Goal: Task Accomplishment & Management: Manage account settings

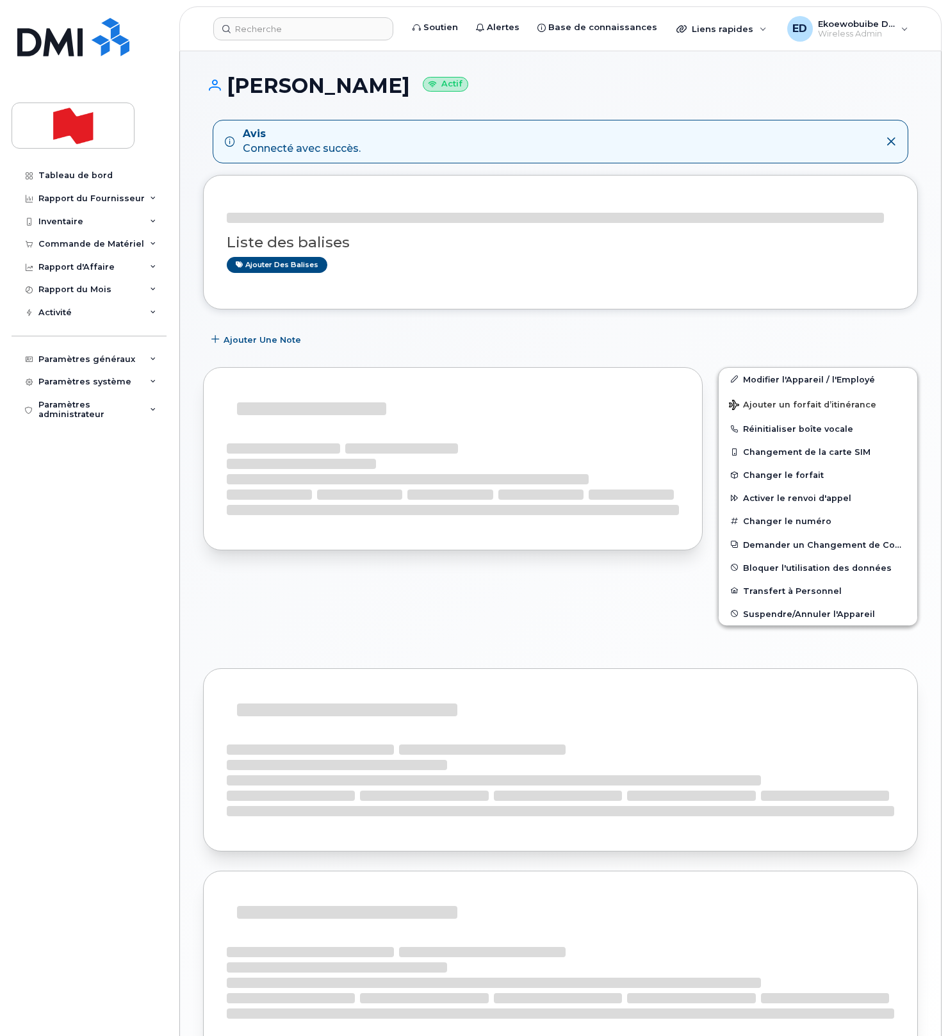
scroll to position [10, 0]
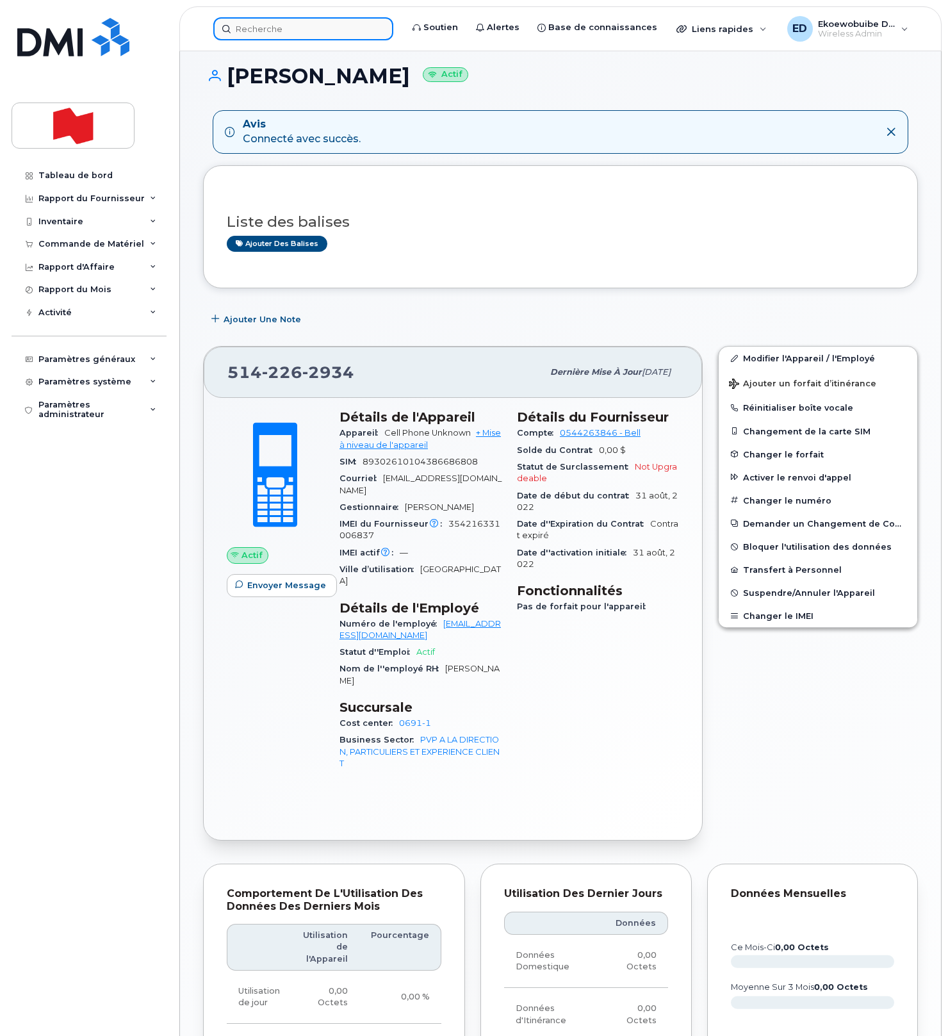
click at [277, 29] on input at bounding box center [303, 28] width 180 height 23
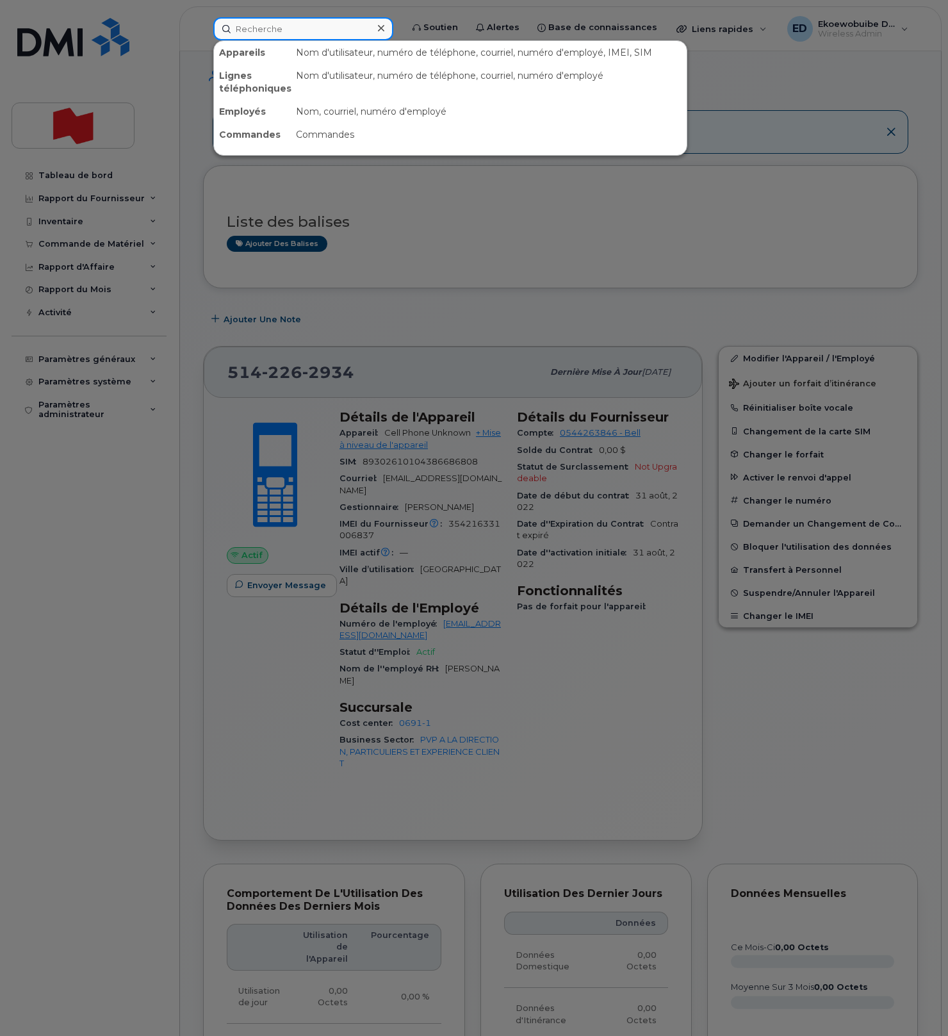
click at [277, 29] on input at bounding box center [303, 28] width 180 height 23
paste input "[EMAIL_ADDRESS][PERSON_NAME][DOMAIN_NAME]"
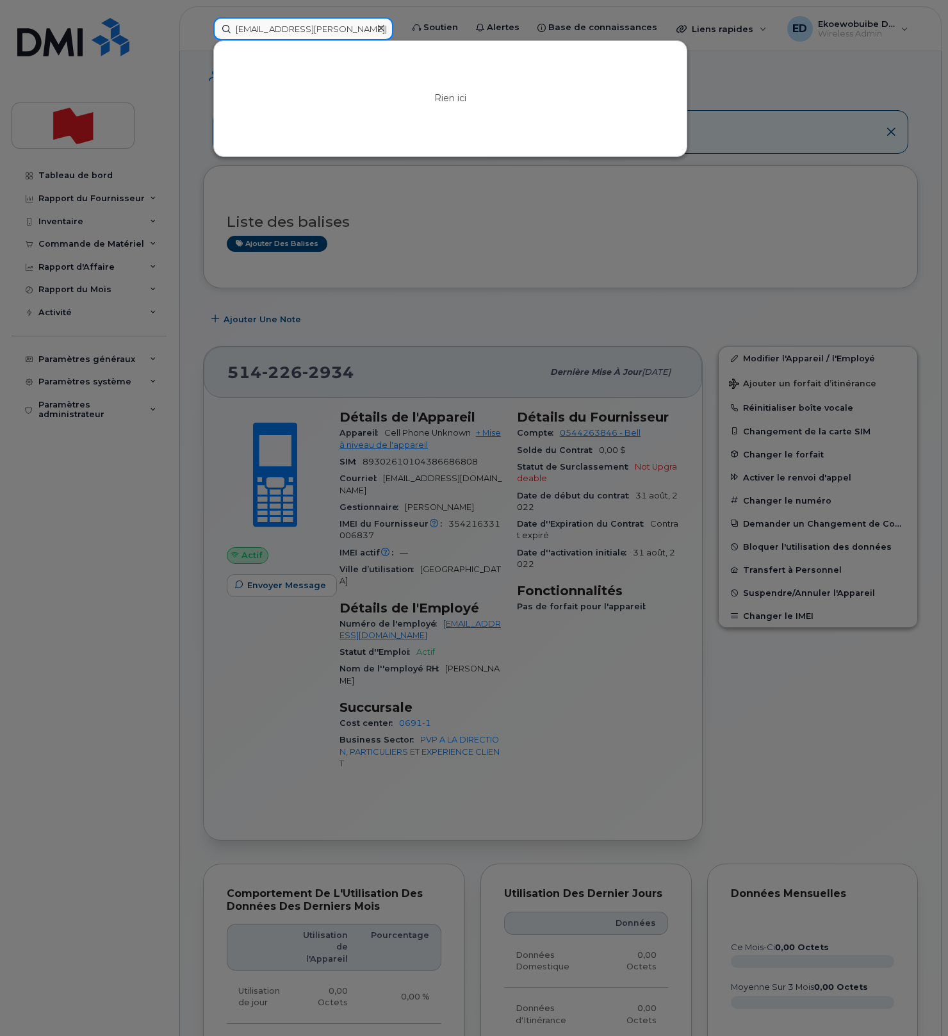
type input "mariesoleil.stewart@bnc.ca"
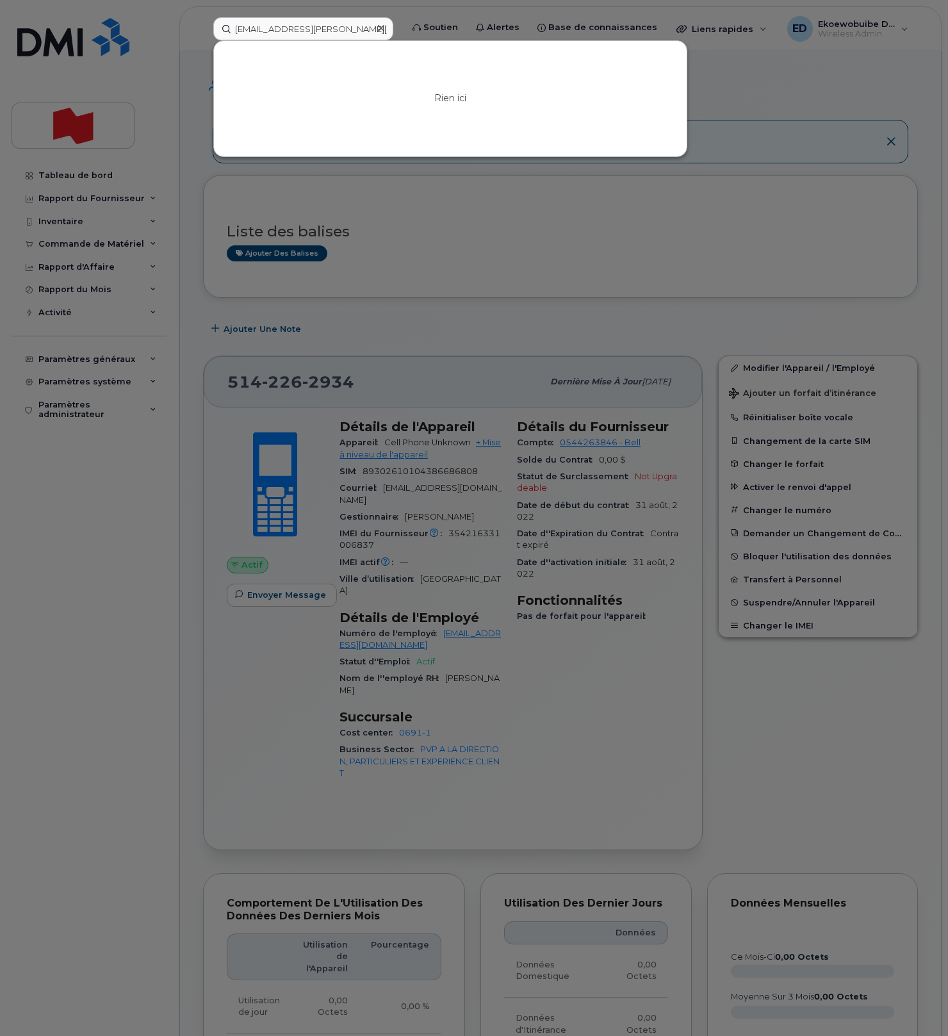
click at [385, 32] on icon at bounding box center [381, 28] width 6 height 10
click at [392, 33] on div at bounding box center [303, 28] width 180 height 23
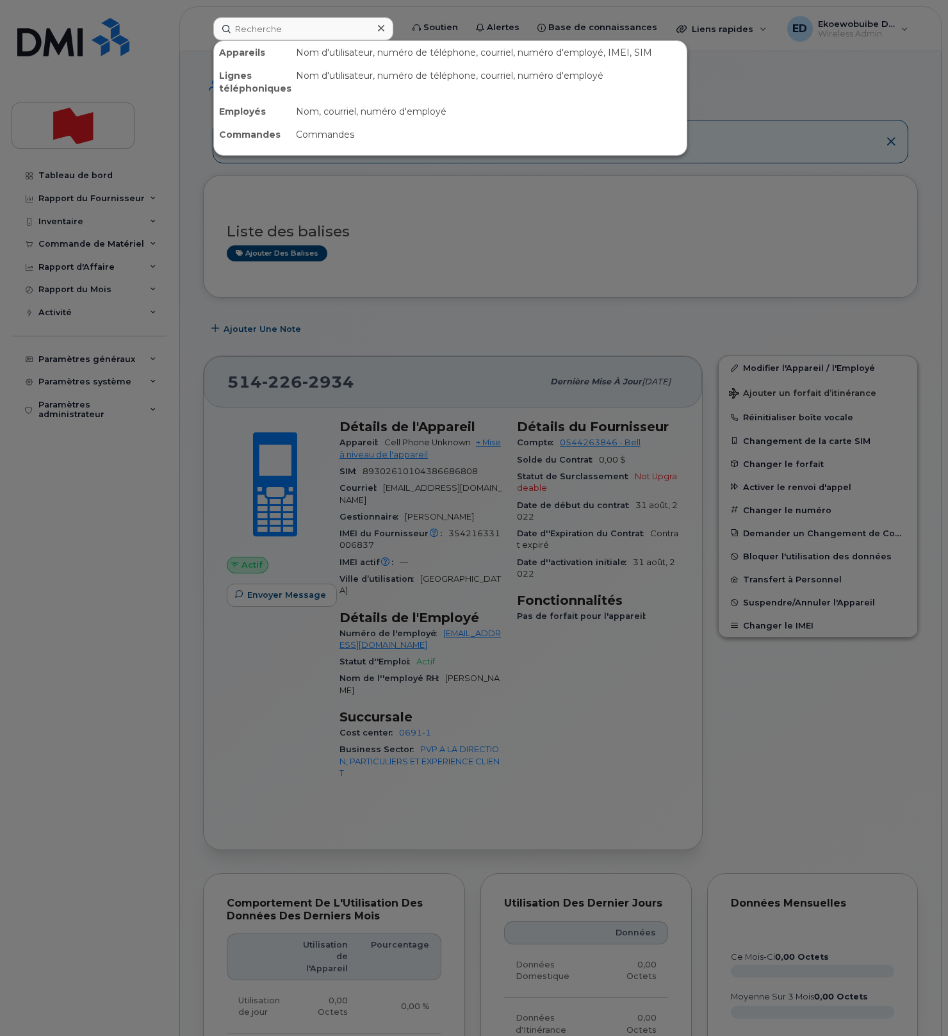
click at [429, 233] on div at bounding box center [474, 518] width 948 height 1036
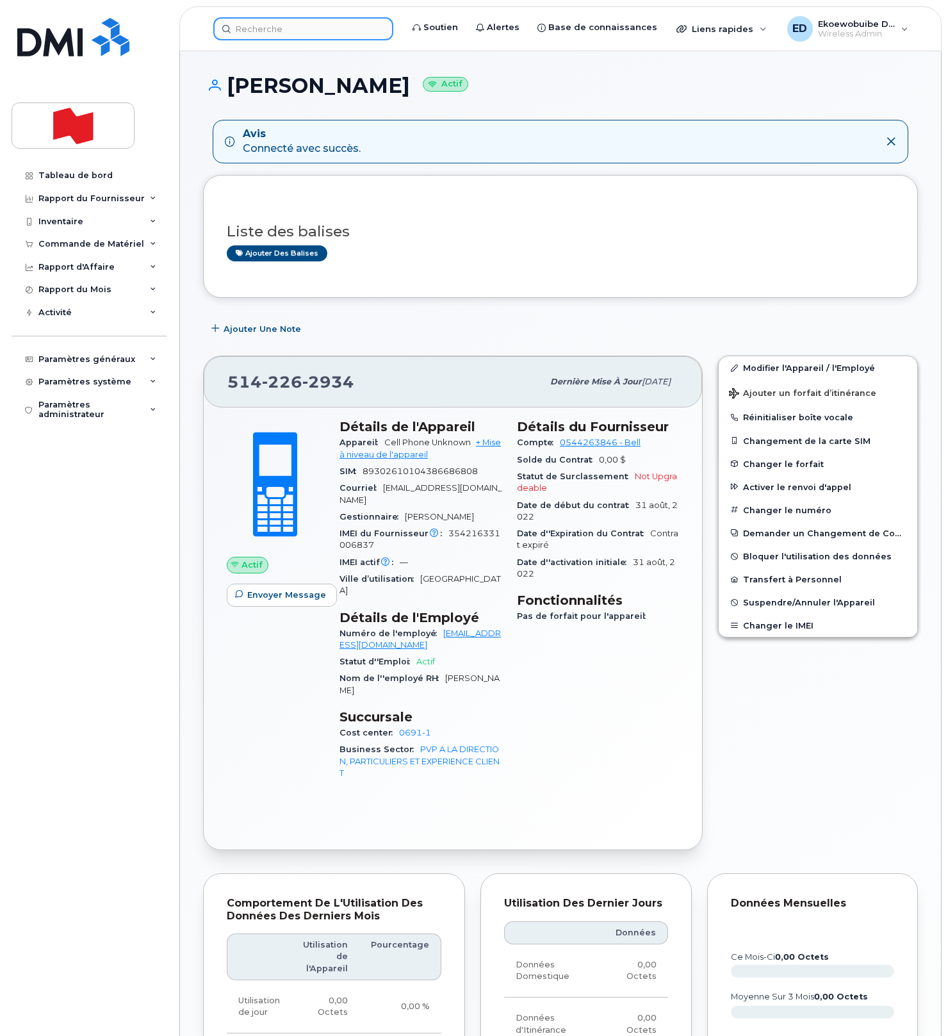
click at [261, 31] on input at bounding box center [303, 28] width 180 height 23
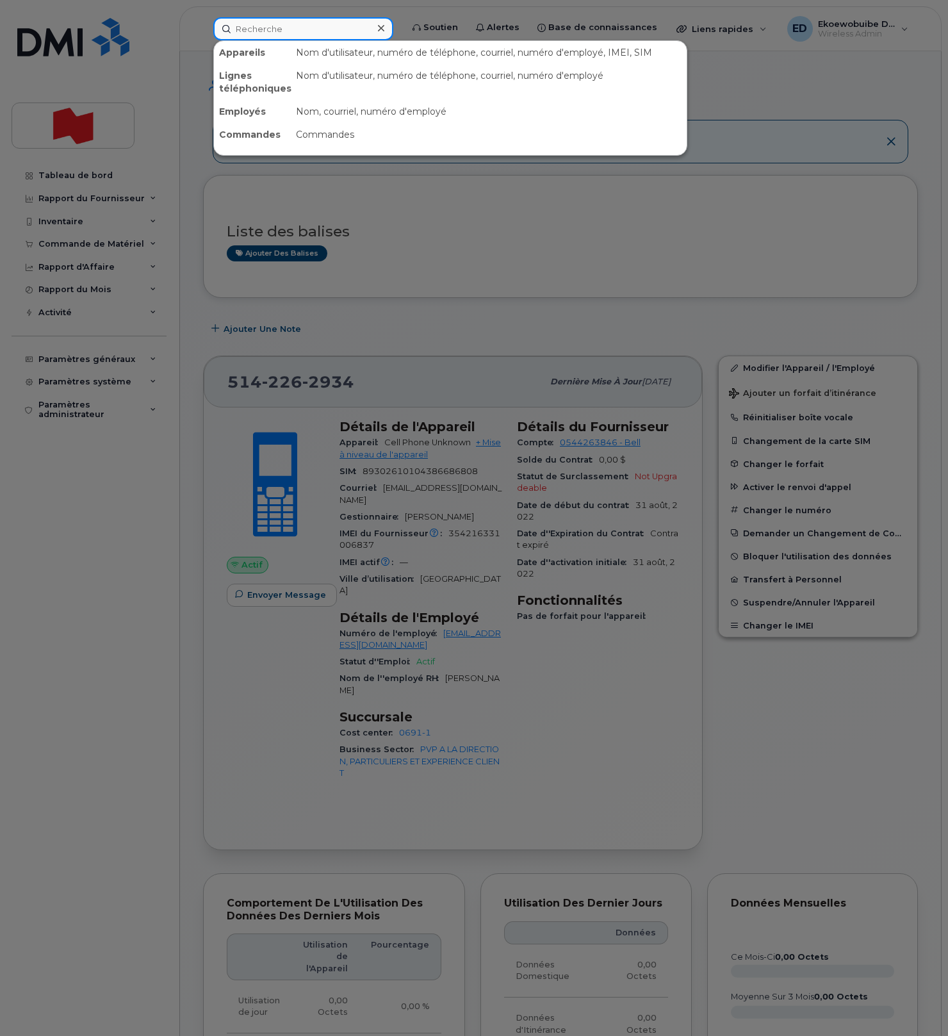
paste input "5142133689"
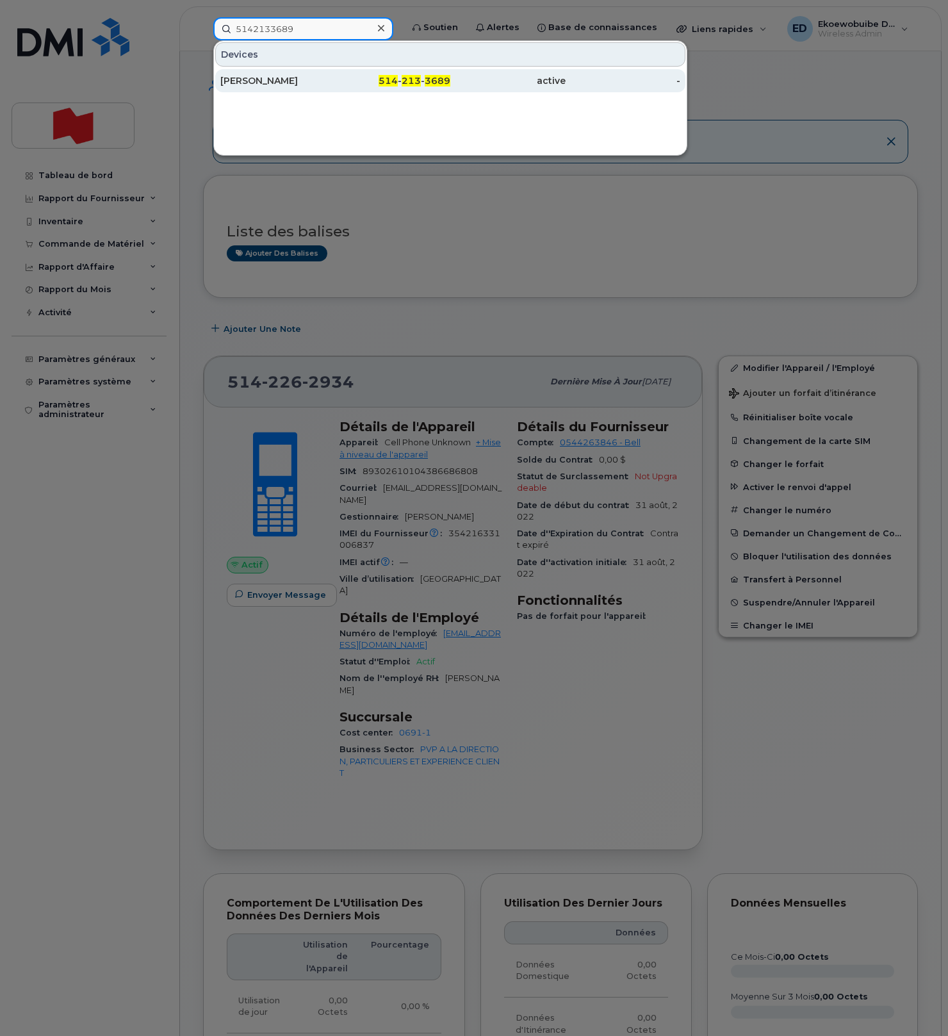
type input "5142133689"
click at [261, 82] on div "[PERSON_NAME]" at bounding box center [277, 80] width 115 height 13
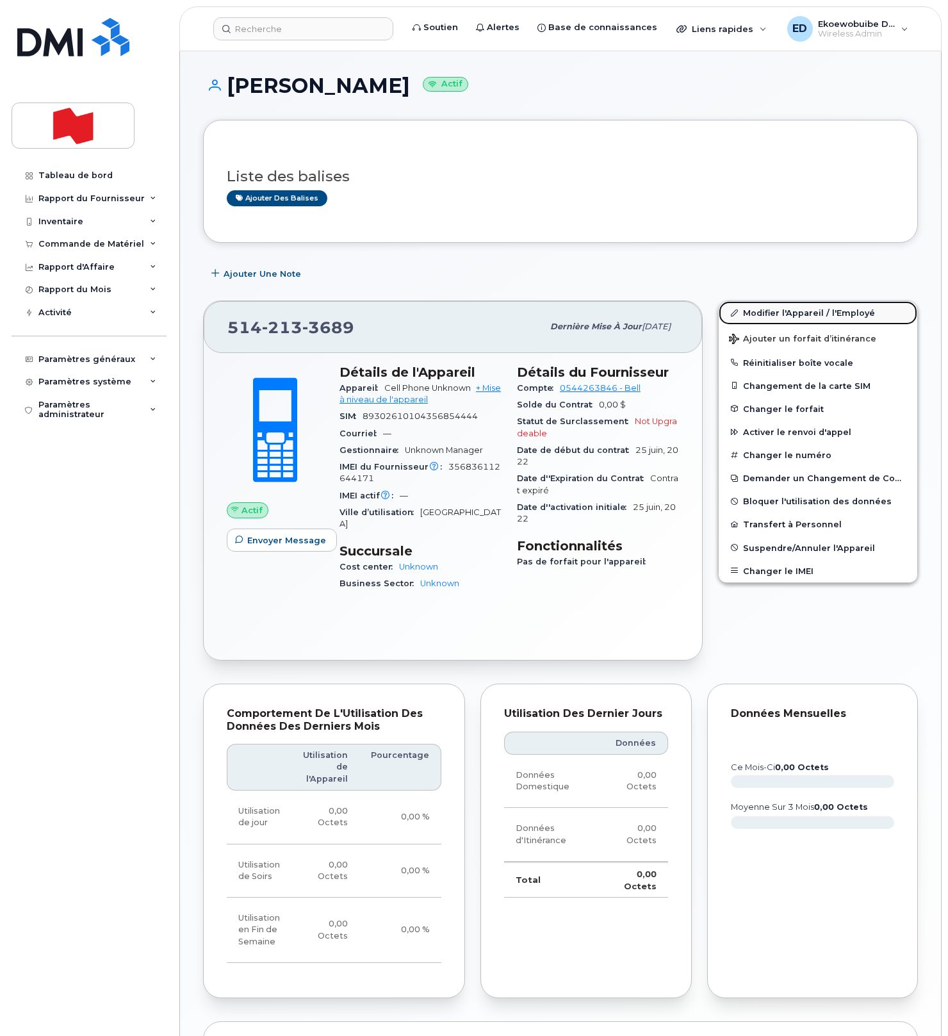
click at [757, 315] on link "Modifier l'Appareil / l'Employé" at bounding box center [818, 312] width 199 height 23
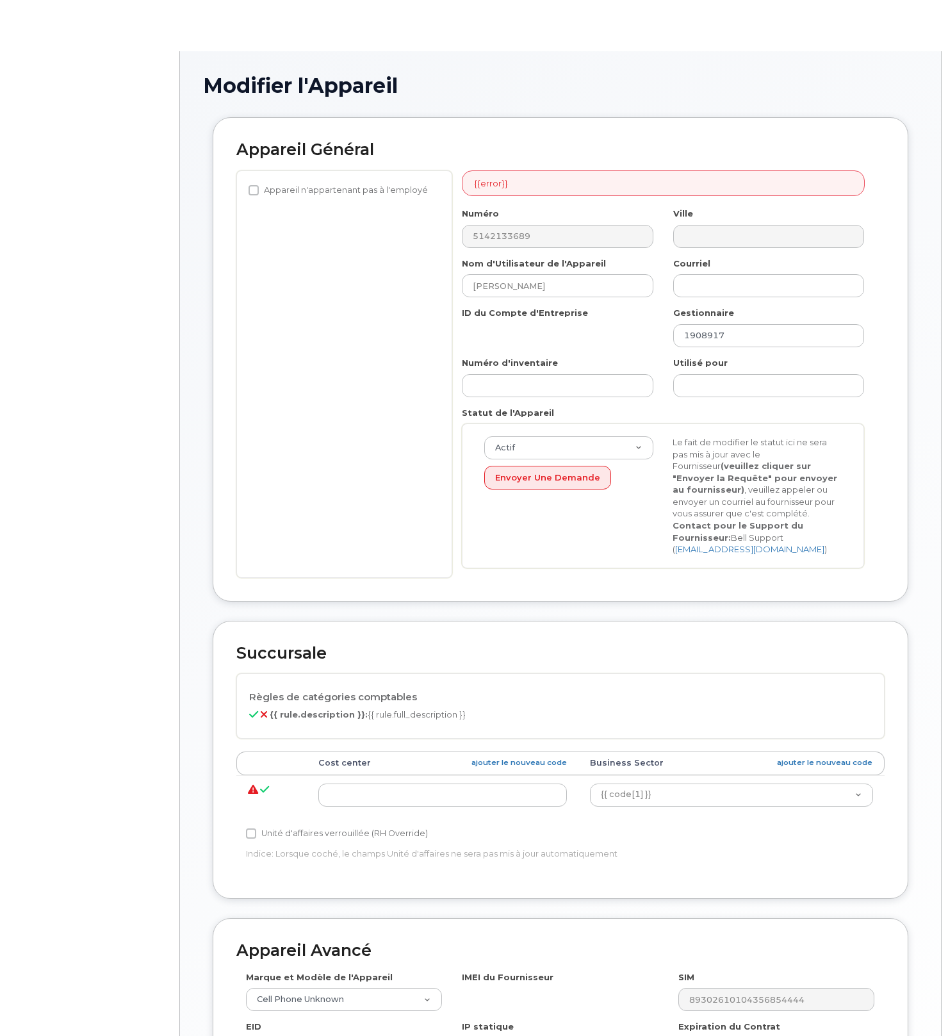
select select "22916206"
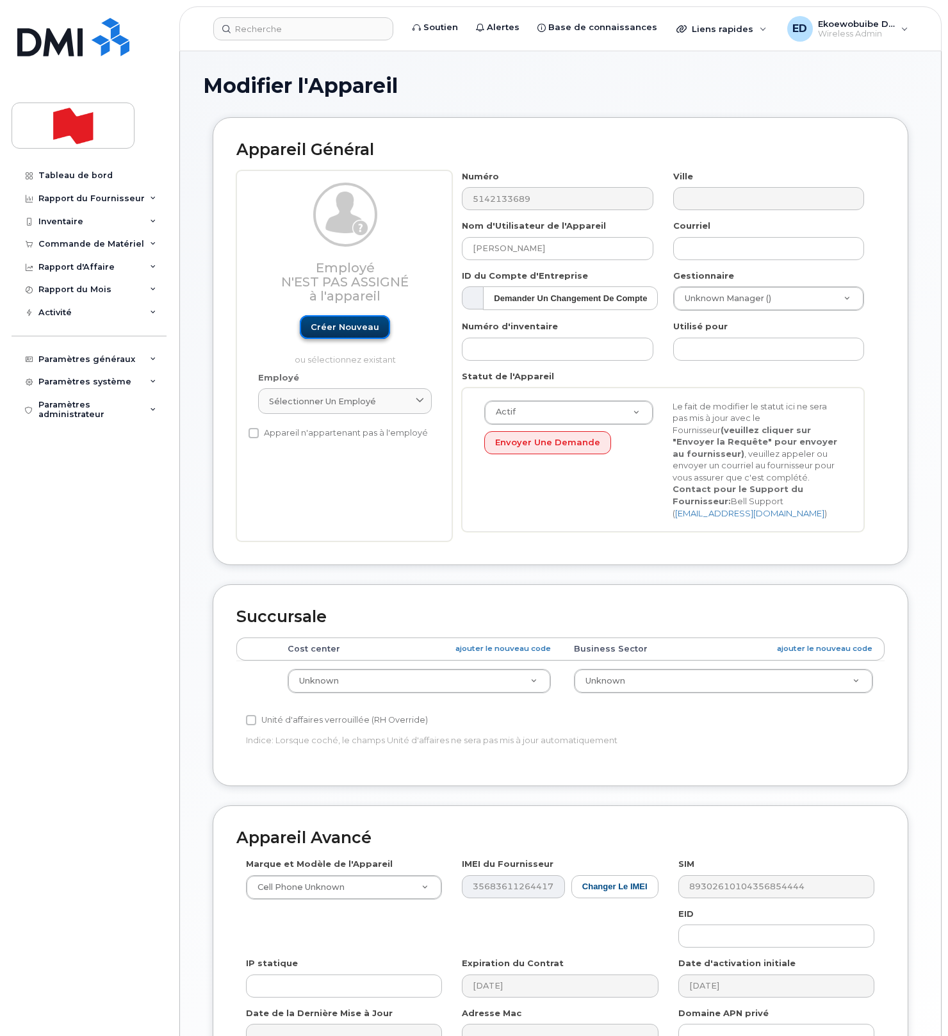
click at [342, 327] on link "Créer nouveau" at bounding box center [345, 327] width 90 height 24
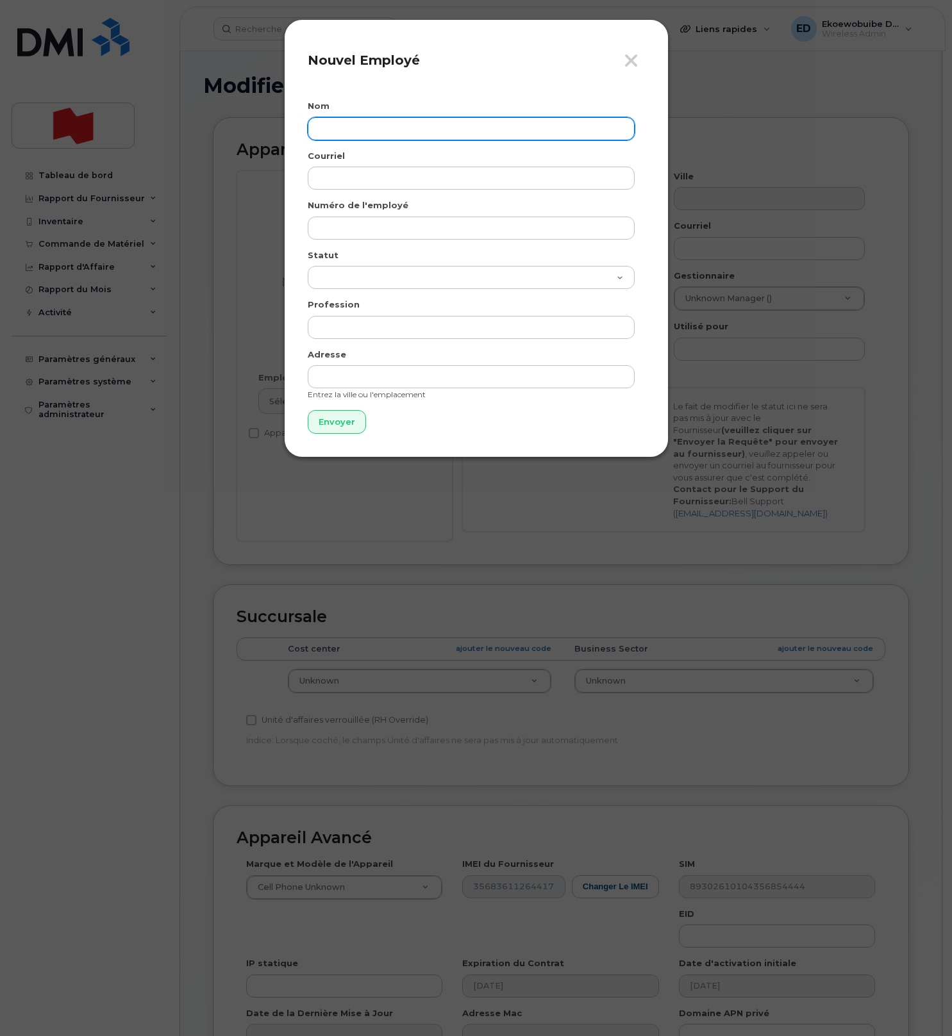
click at [342, 132] on input "text" at bounding box center [471, 128] width 327 height 23
paste input "Stewart"
click at [323, 131] on input "Stewart" at bounding box center [471, 128] width 327 height 23
click at [372, 128] on input "Stewart" at bounding box center [471, 128] width 327 height 23
paste input "Marie-Soleil (1859)"
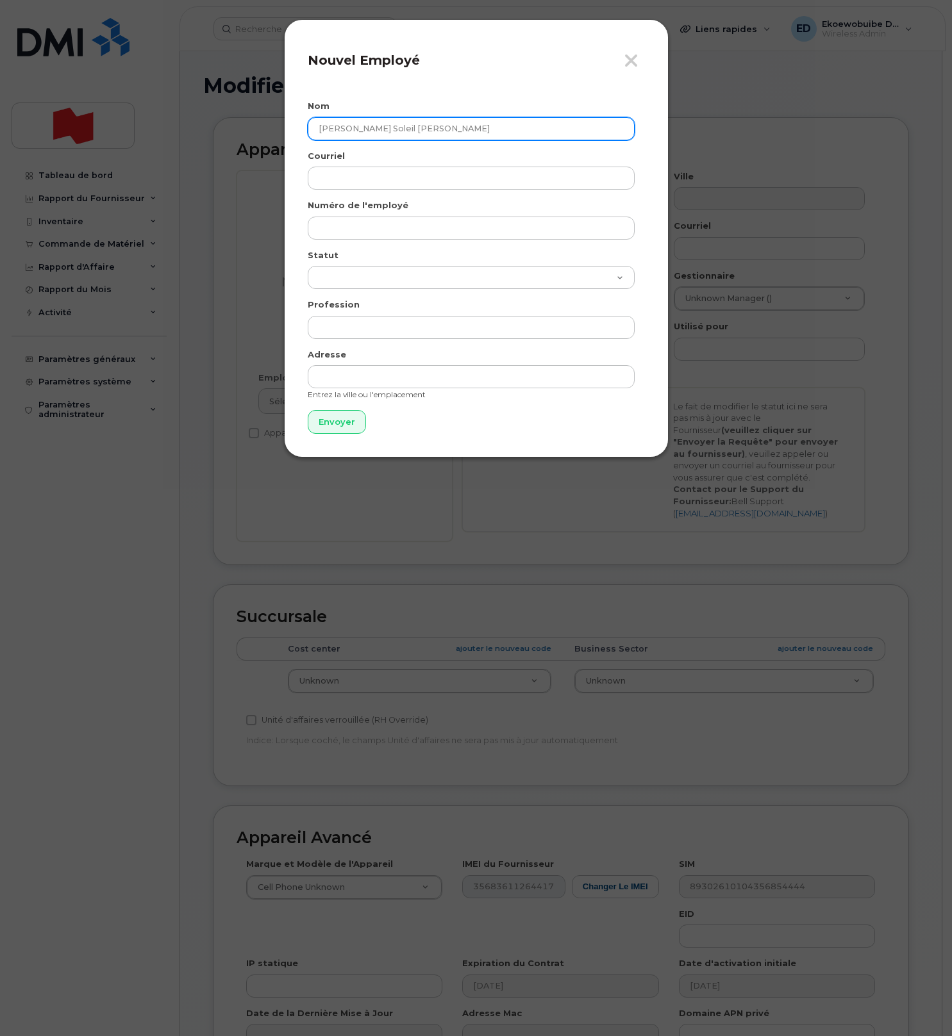
type input "Marie Soleil Stewart"
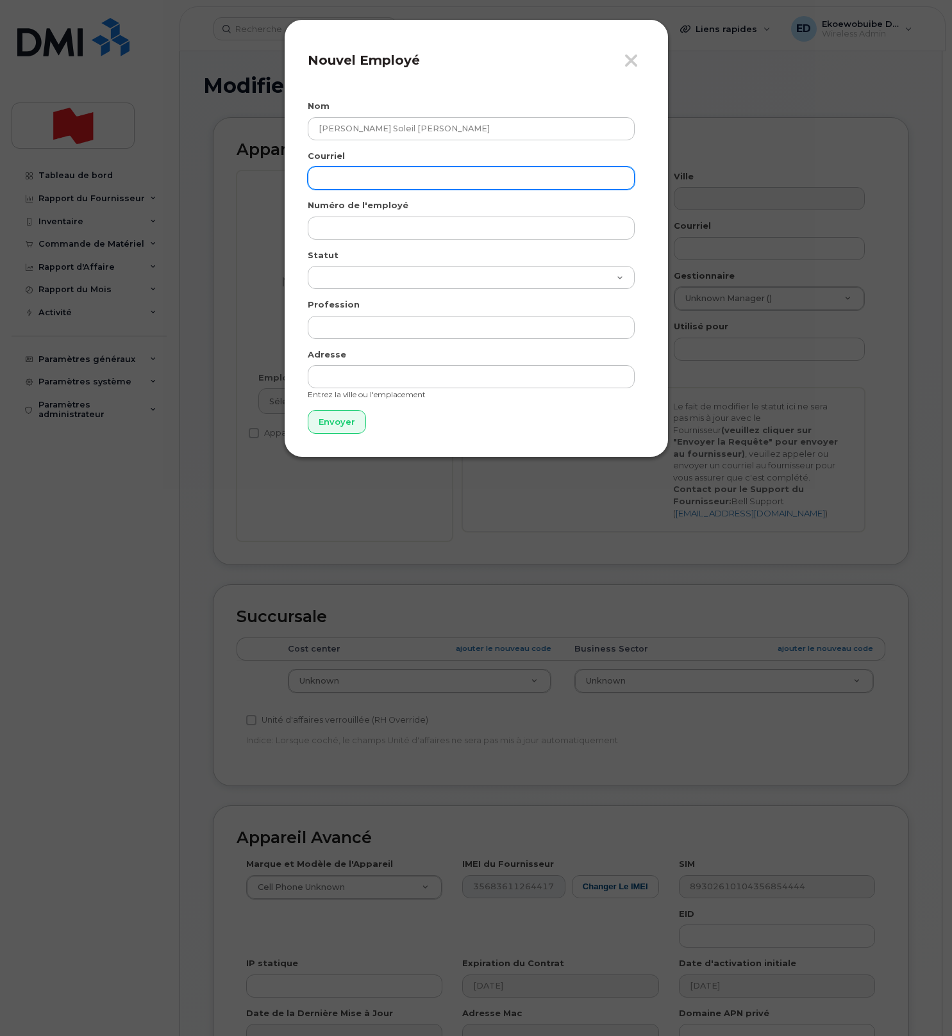
click at [367, 181] on input "email" at bounding box center [471, 178] width 327 height 23
paste input "[EMAIL_ADDRESS][PERSON_NAME][DOMAIN_NAME]"
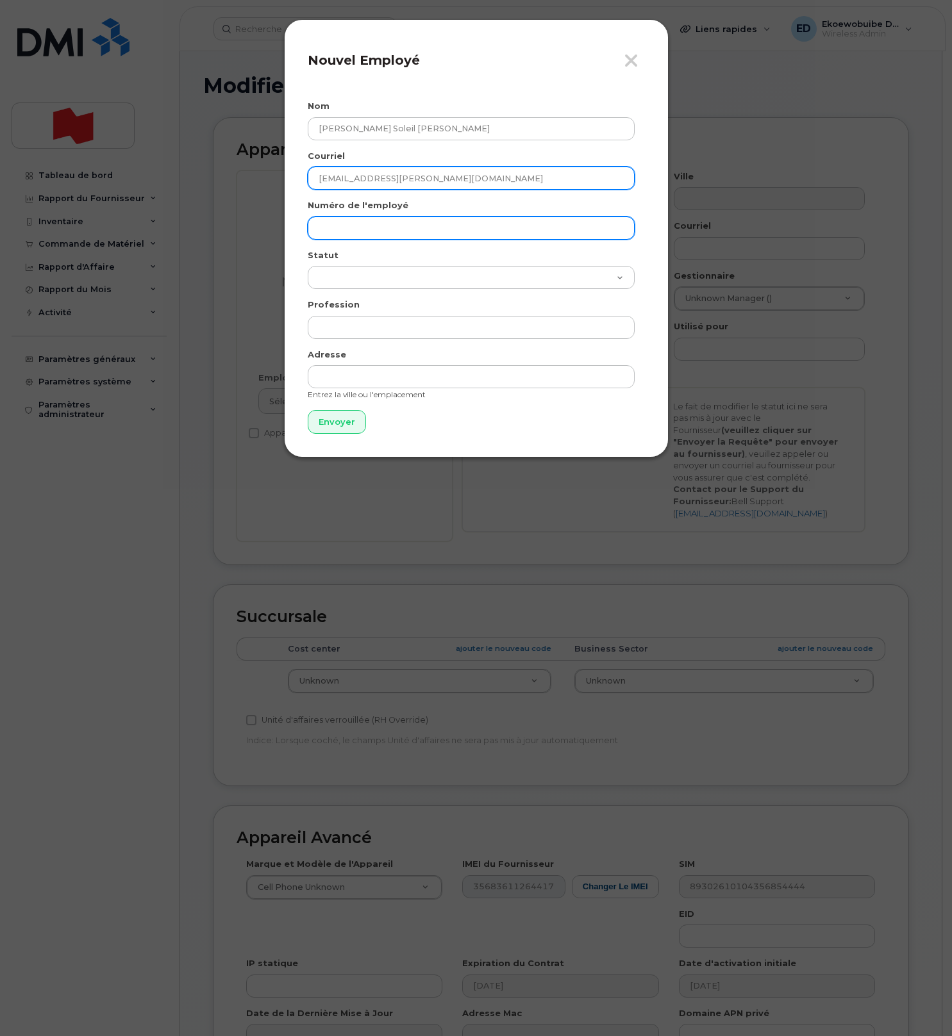
type input "[EMAIL_ADDRESS][PERSON_NAME][DOMAIN_NAME]"
click at [371, 222] on input "text" at bounding box center [471, 228] width 327 height 23
paste input "[EMAIL_ADDRESS][PERSON_NAME][DOMAIN_NAME]"
type input "[EMAIL_ADDRESS][PERSON_NAME][DOMAIN_NAME]"
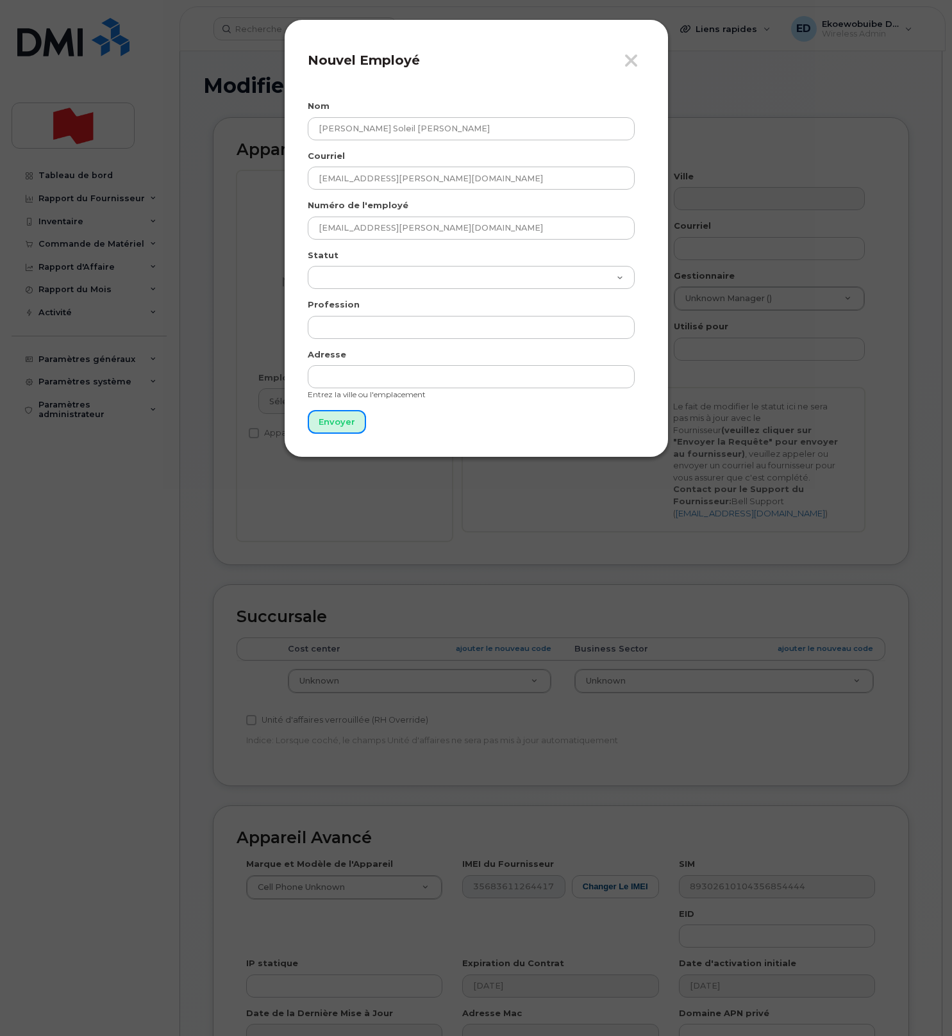
drag, startPoint x: 340, startPoint y: 422, endPoint x: 340, endPoint y: 415, distance: 7.1
click at [340, 422] on input "Envoyer" at bounding box center [337, 422] width 58 height 24
type input "Envoyer"
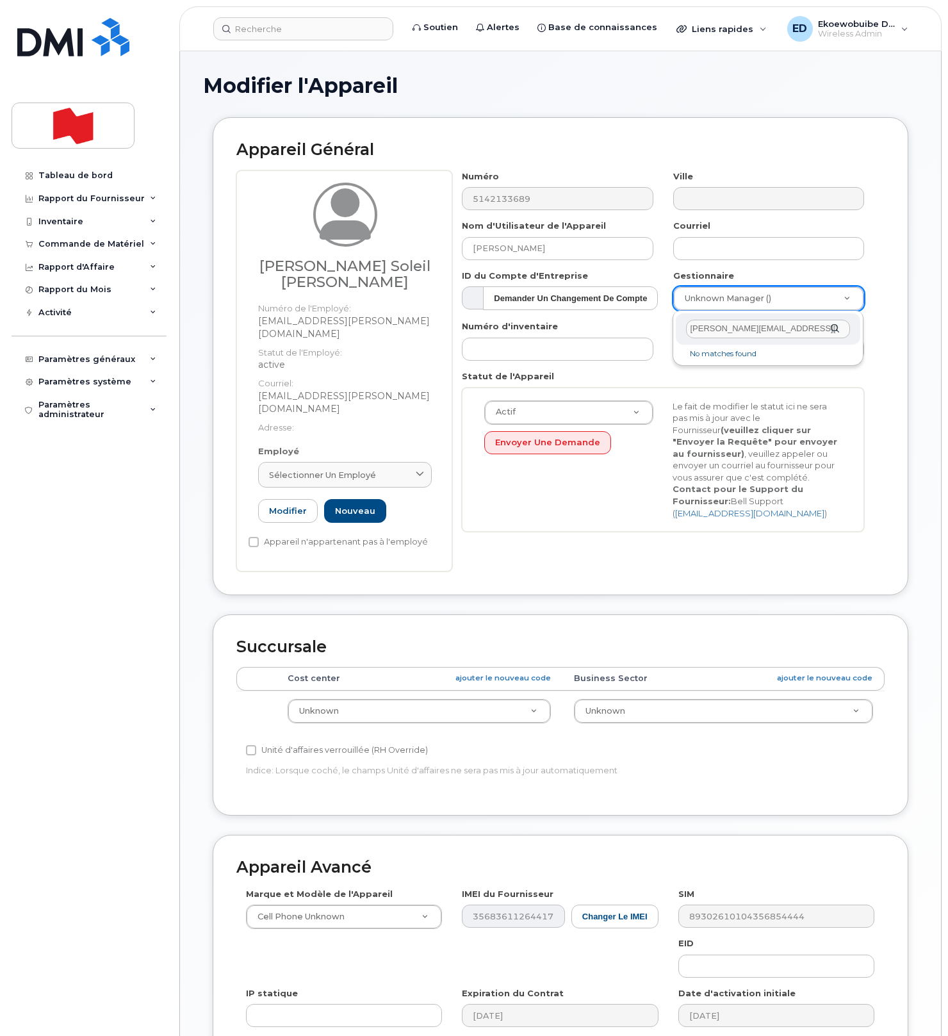
type input "jalal.eid@bnc.ca"
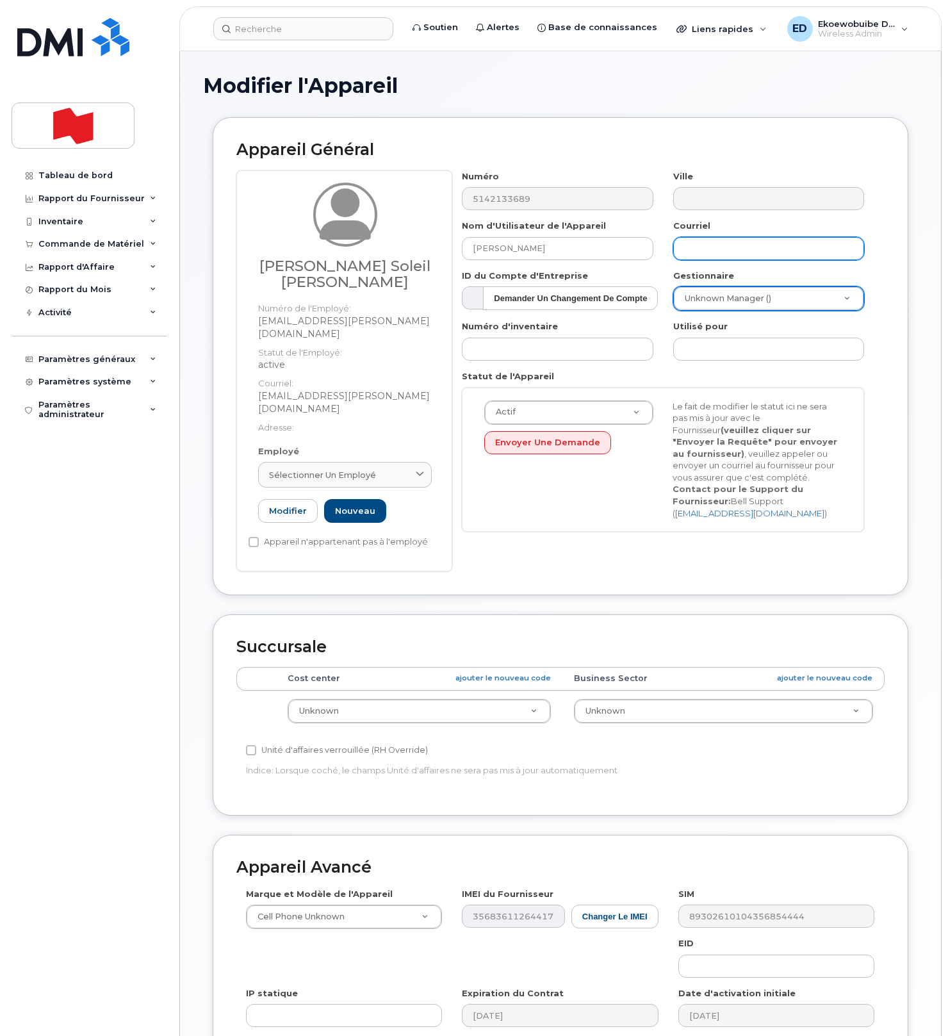
paste input "mariesoleil.stewart@bnc.ca"
type input "mariesoleil.stewart@bnc.ca"
paste input "mariesoleil.stewart@bnc.ca"
type input "mariesoleil.stewart@bnc.ca"
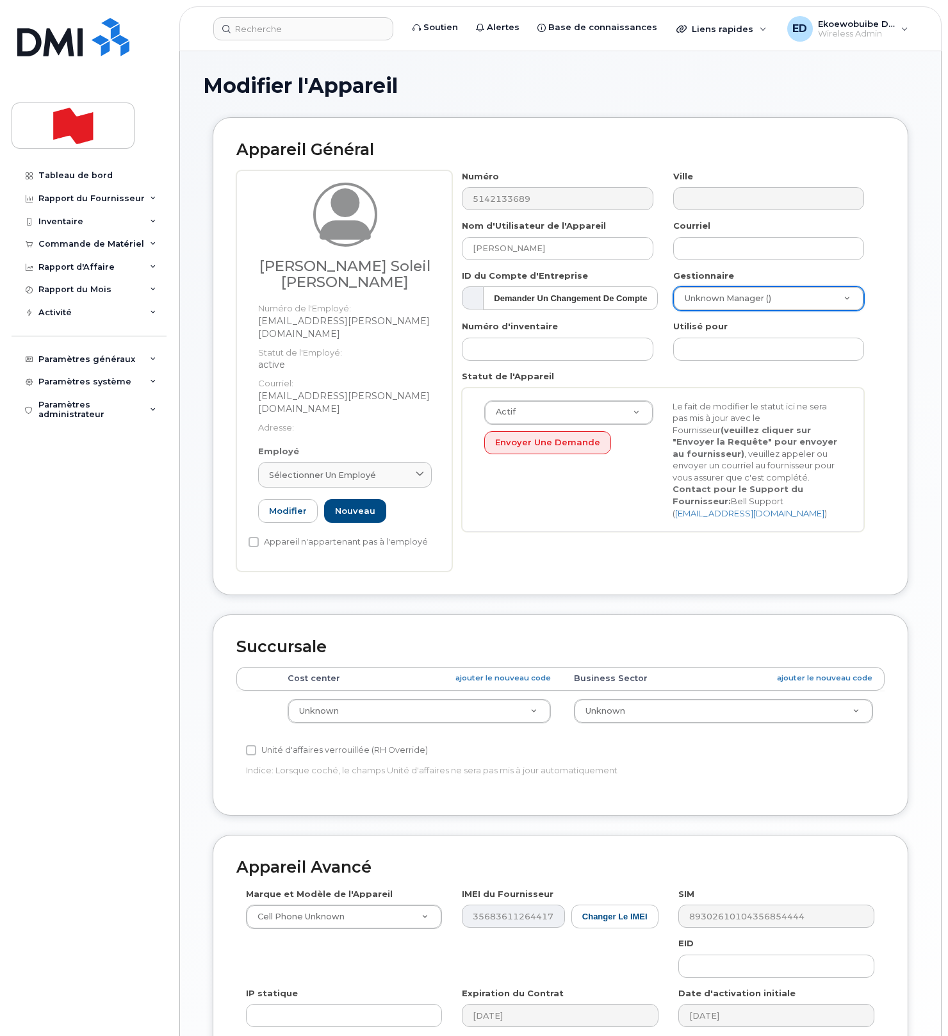
type input "mariesoleil.stewart@bnc.ca"
click at [750, 250] on input "text" at bounding box center [769, 248] width 191 height 23
paste input "mariesoleil.stewart@bnc.ca"
type input "mariesoleil.stewart@bnc.ca"
type input "0008"
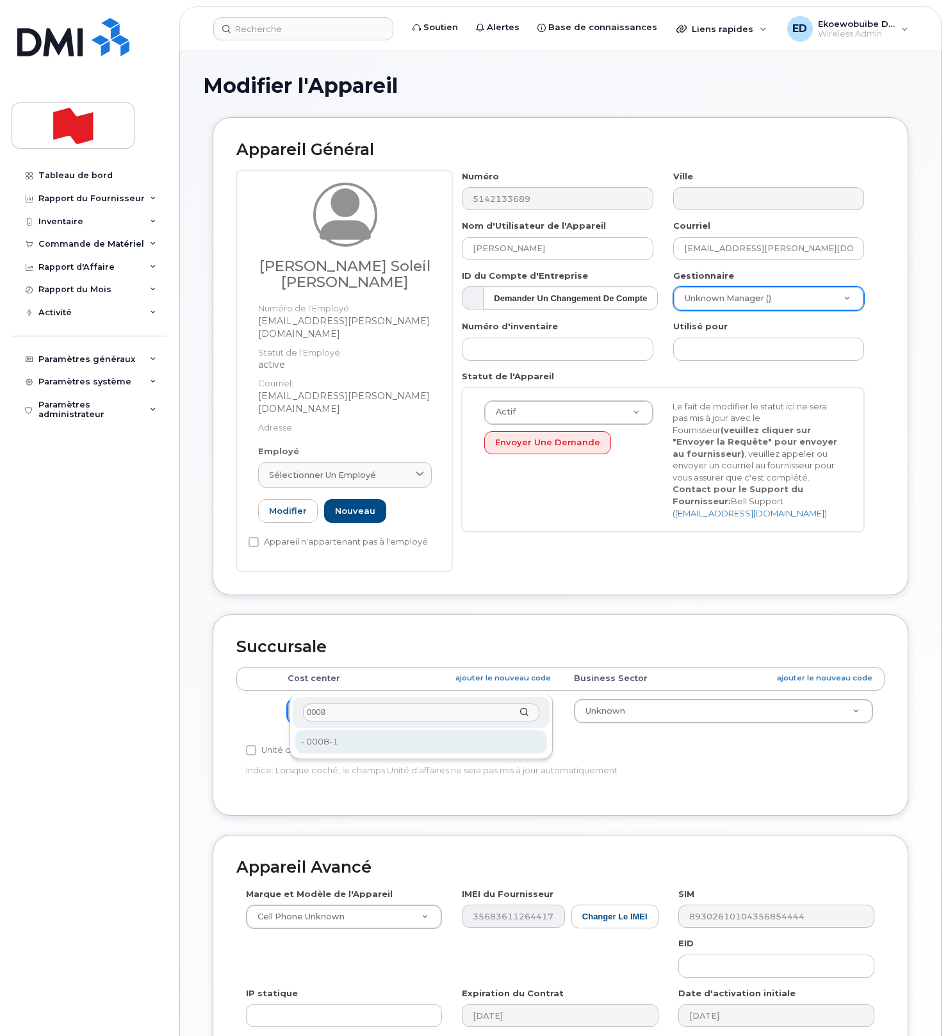
type input "22917006"
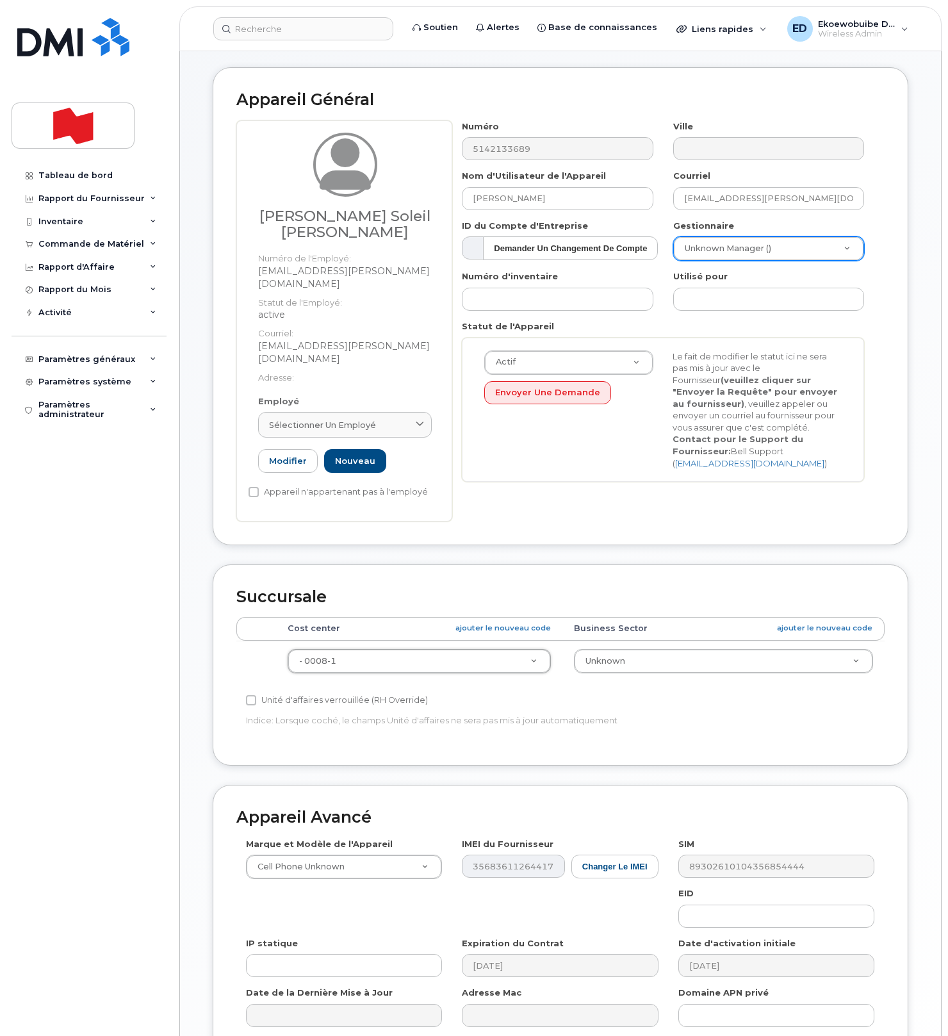
scroll to position [154, 0]
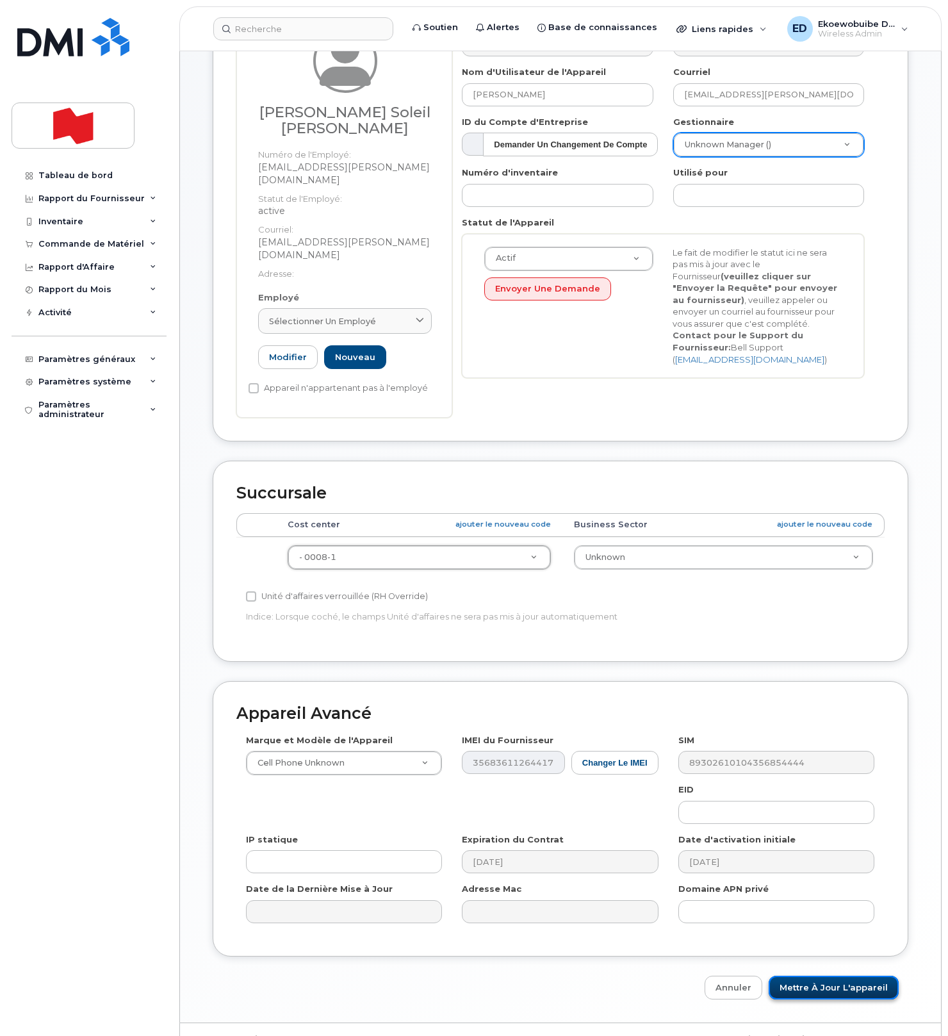
click at [808, 976] on input "Mettre à jour l'appareil" at bounding box center [834, 988] width 130 height 24
type input "Sauvegarde..."
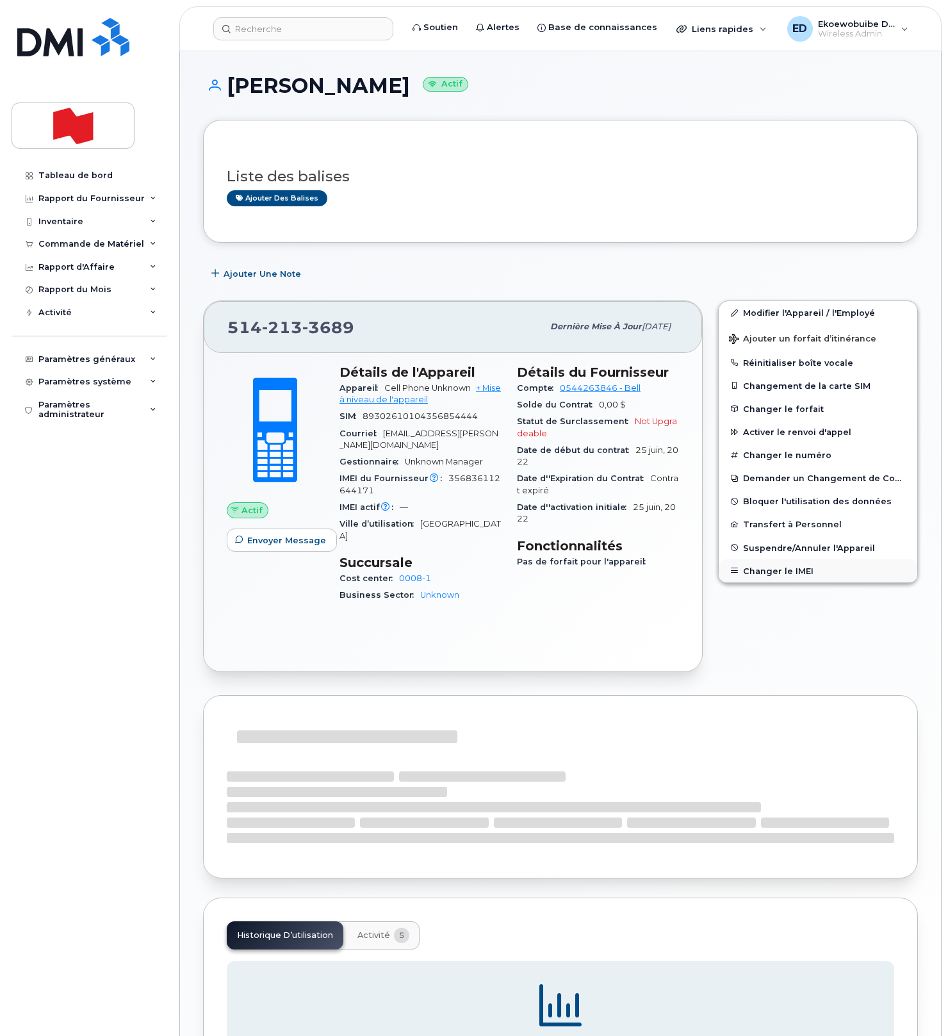
click at [766, 569] on button "Changer le IMEI" at bounding box center [818, 570] width 199 height 23
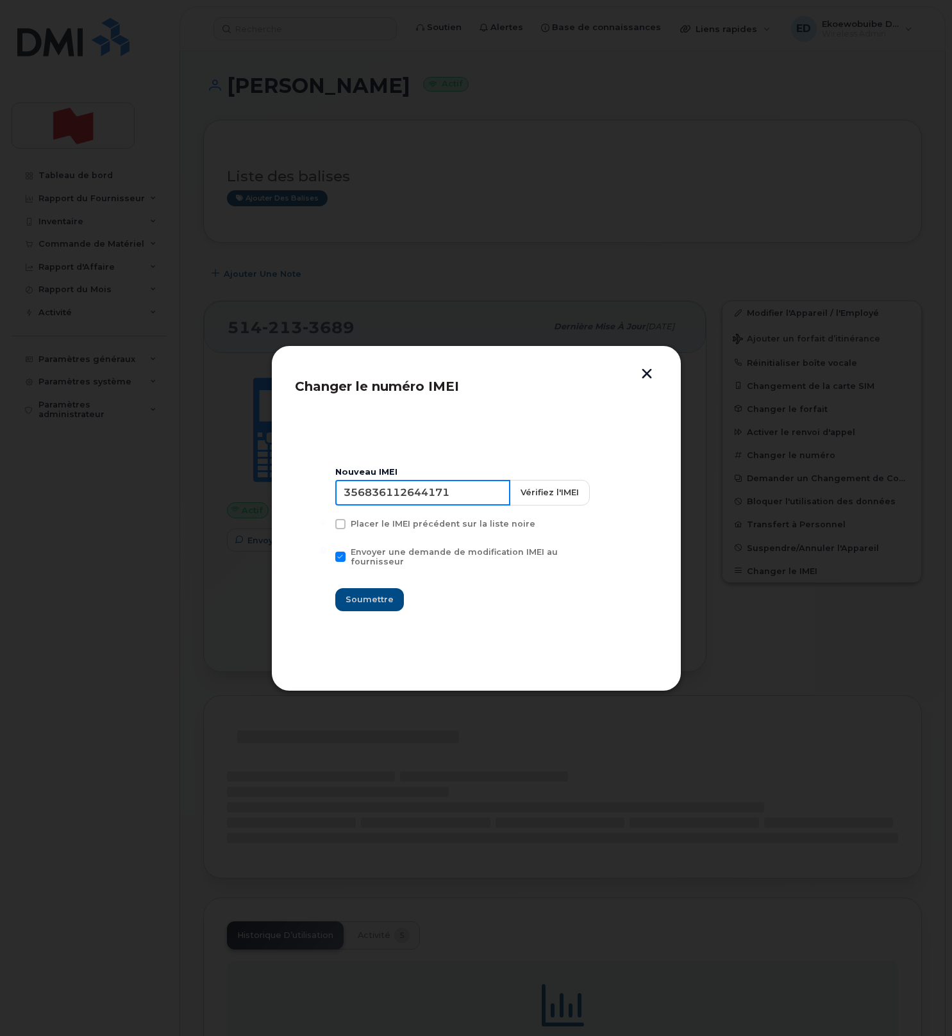
click at [404, 503] on input "356836112644171" at bounding box center [422, 493] width 175 height 26
type input "354216330866256"
click at [377, 593] on span "Soumettre" at bounding box center [369, 599] width 48 height 12
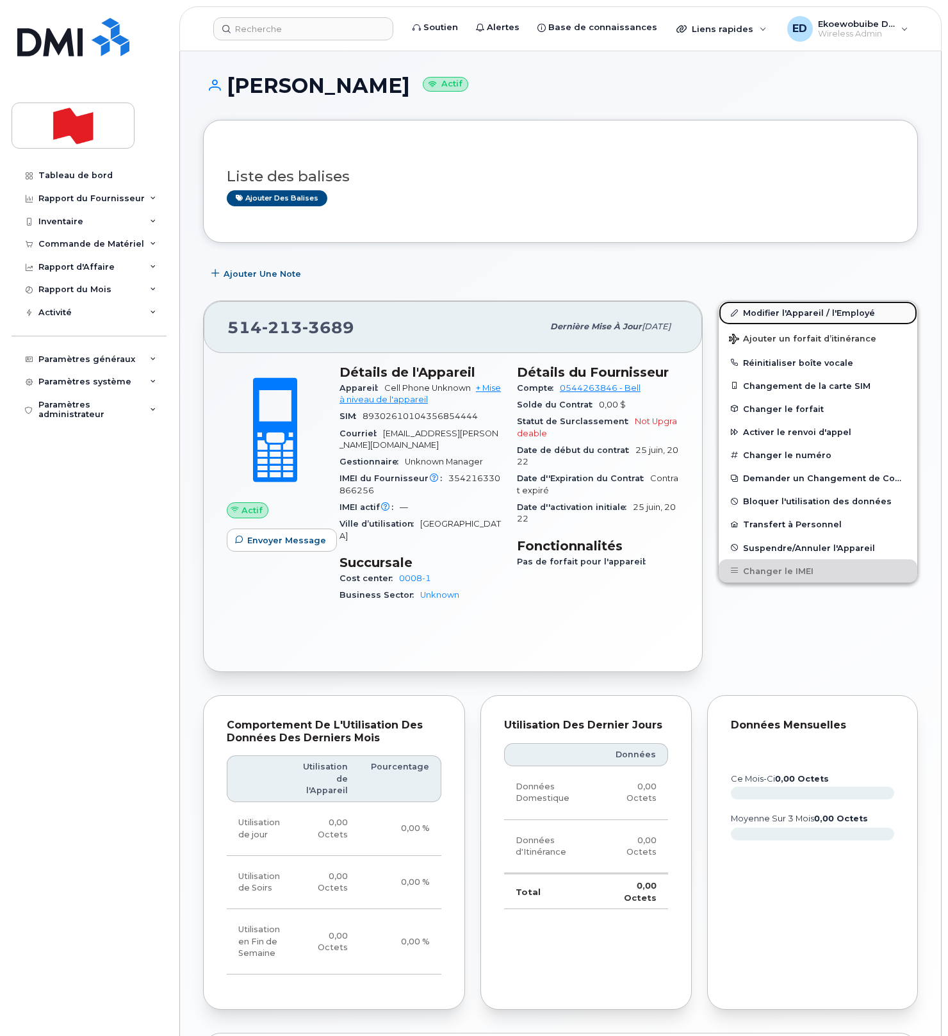
click at [748, 311] on link "Modifier l'Appareil / l'Employé" at bounding box center [818, 312] width 199 height 23
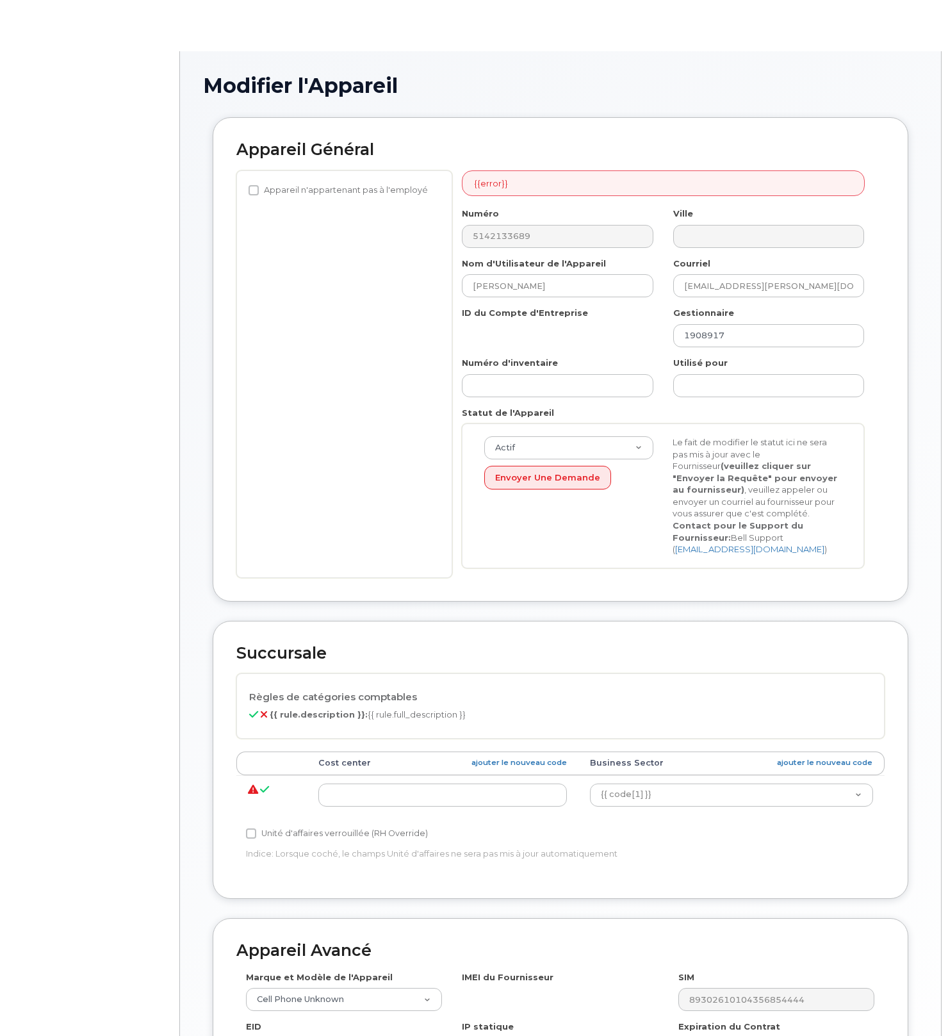
select select "22916206"
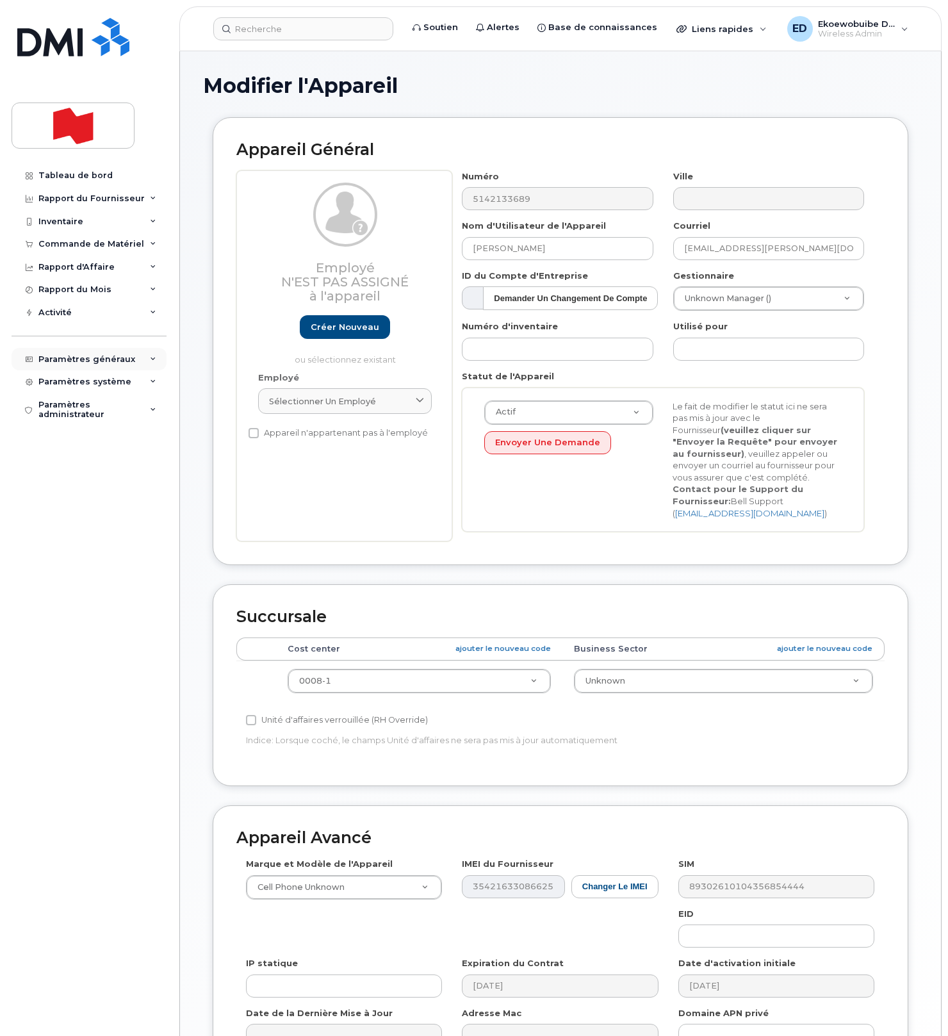
click at [131, 363] on div "Paramètres généraux" at bounding box center [89, 359] width 155 height 23
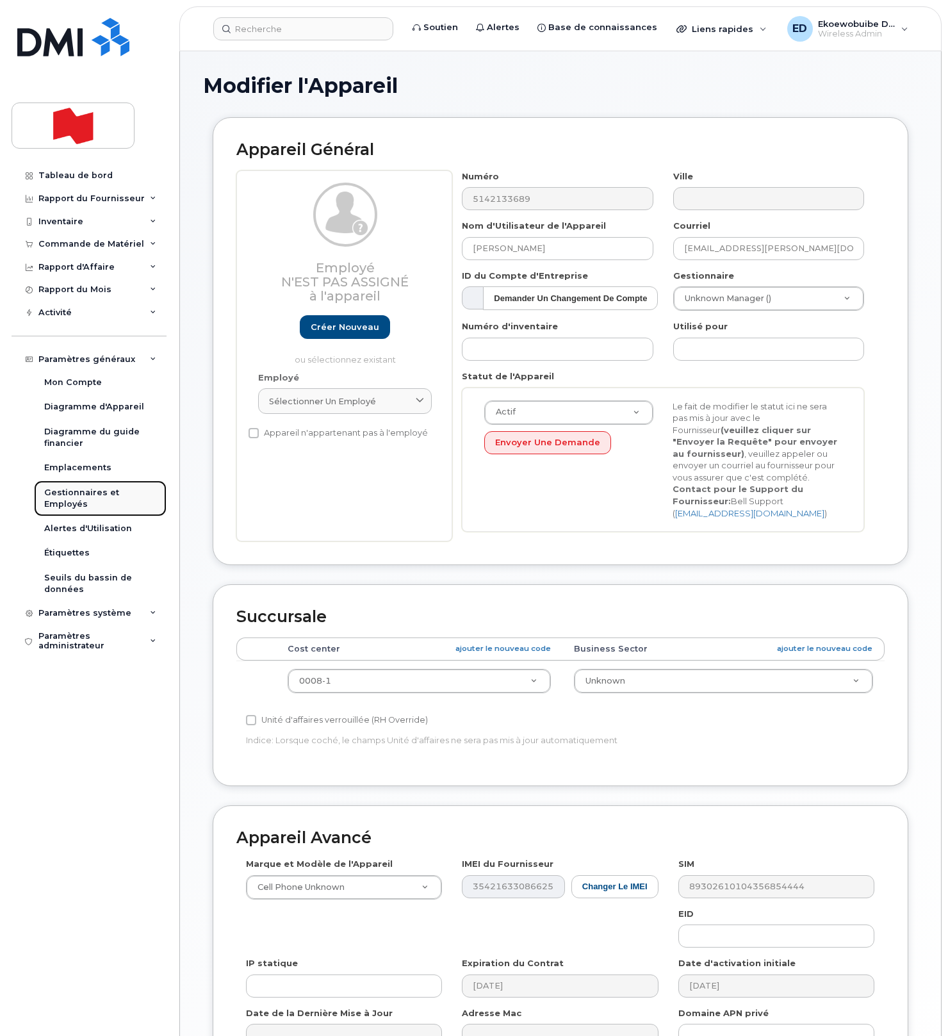
click at [67, 504] on div "Gestionnaires et Employés" at bounding box center [100, 499] width 112 height 24
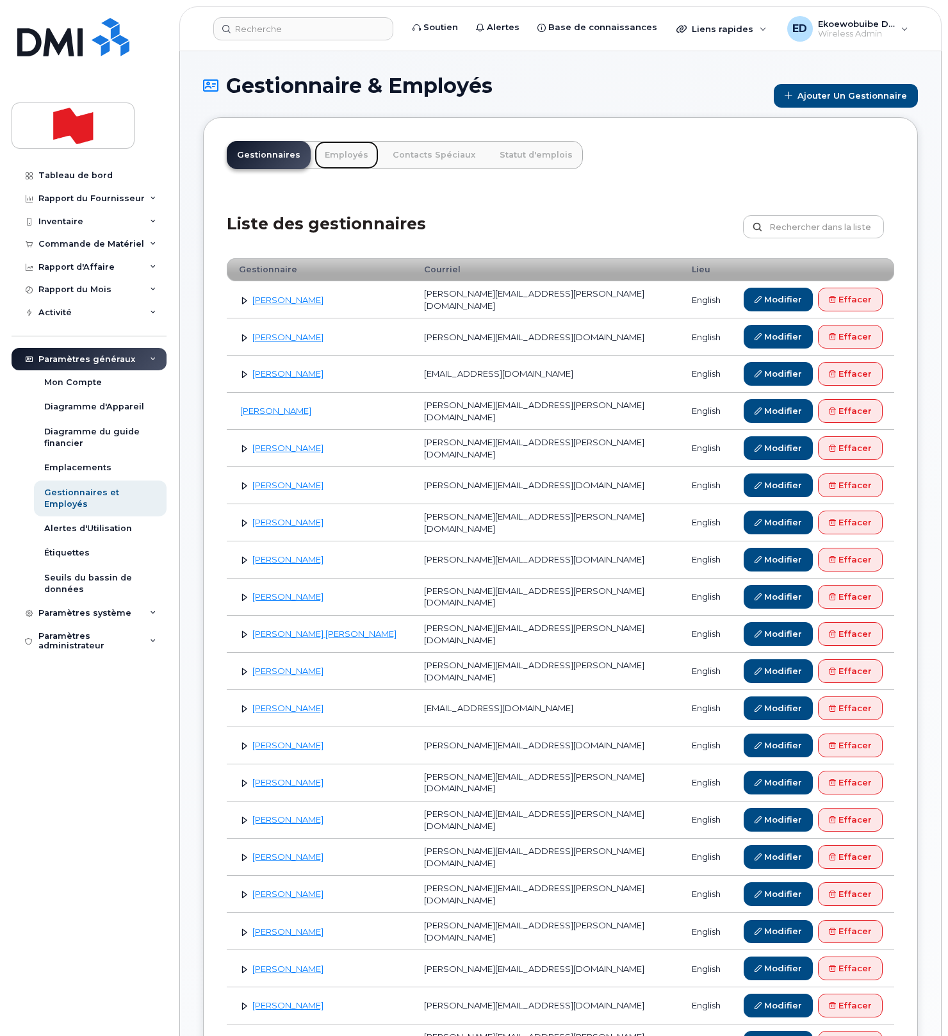
click at [341, 158] on link "Employés" at bounding box center [347, 155] width 64 height 28
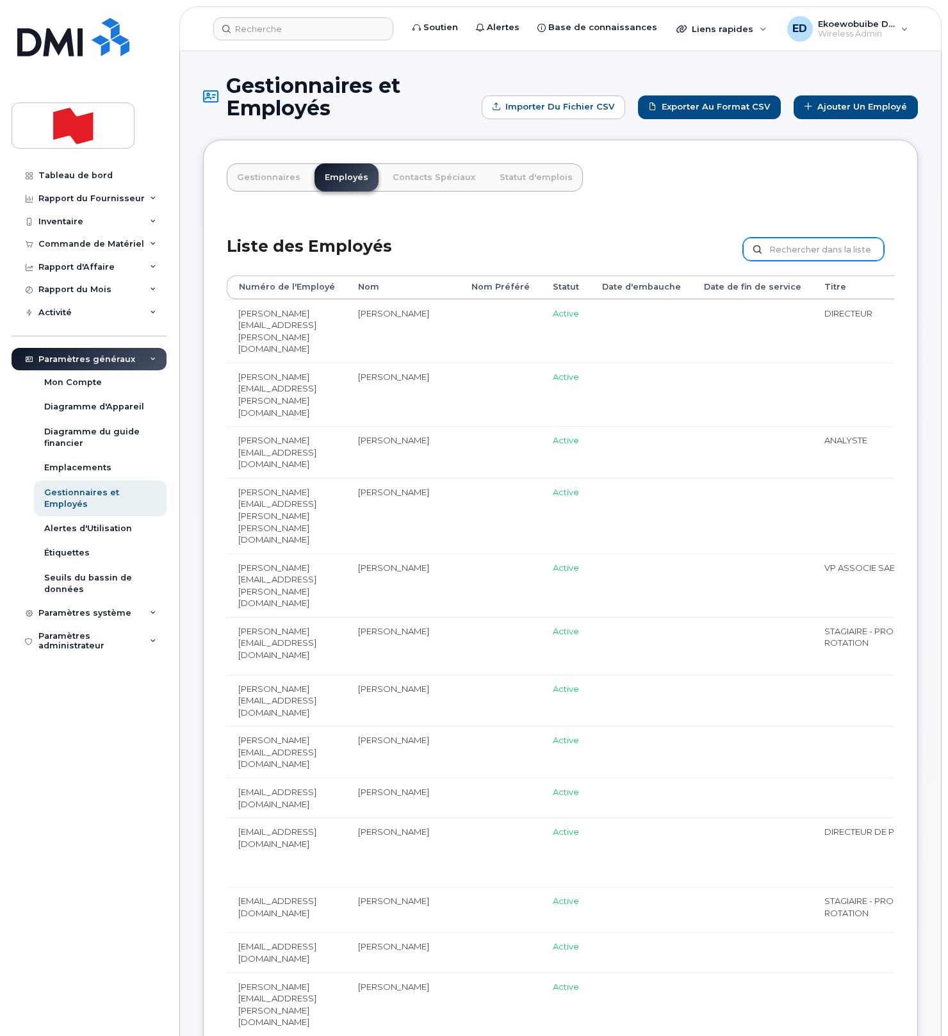
click at [790, 250] on input "text" at bounding box center [813, 249] width 141 height 23
paste input "[PERSON_NAME][EMAIL_ADDRESS][DOMAIN_NAME]"
type input "[PERSON_NAME][EMAIL_ADDRESS][DOMAIN_NAME]"
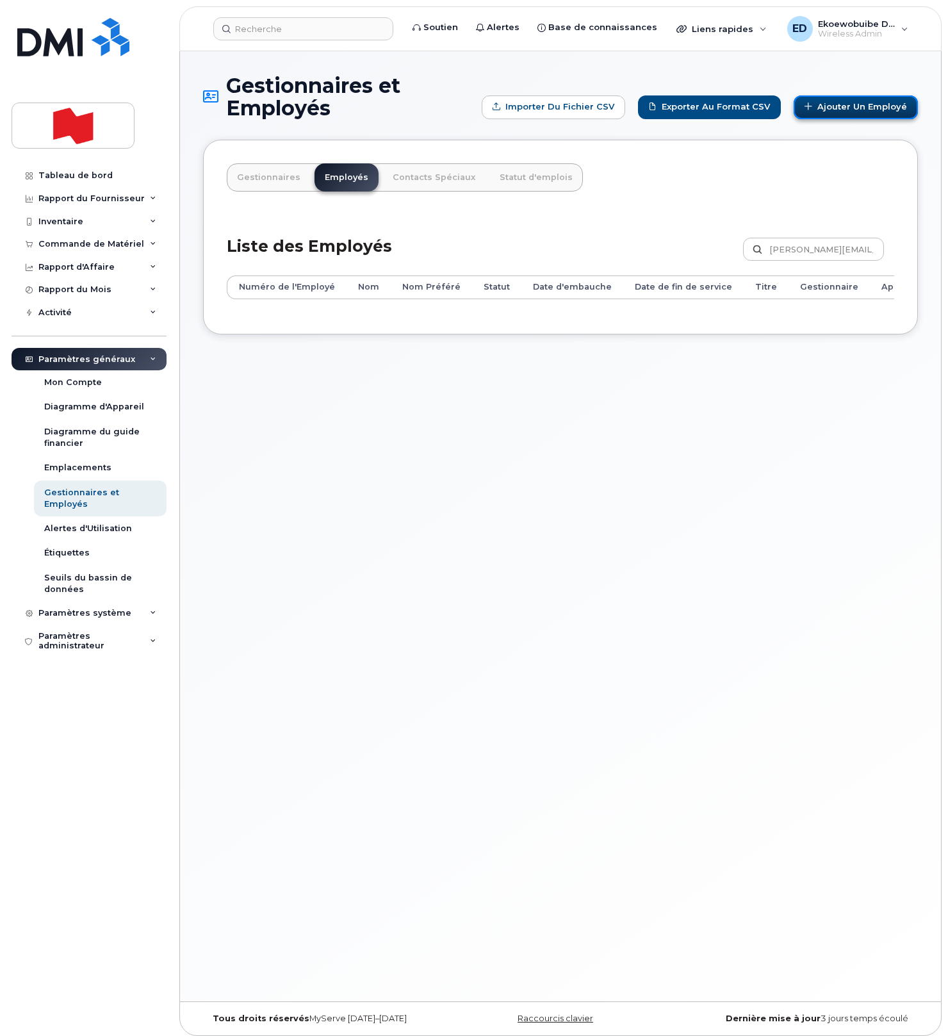
click at [843, 106] on link "Ajouter un Employé" at bounding box center [856, 107] width 124 height 24
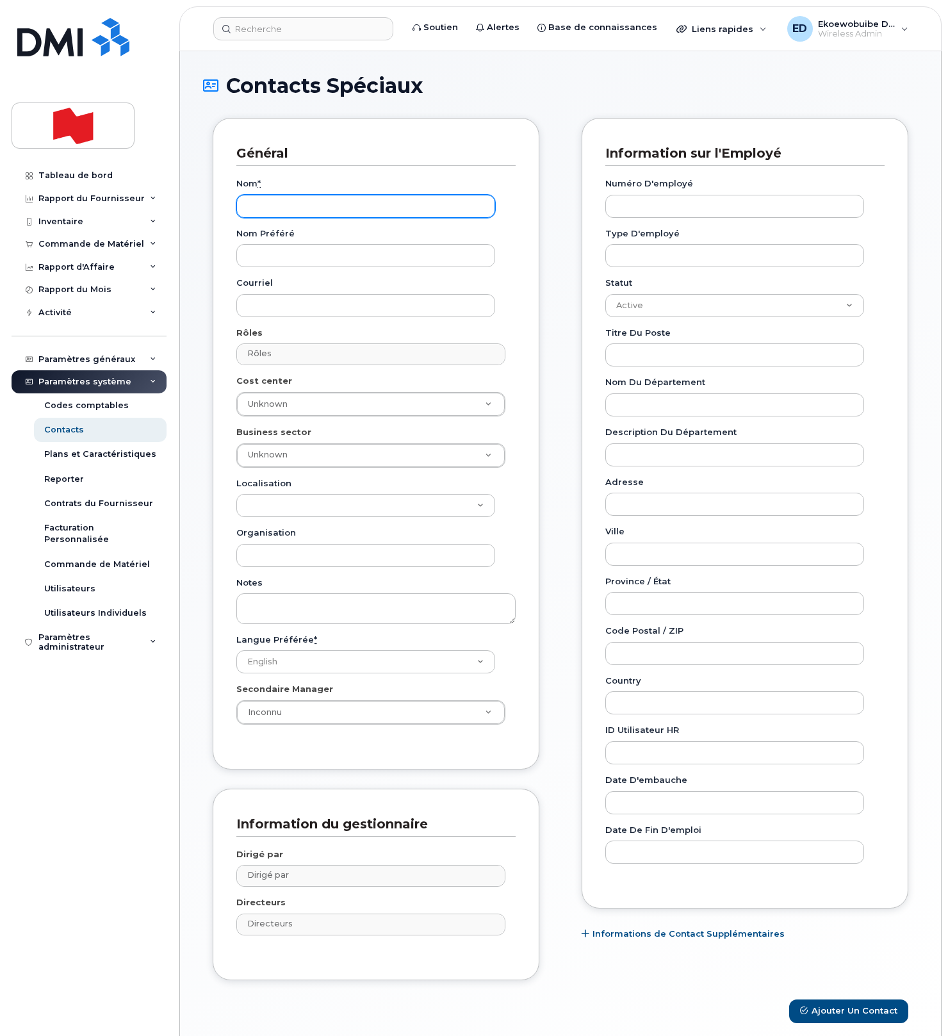
click at [343, 207] on input "Nom *" at bounding box center [365, 206] width 259 height 23
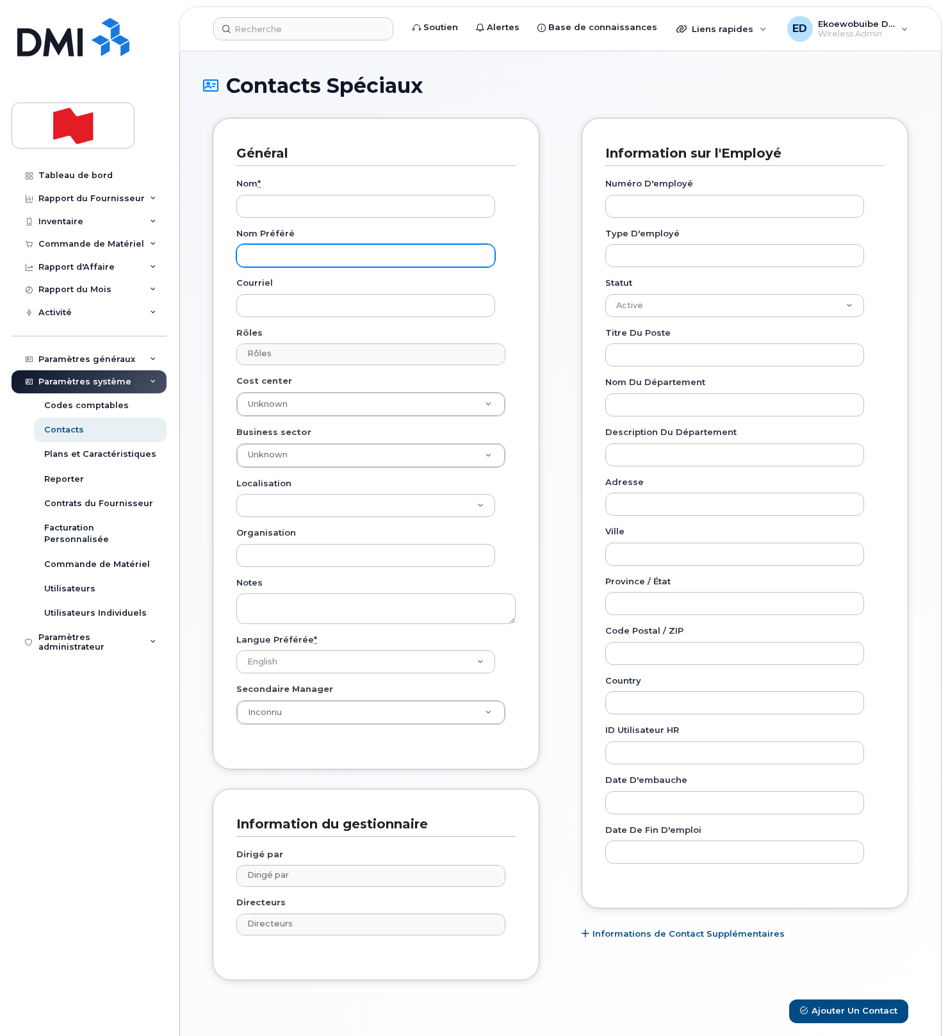
click at [288, 250] on input "Nom préféré" at bounding box center [365, 255] width 259 height 23
paste input "[PERSON_NAME][EMAIL_ADDRESS][DOMAIN_NAME]"
type input "[PERSON_NAME][EMAIL_ADDRESS][DOMAIN_NAME]"
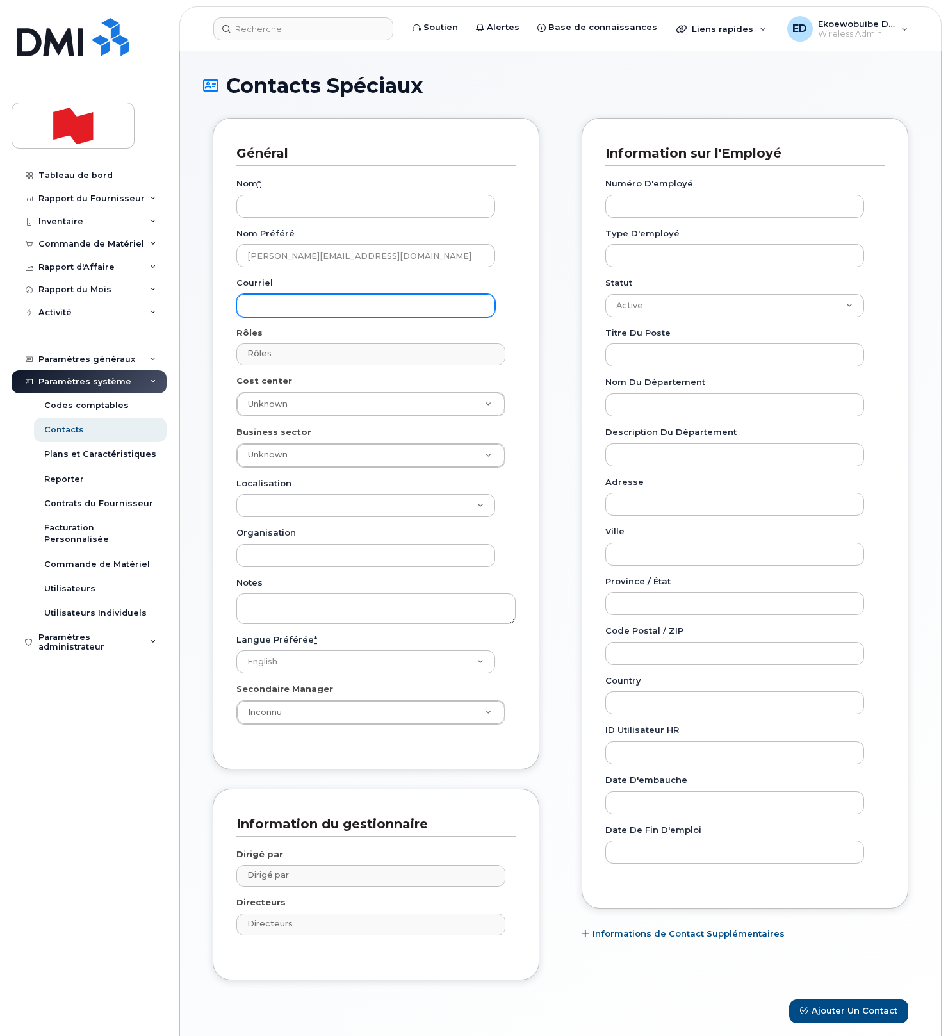
click at [281, 302] on input "Courriel" at bounding box center [365, 305] width 259 height 23
paste input "[PERSON_NAME][EMAIL_ADDRESS][DOMAIN_NAME]"
type input "[PERSON_NAME][EMAIL_ADDRESS][DOMAIN_NAME]"
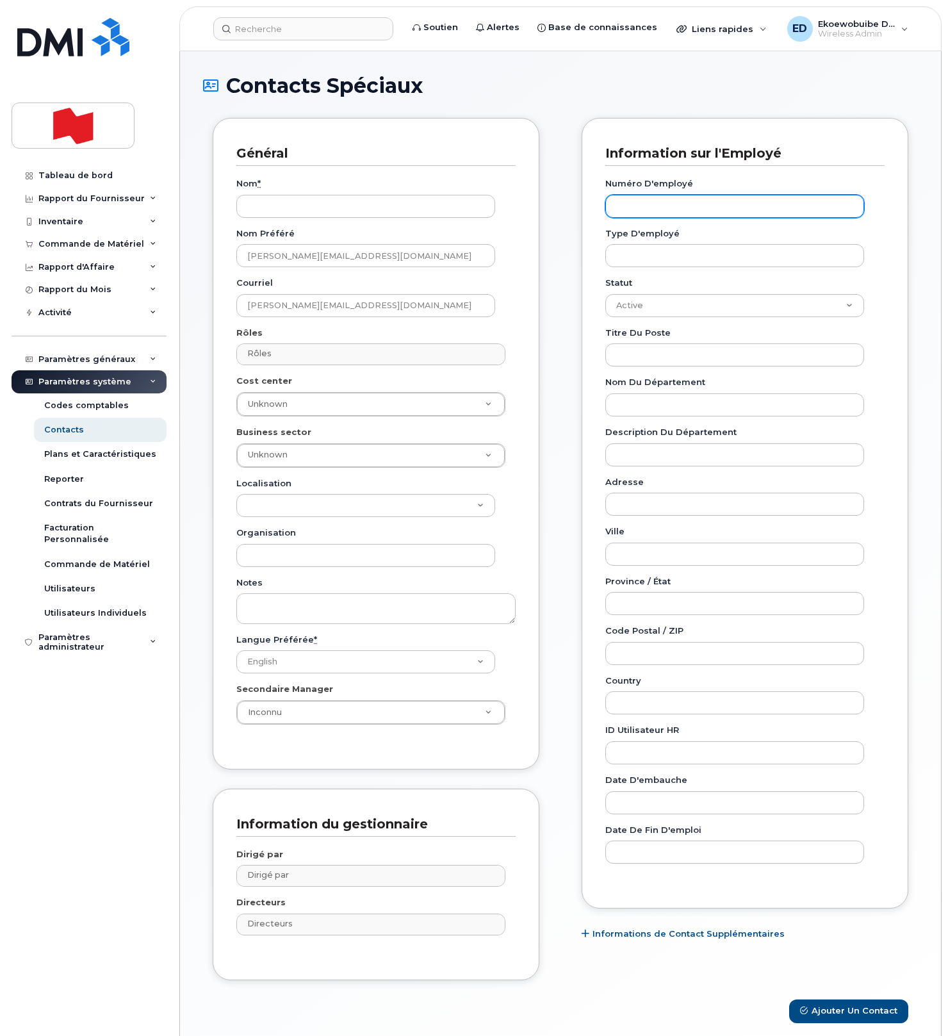
click at [647, 206] on input "Numéro d'employé" at bounding box center [735, 206] width 259 height 23
paste input "[PERSON_NAME][EMAIL_ADDRESS][DOMAIN_NAME]"
type input "[PERSON_NAME][EMAIL_ADDRESS][DOMAIN_NAME]"
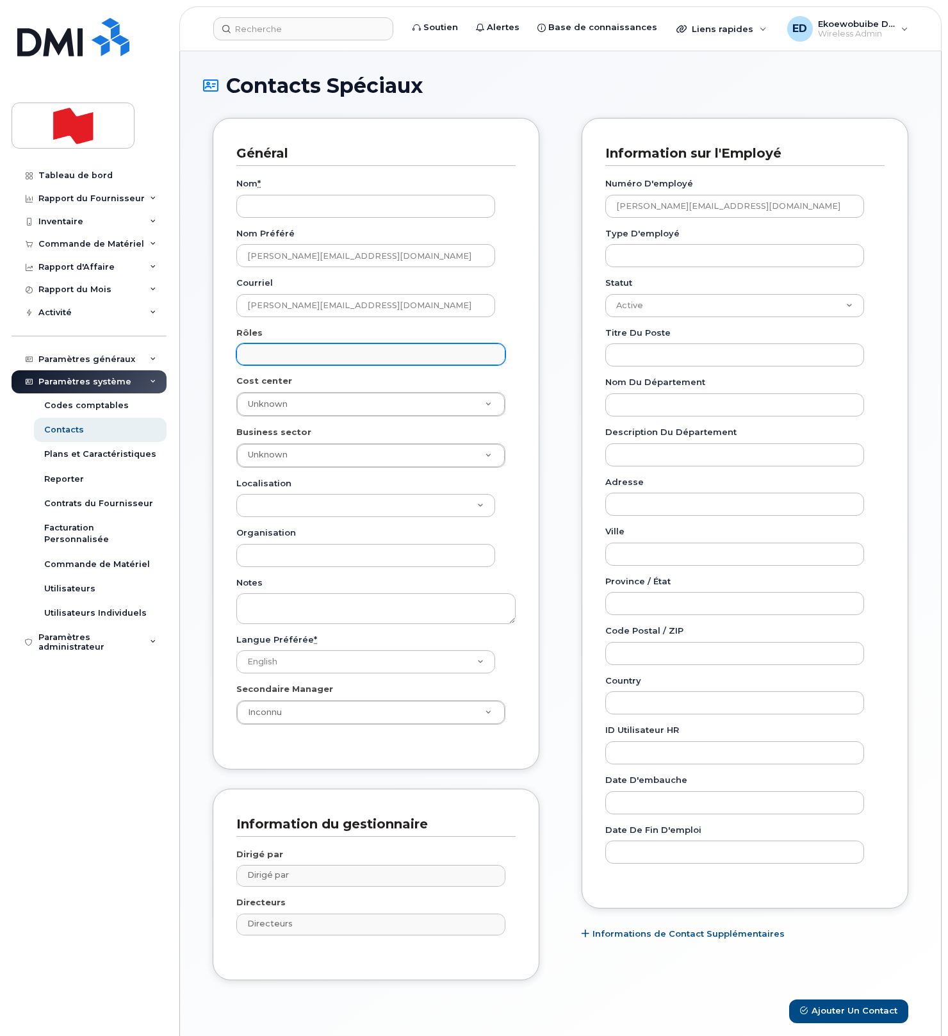
click at [284, 356] on input "text" at bounding box center [372, 354] width 257 height 18
type input "emp"
select select "16"
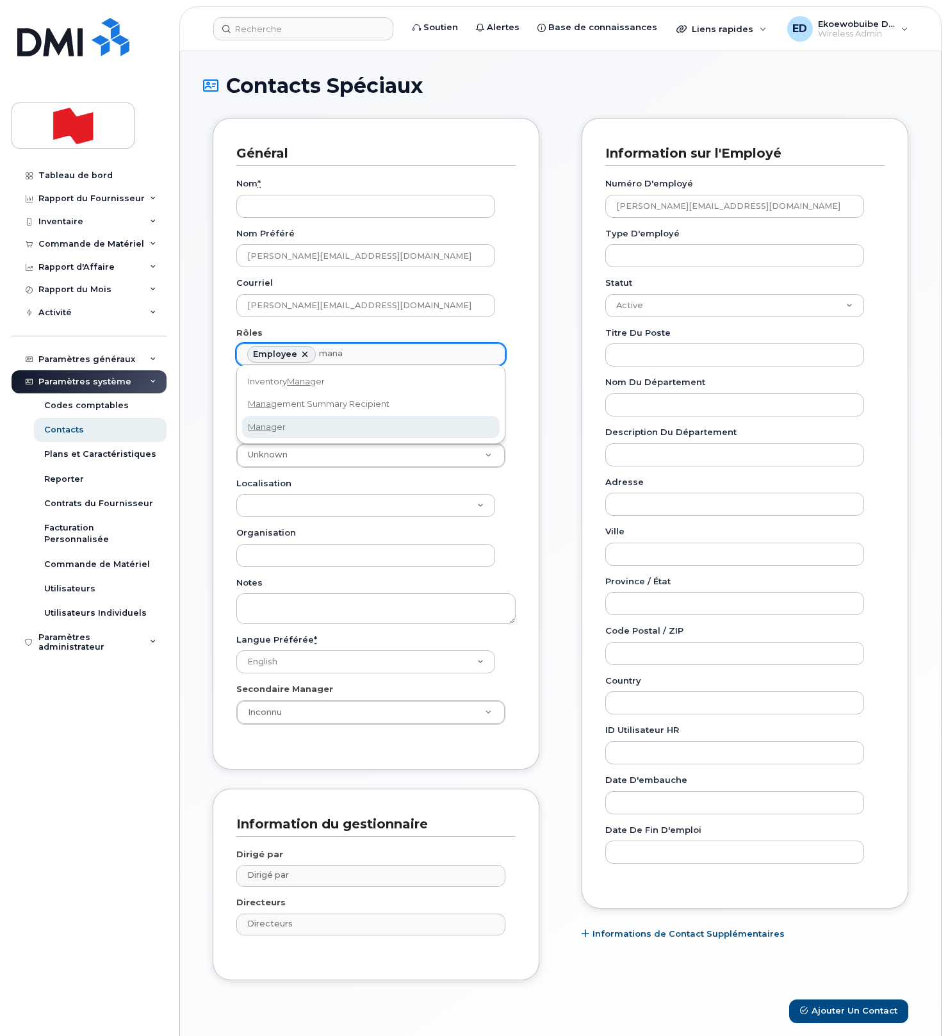
type input "mana"
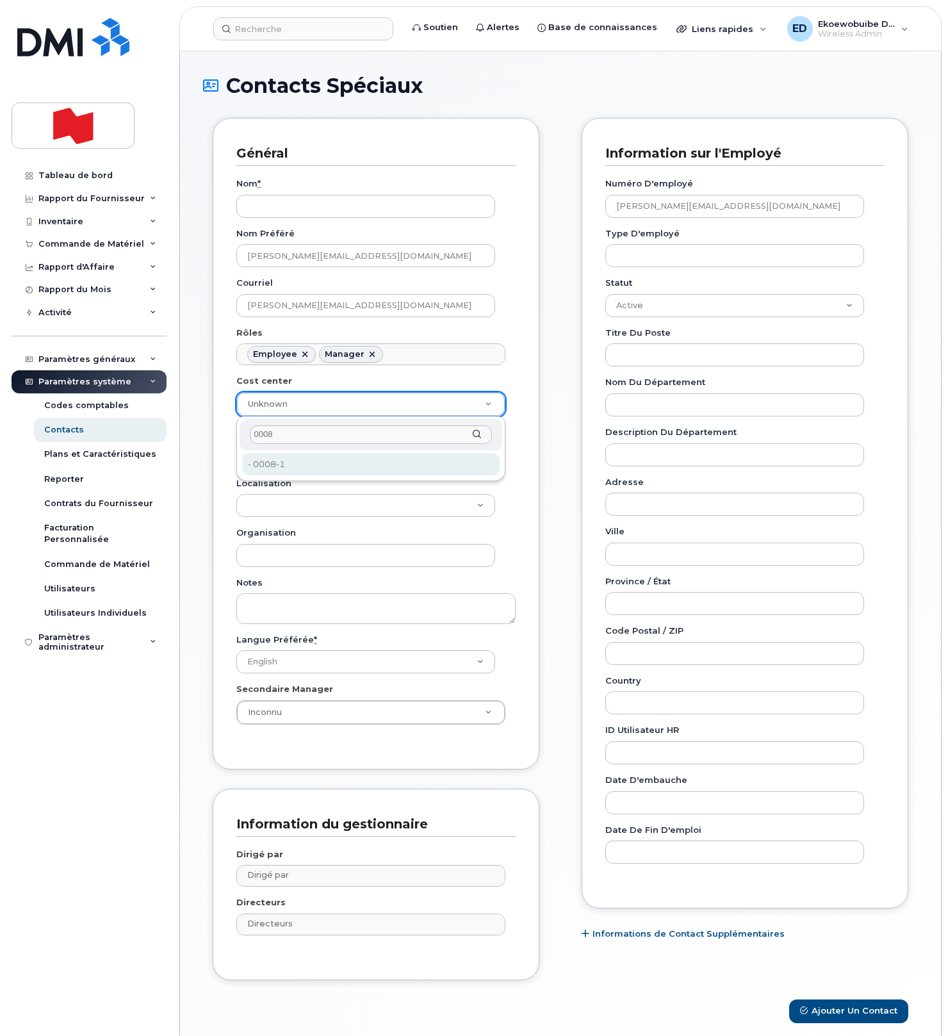
type input "0008"
type input "22917006"
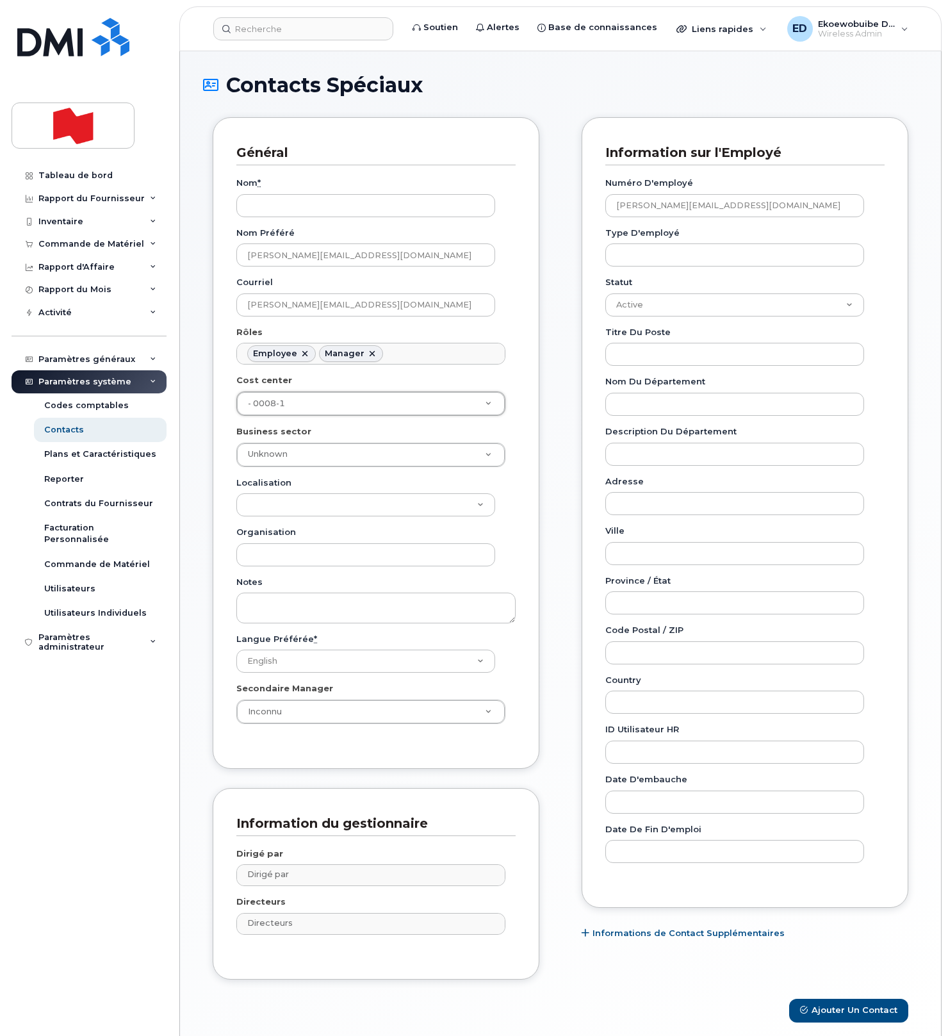
scroll to position [0, 0]
click at [301, 210] on input "Nom *" at bounding box center [365, 206] width 259 height 23
paste input "Daniel (1859) Daunais"
click at [308, 210] on input "Daniel (1859) Daunais" at bounding box center [365, 206] width 259 height 23
type input "Daniel Daunais"
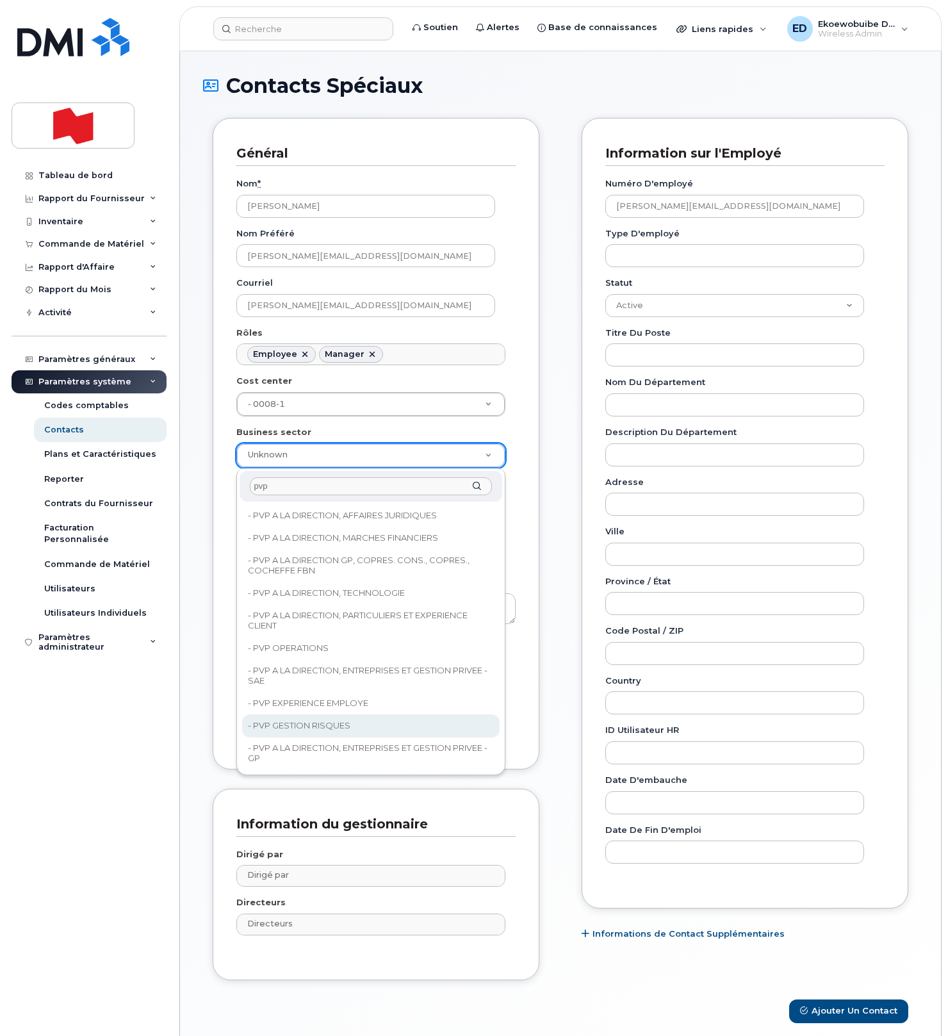
type input "pvp"
type input "22917079"
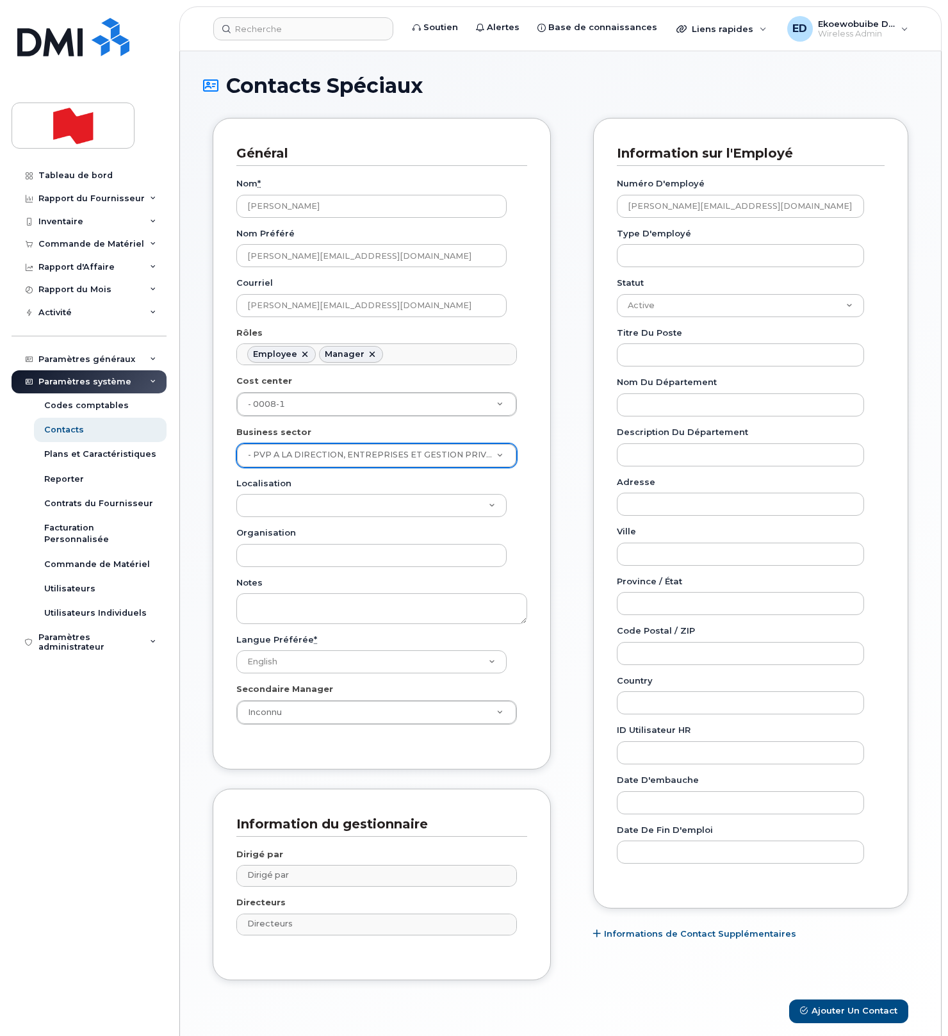
scroll to position [54, 0]
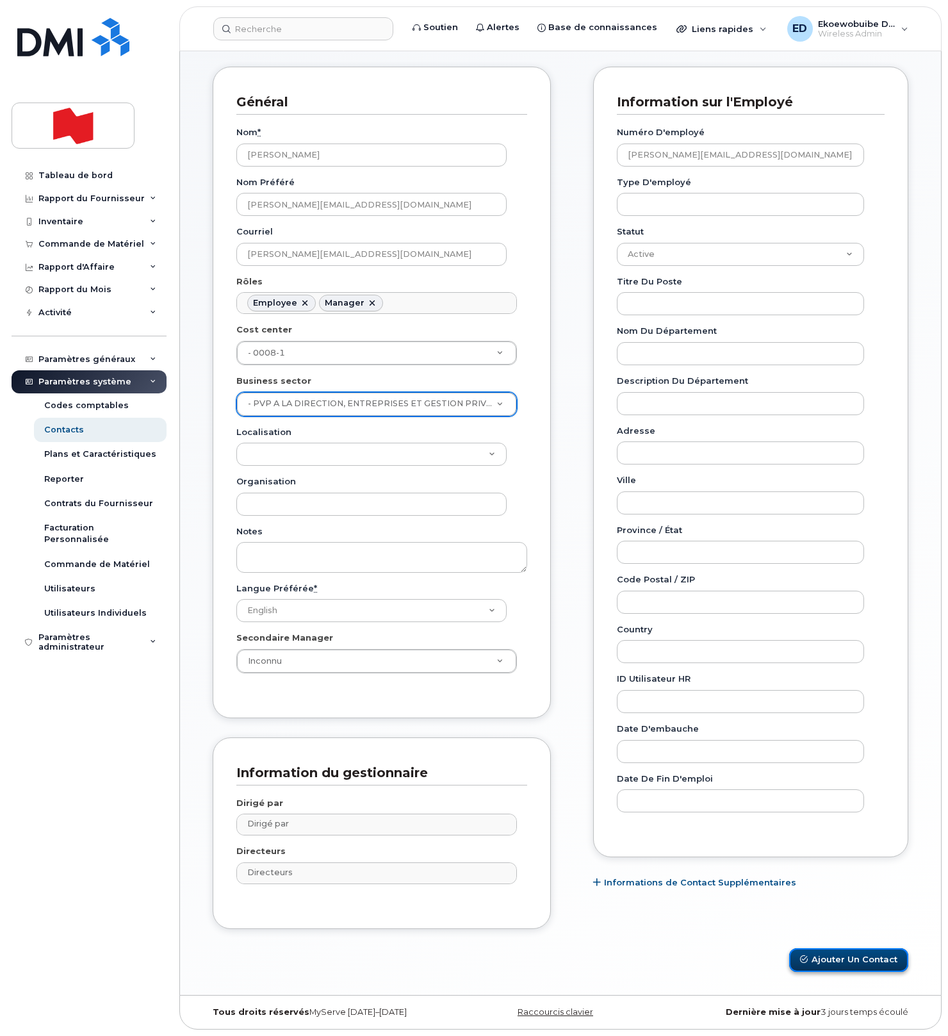
click at [836, 962] on button "Ajouter un Contact" at bounding box center [849, 960] width 119 height 24
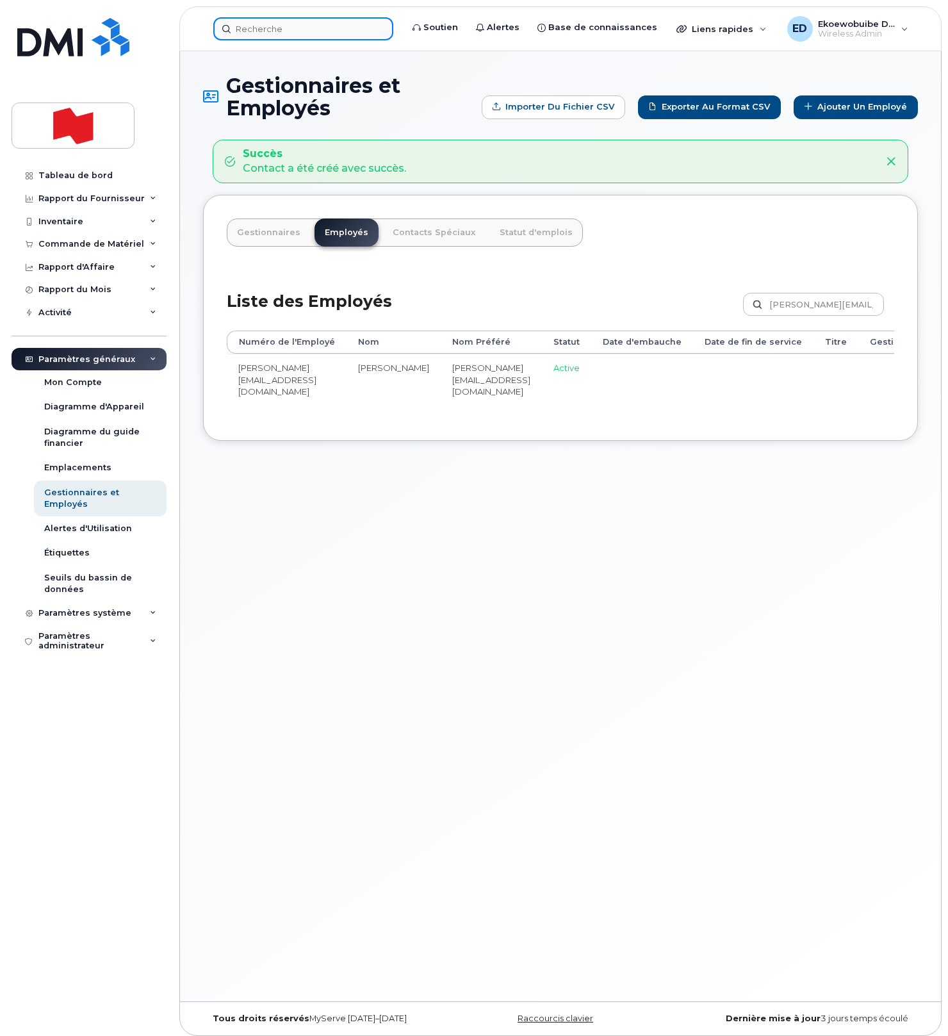
click at [302, 26] on input at bounding box center [303, 28] width 180 height 23
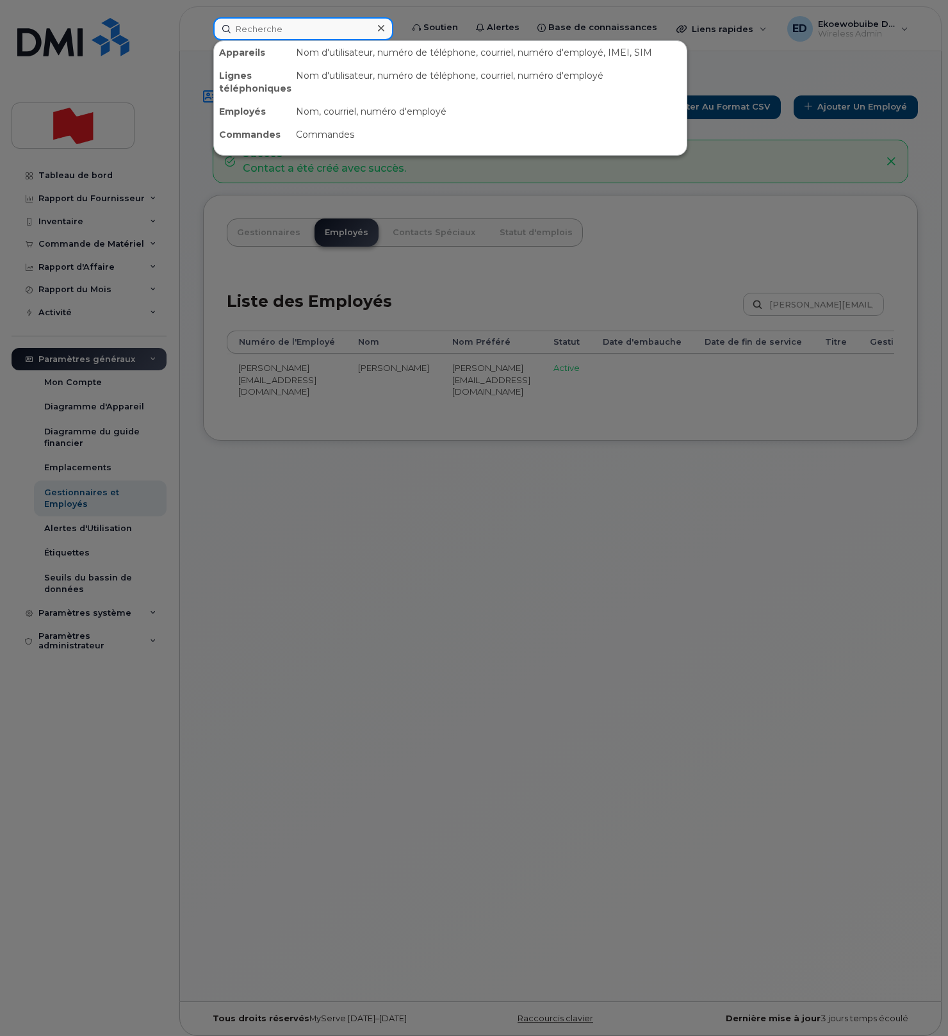
paste input "[EMAIL_ADDRESS][PERSON_NAME][DOMAIN_NAME]"
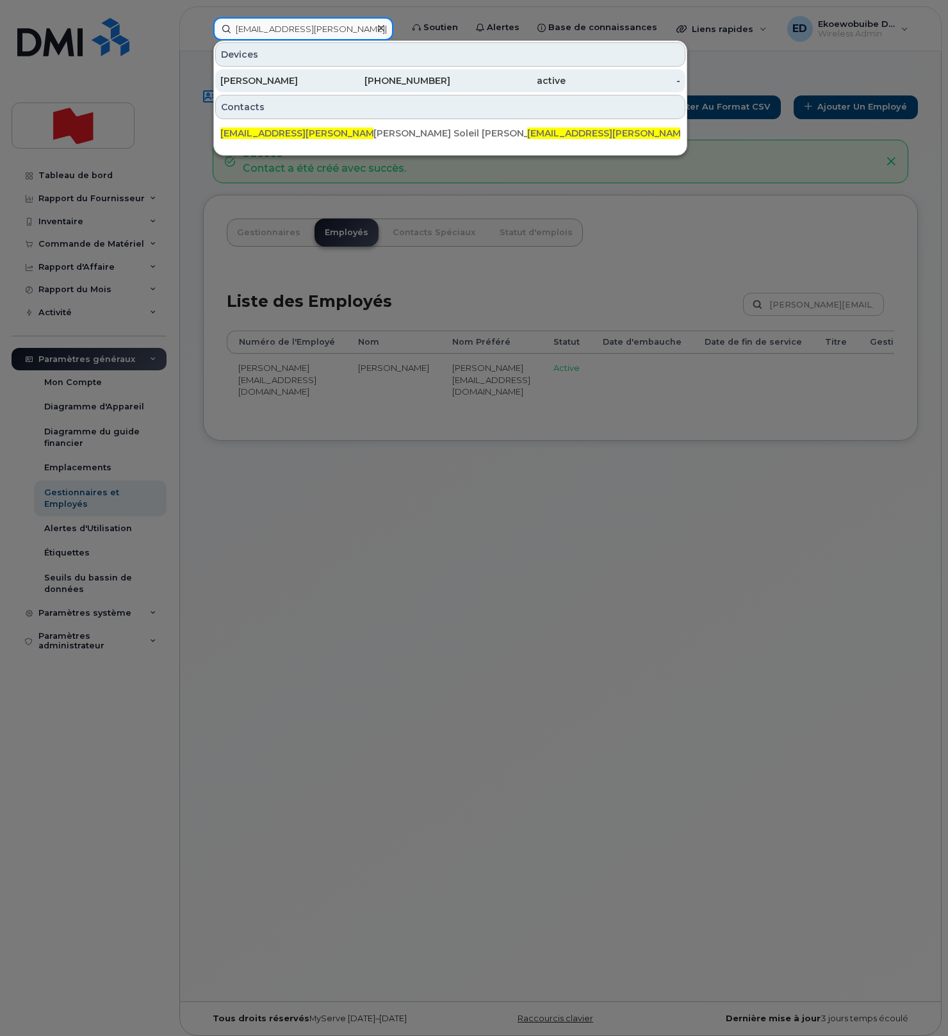
type input "[EMAIL_ADDRESS][PERSON_NAME][DOMAIN_NAME]"
click at [289, 80] on div "[PERSON_NAME]" at bounding box center [277, 80] width 115 height 13
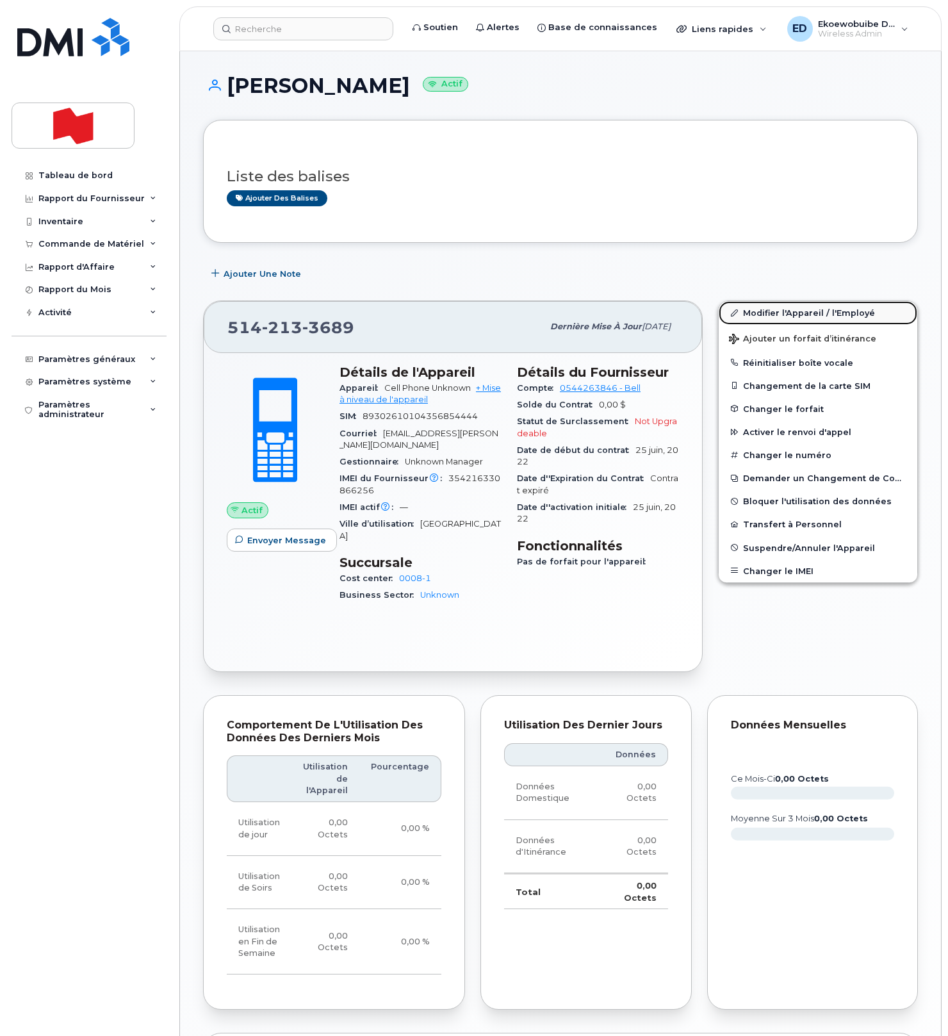
click at [756, 316] on link "Modifier l'Appareil / l'Employé" at bounding box center [818, 312] width 199 height 23
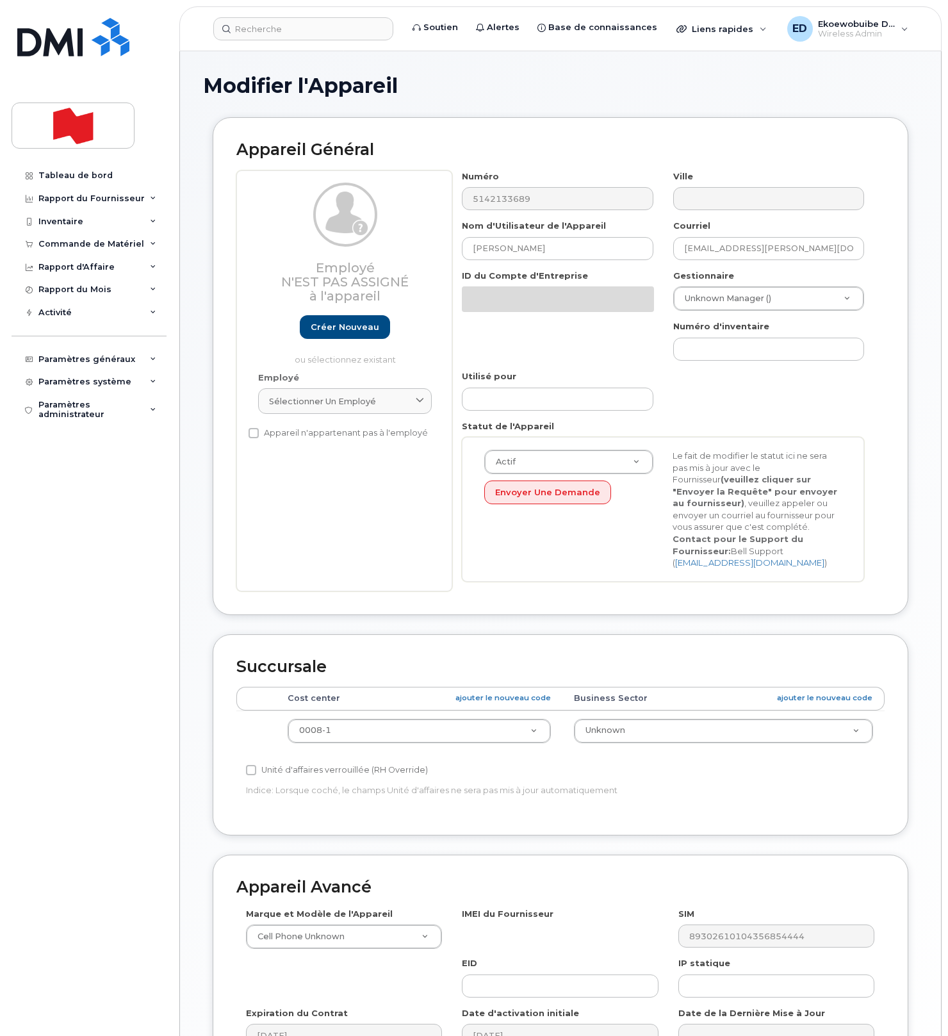
select select "22916206"
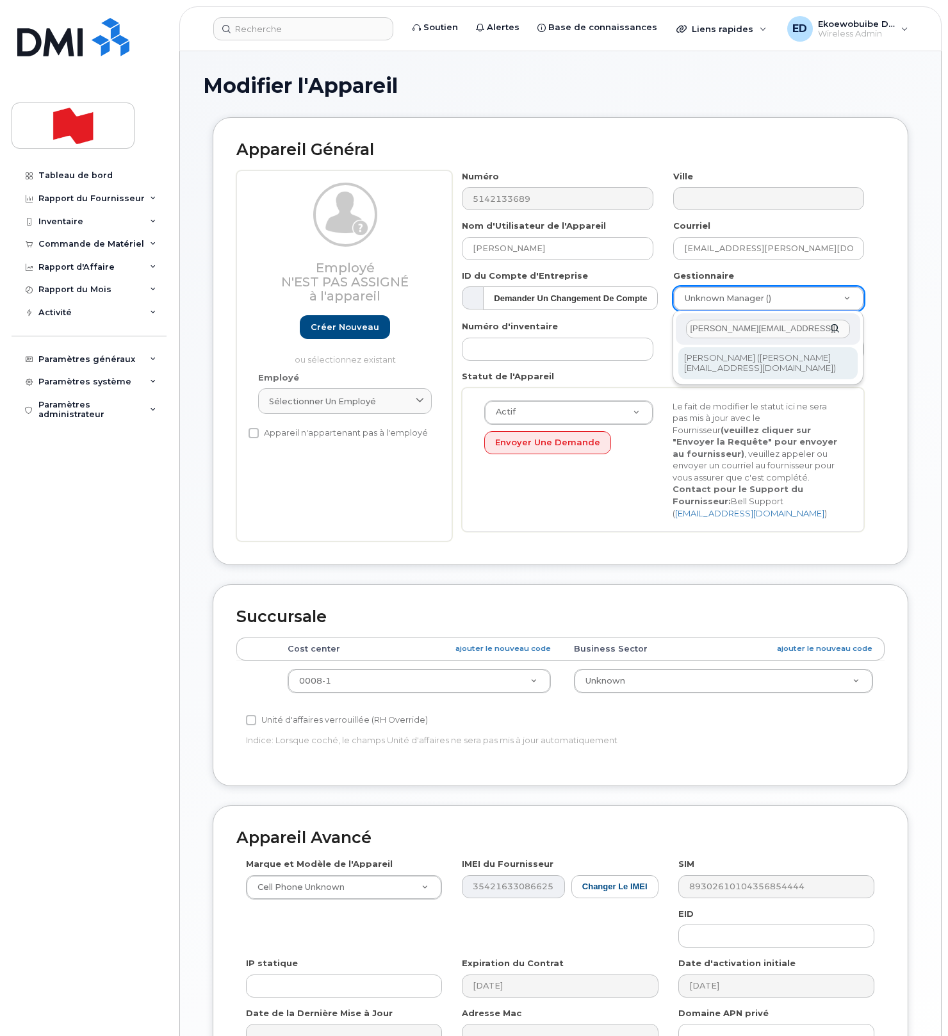
type input "[PERSON_NAME][EMAIL_ADDRESS][DOMAIN_NAME]"
type input "3008331"
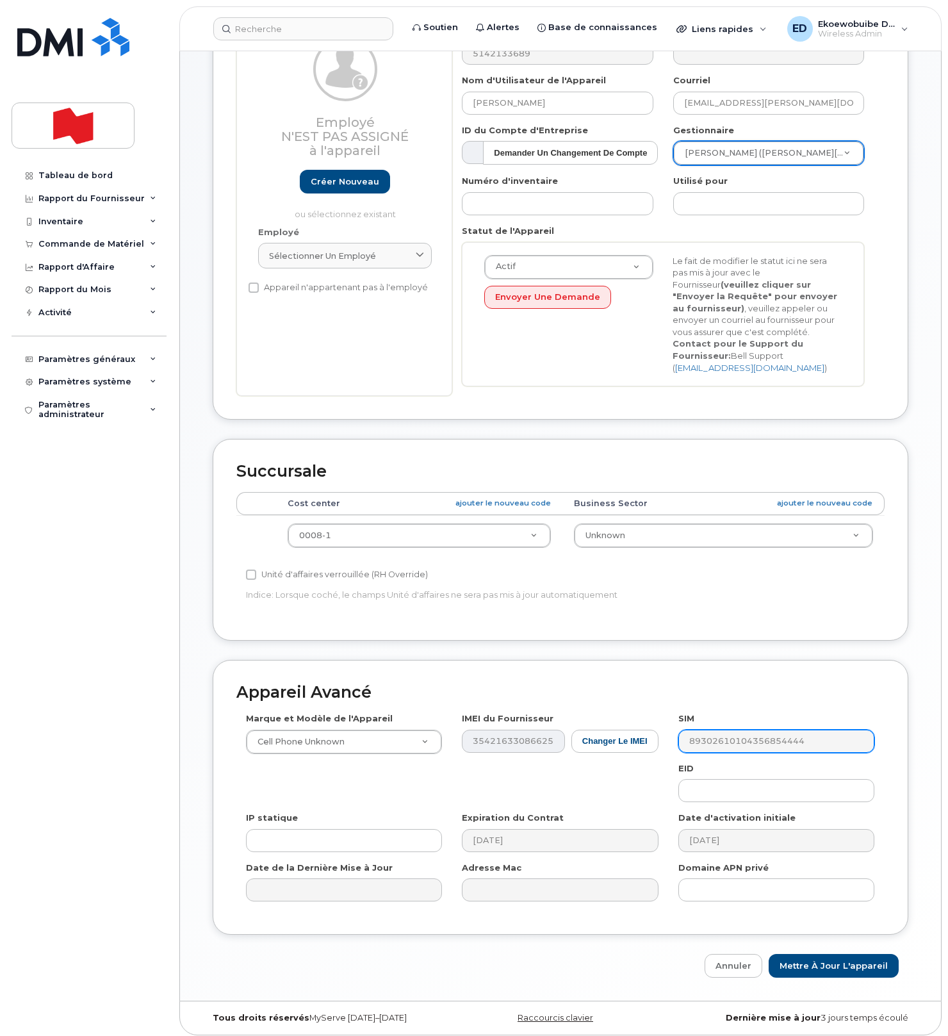
scroll to position [154, 0]
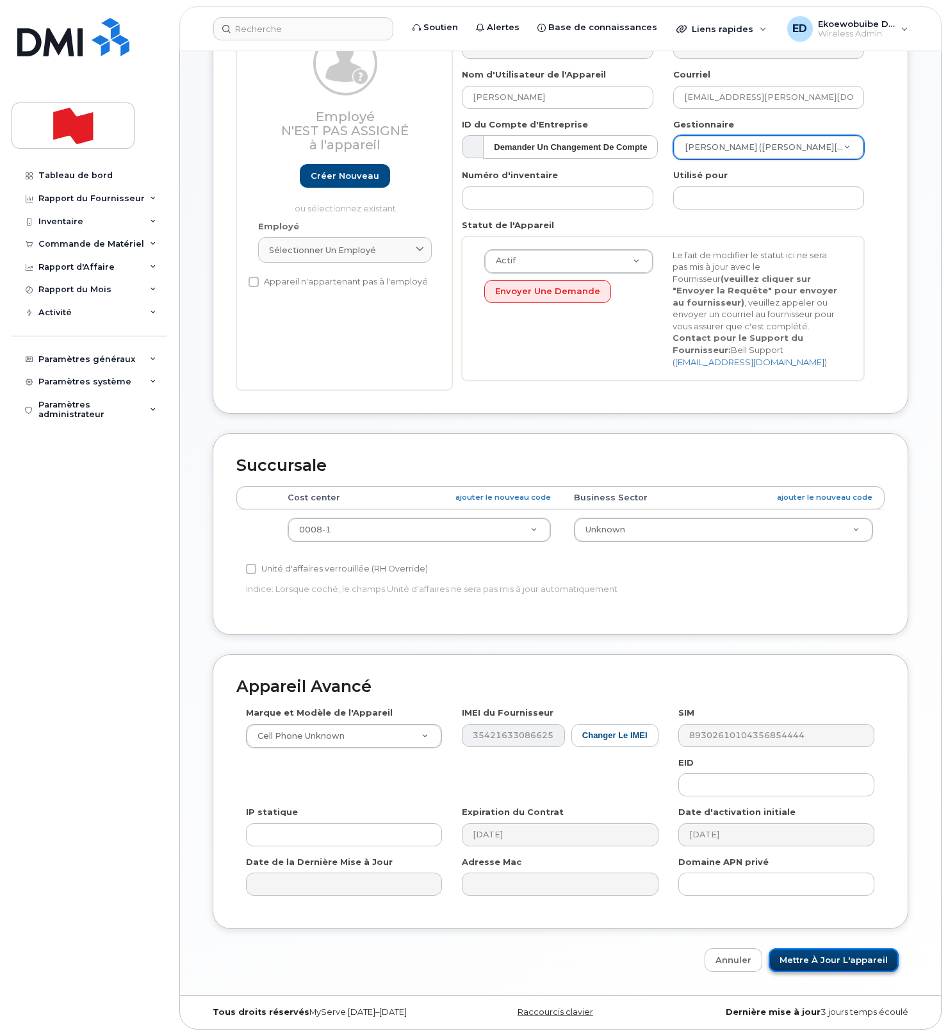
click at [824, 959] on input "Mettre à jour l'appareil" at bounding box center [834, 960] width 130 height 24
type input "Sauvegarde..."
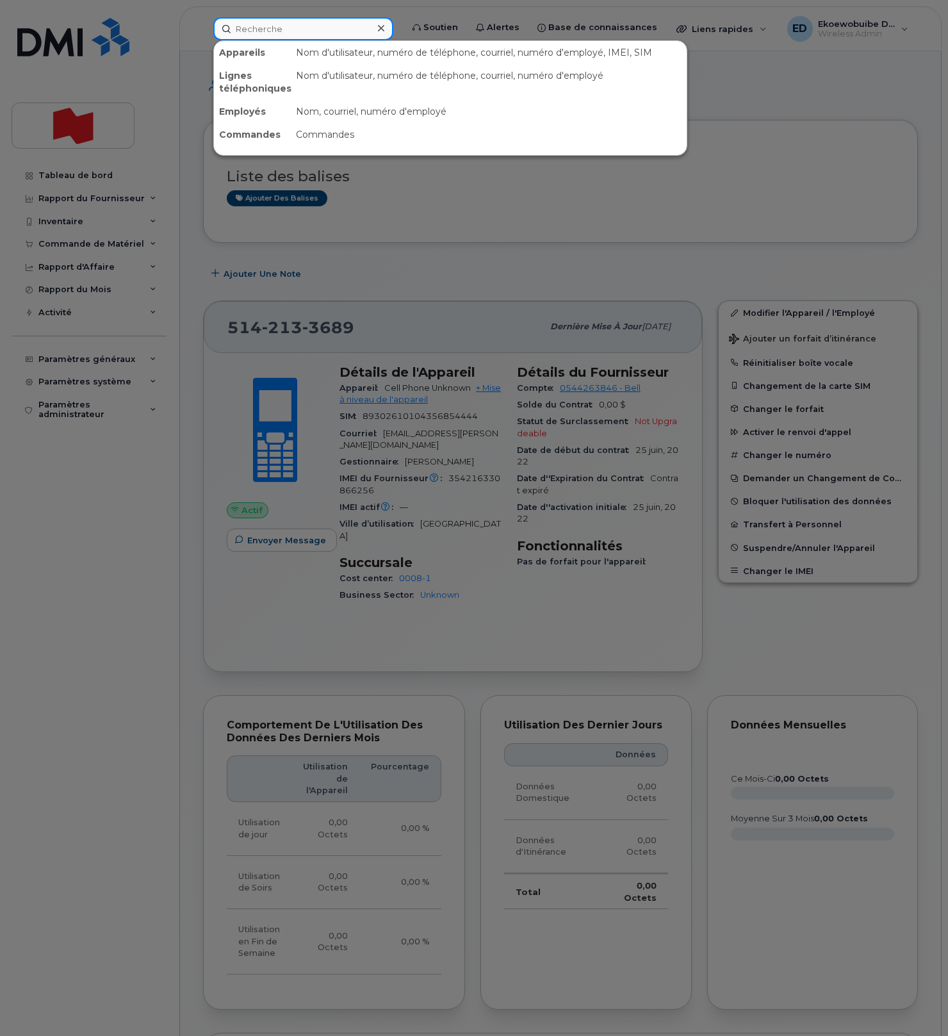
click at [291, 34] on input at bounding box center [303, 28] width 180 height 23
paste input "[EMAIL_ADDRESS][PERSON_NAME][DOMAIN_NAME]"
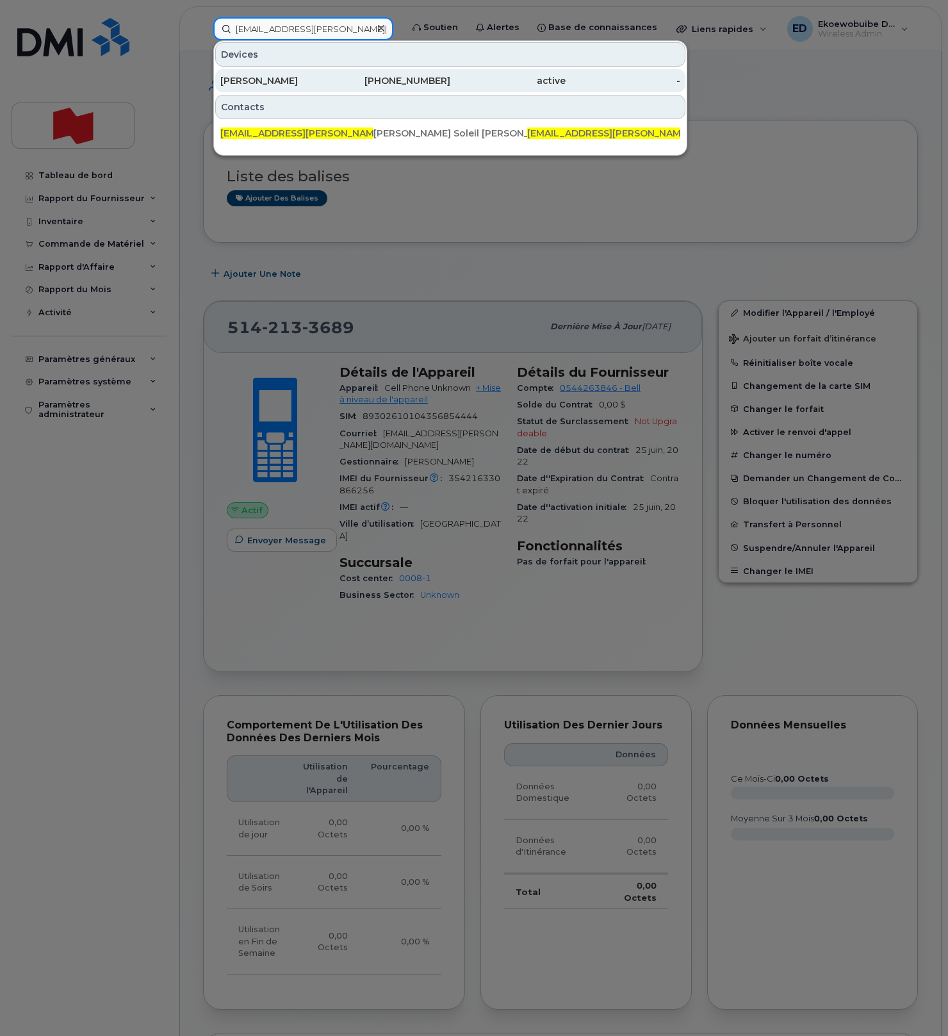
type input "[EMAIL_ADDRESS][PERSON_NAME][DOMAIN_NAME]"
click at [294, 83] on div "[PERSON_NAME]" at bounding box center [277, 80] width 115 height 13
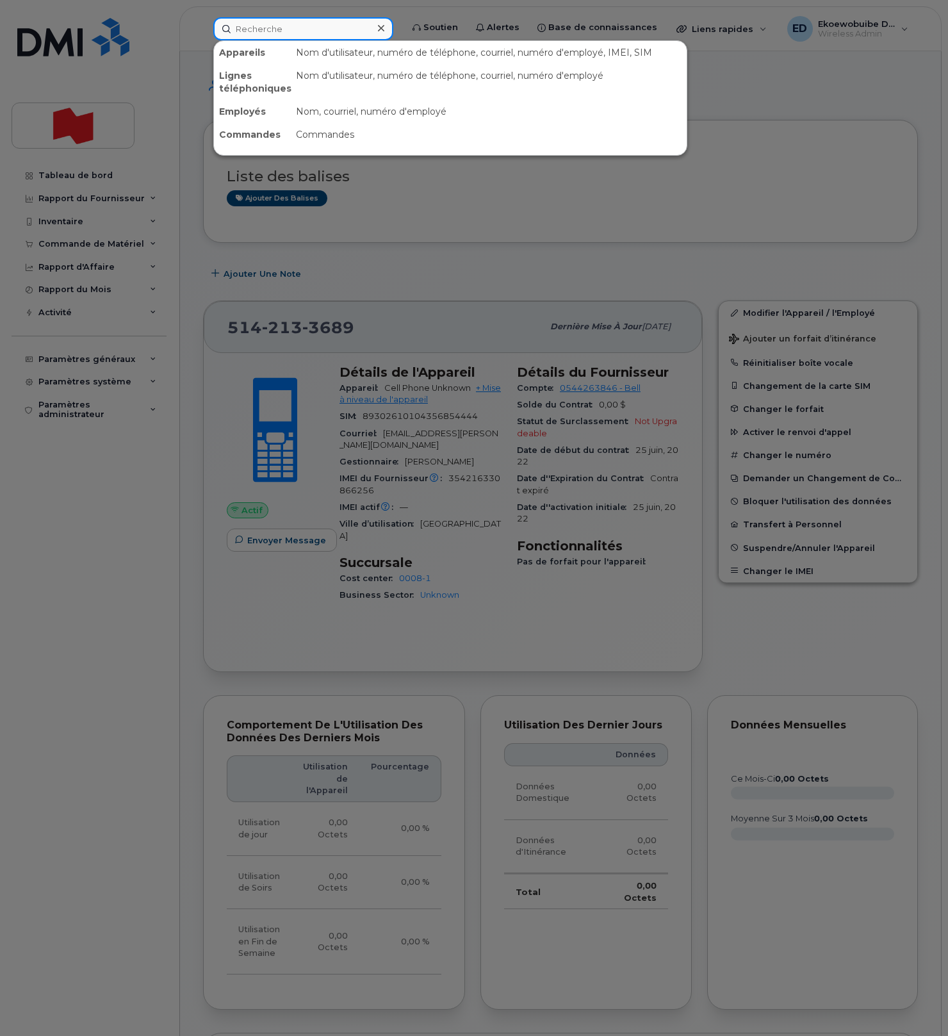
click at [290, 33] on input at bounding box center [303, 28] width 180 height 23
paste input "[EMAIL_ADDRESS][PERSON_NAME][DOMAIN_NAME]"
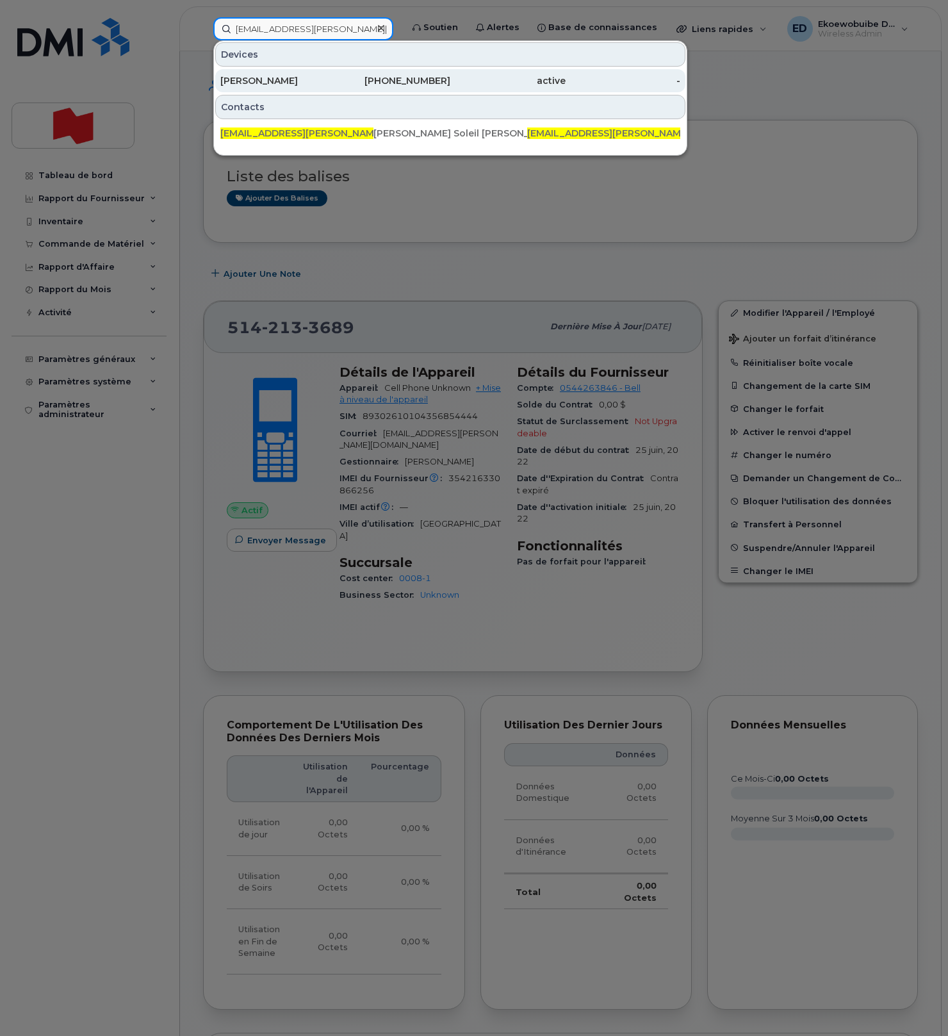
type input "mariesoleil.stewart@bnc.ca"
click at [288, 81] on div "Mourad Bouakkaz" at bounding box center [277, 80] width 115 height 13
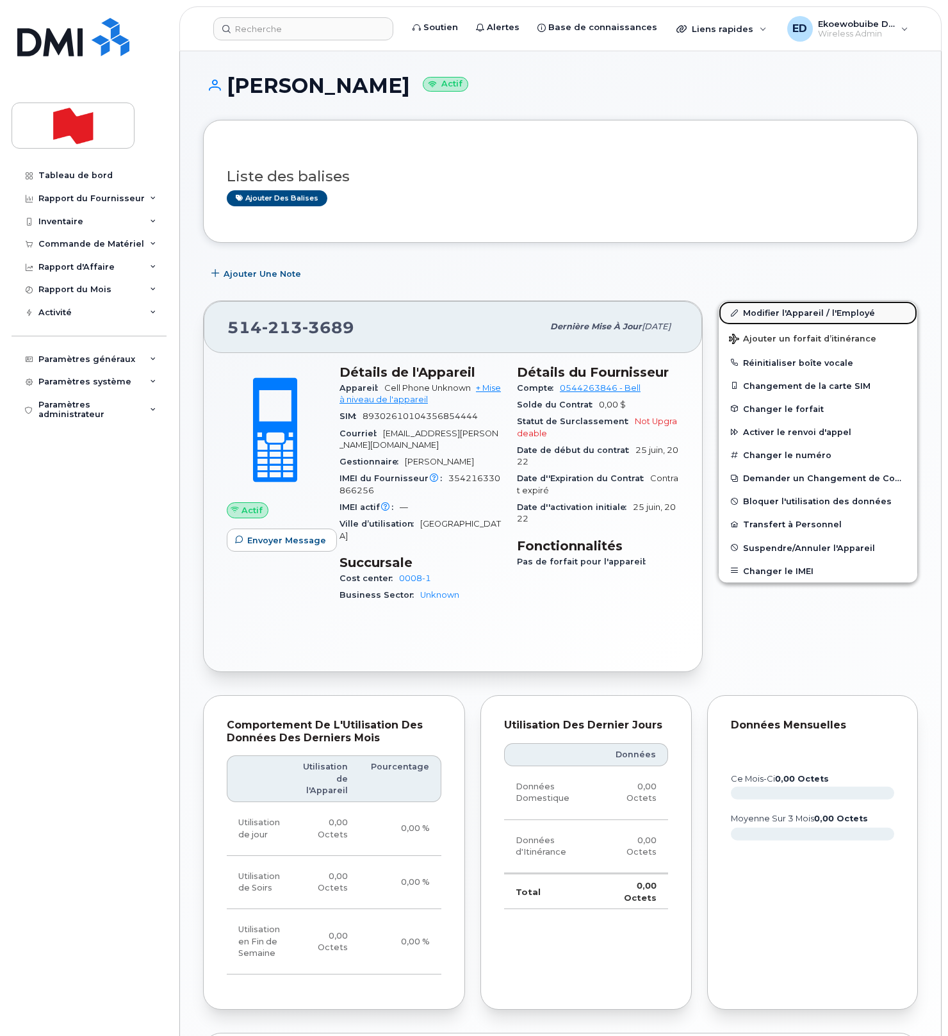
click at [752, 313] on link "Modifier l'Appareil / l'Employé" at bounding box center [818, 312] width 199 height 23
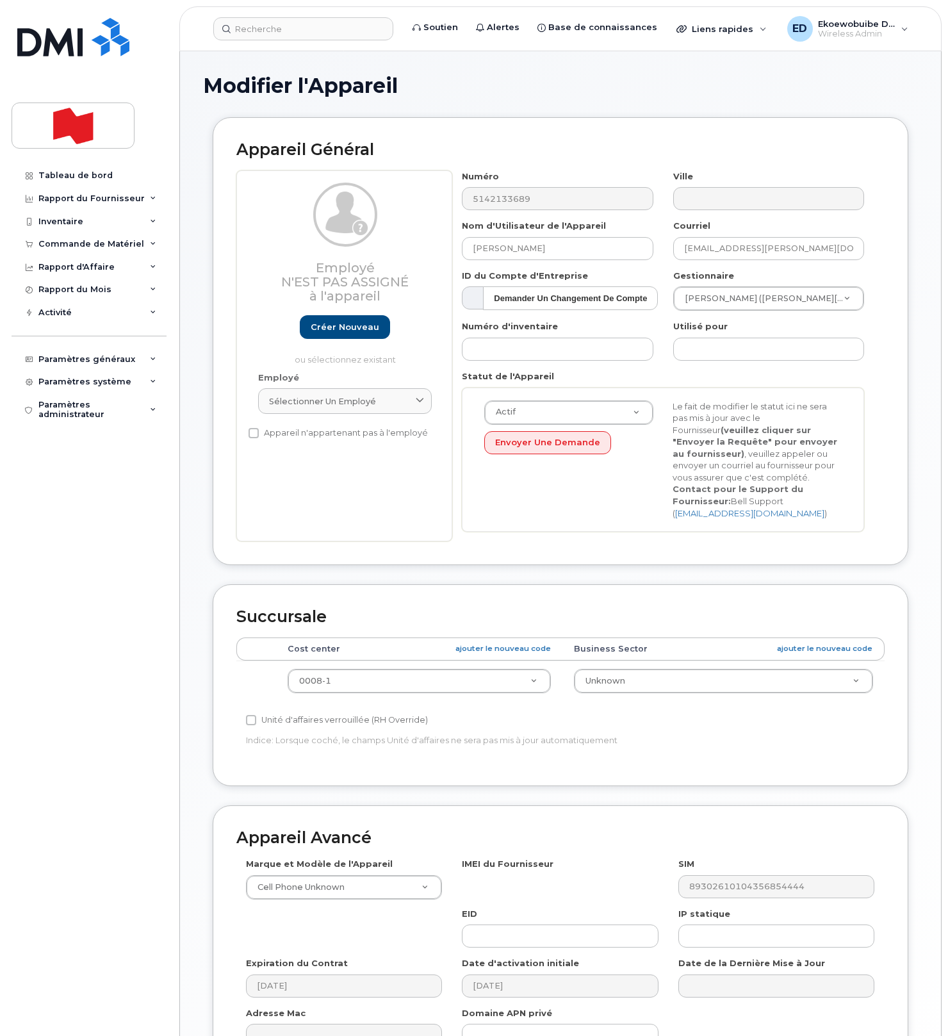
select select "22916206"
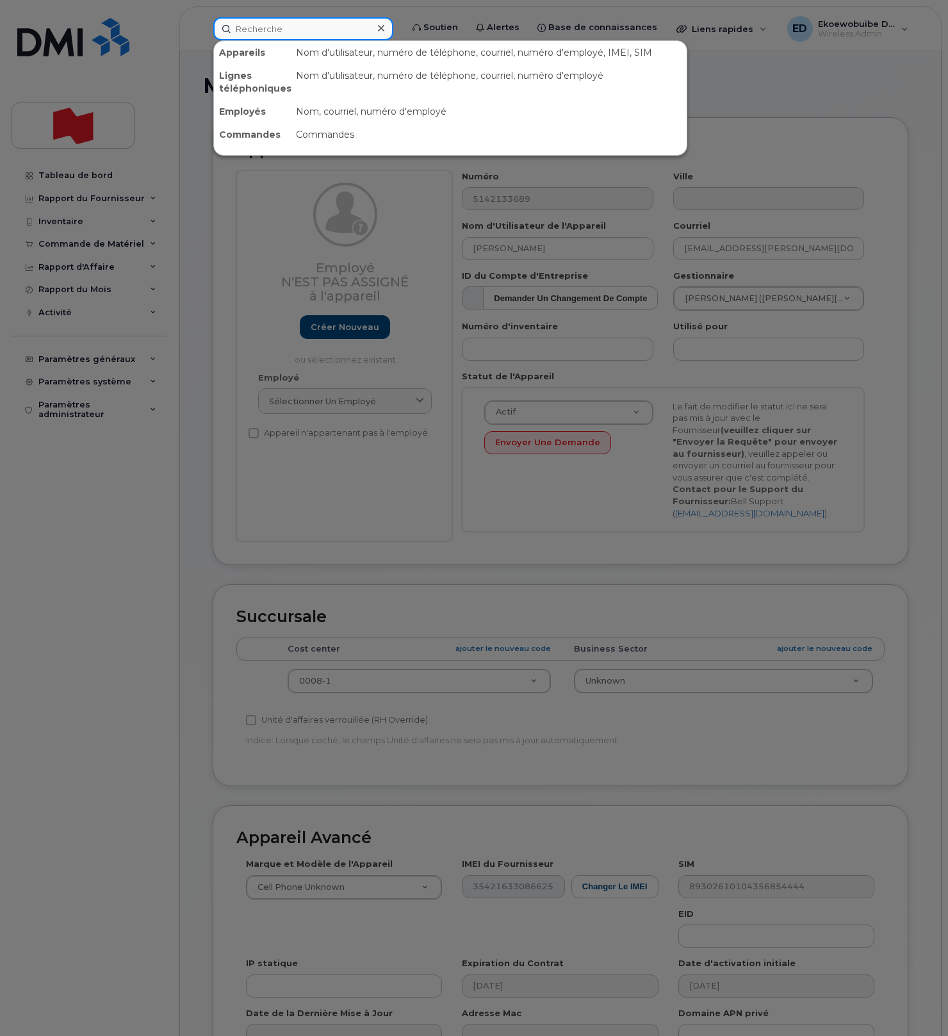
click at [274, 35] on input at bounding box center [303, 28] width 180 height 23
paste input "5142133689"
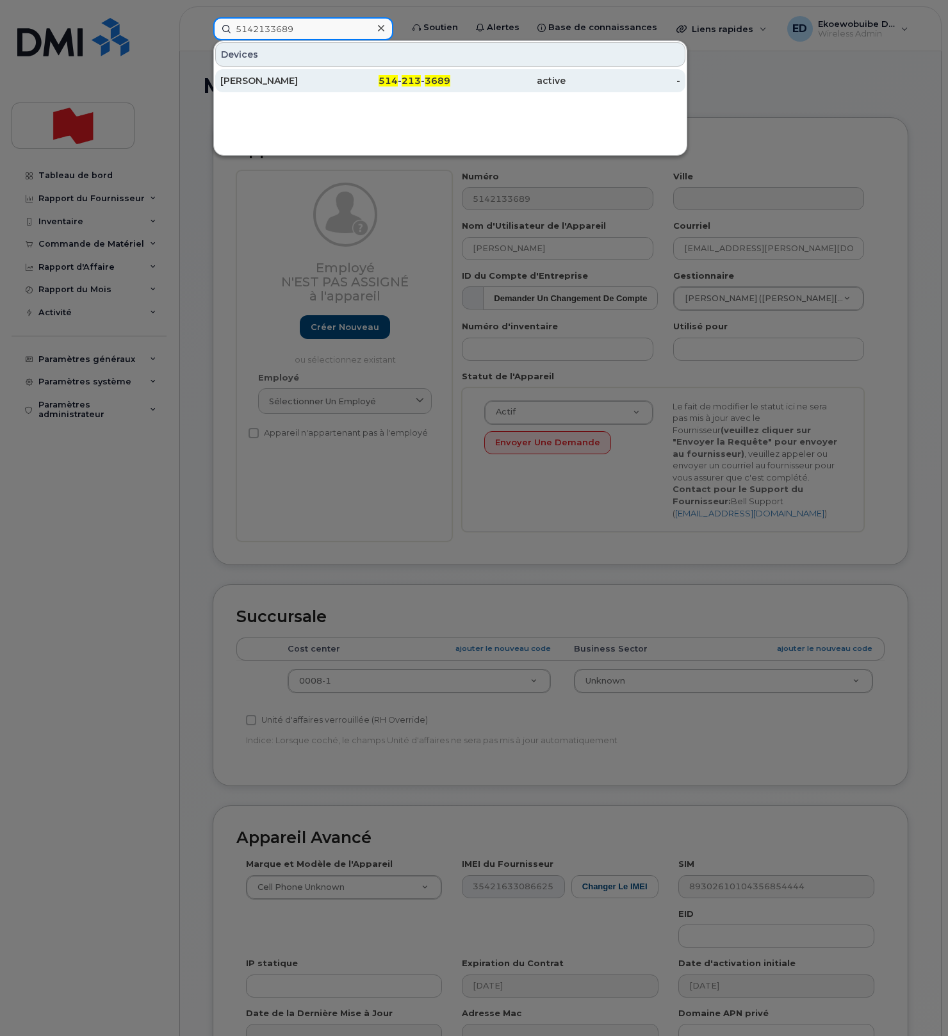
type input "5142133689"
click at [285, 81] on div "Mourad Bouakkaz" at bounding box center [277, 80] width 115 height 13
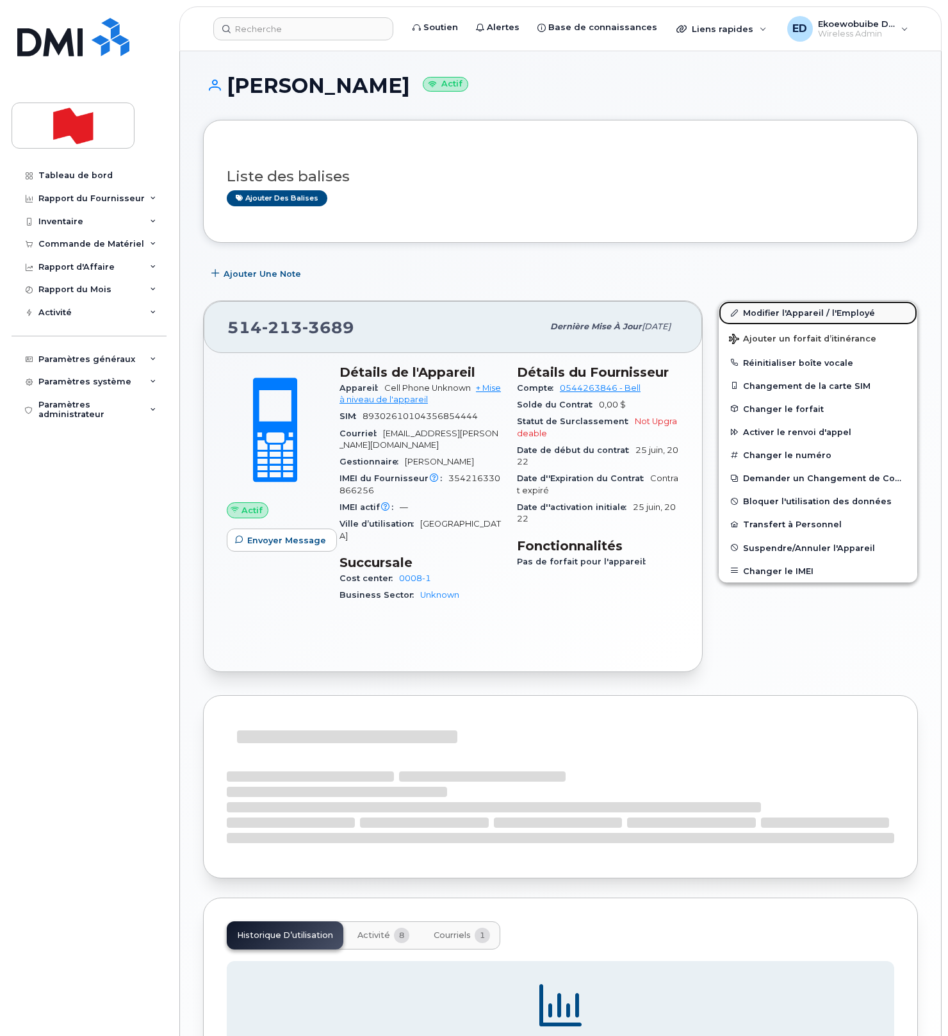
click at [751, 314] on link "Modifier l'Appareil / l'Employé" at bounding box center [818, 312] width 199 height 23
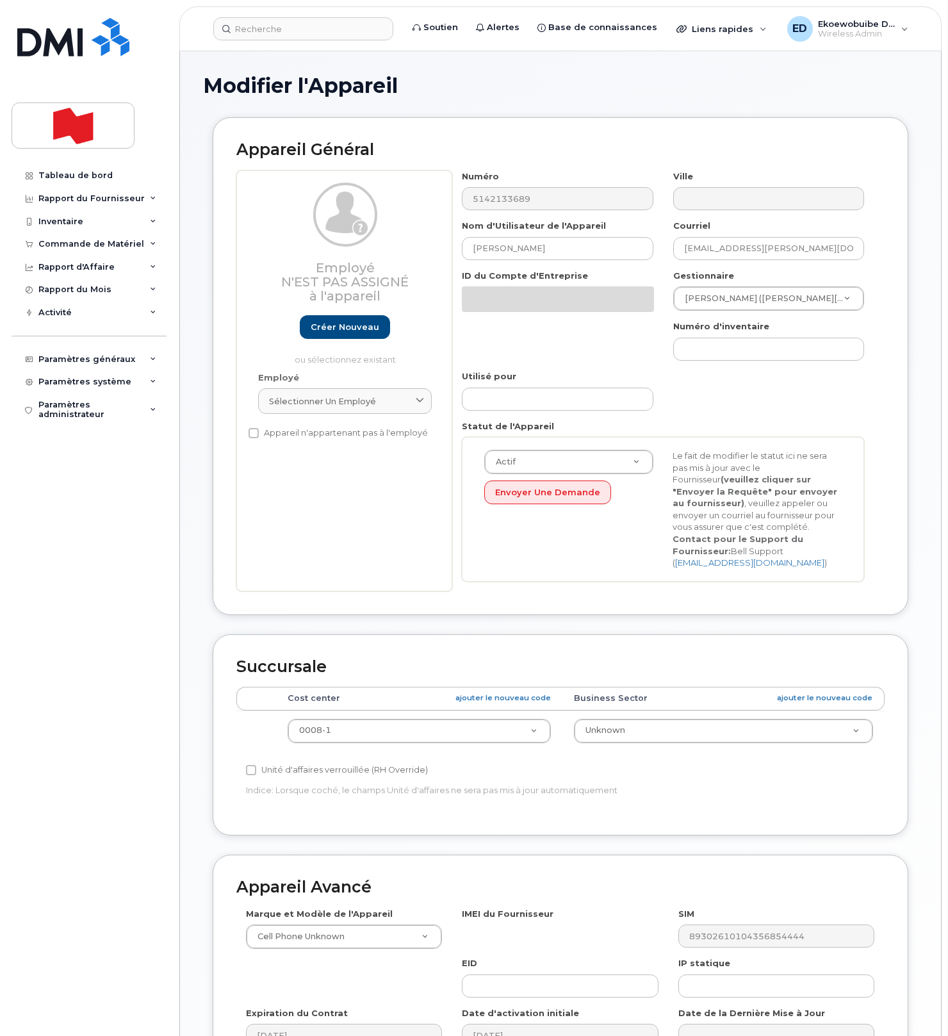
select select "22916206"
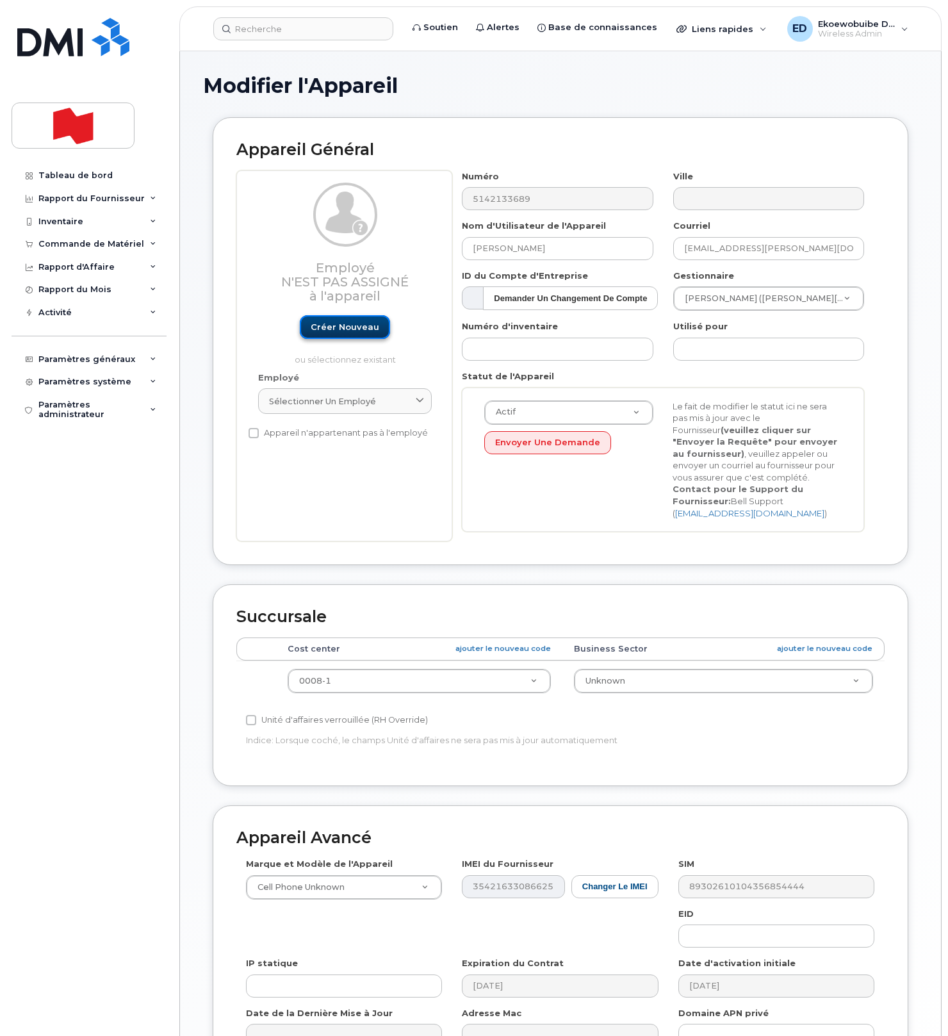
click at [342, 329] on link "Créer nouveau" at bounding box center [345, 327] width 90 height 24
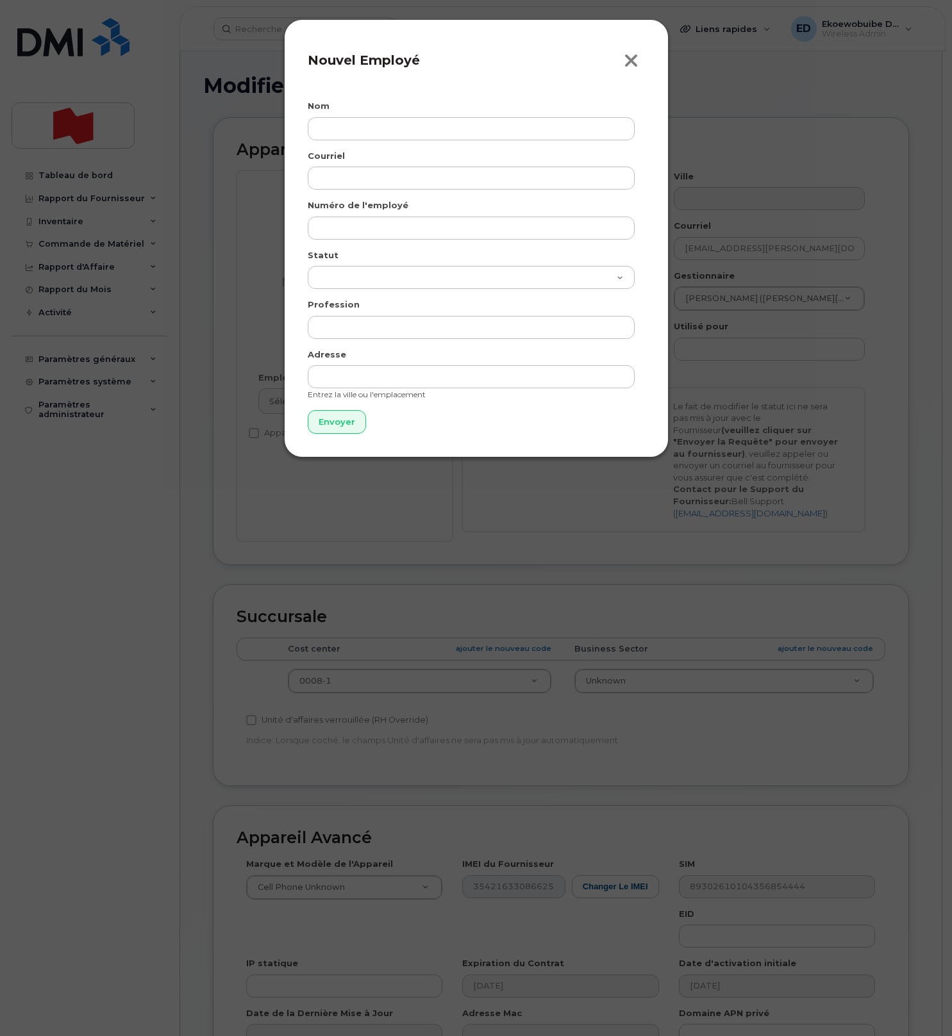
click at [637, 63] on icon "button" at bounding box center [631, 60] width 15 height 19
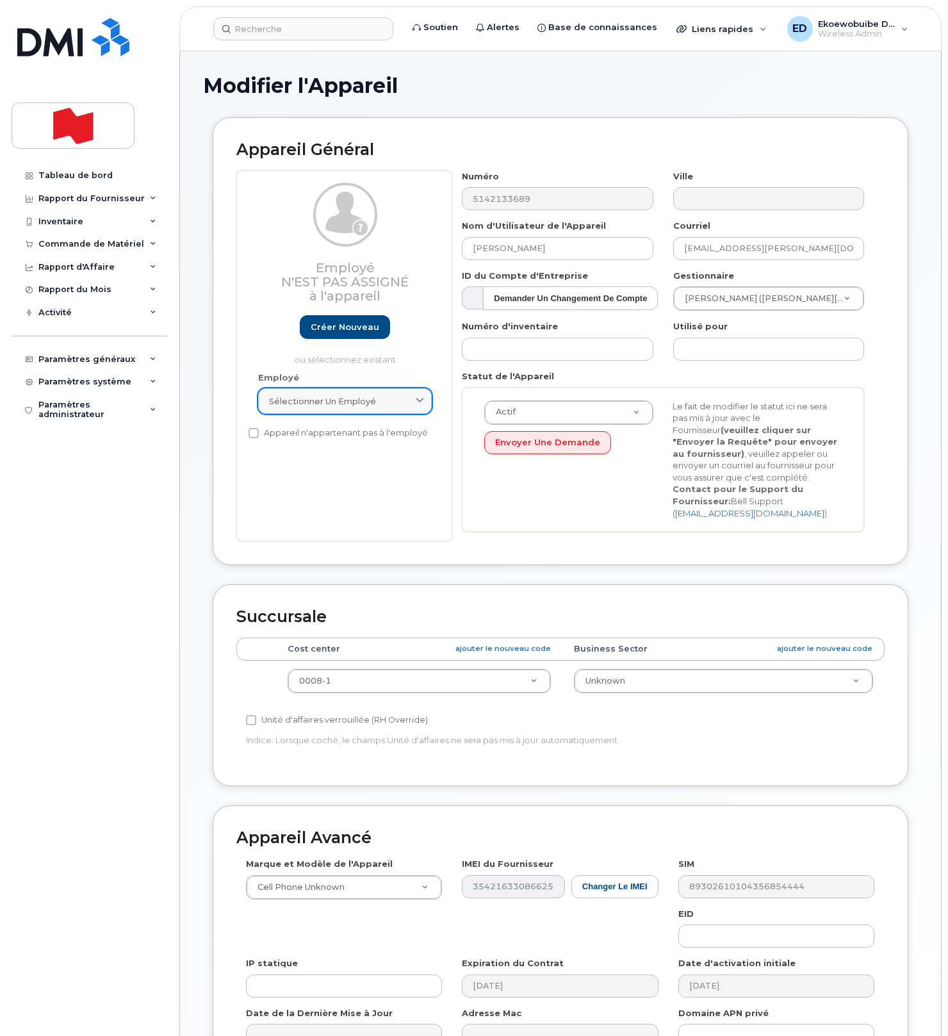
click at [386, 399] on div "Sélectionner un employé" at bounding box center [345, 401] width 152 height 12
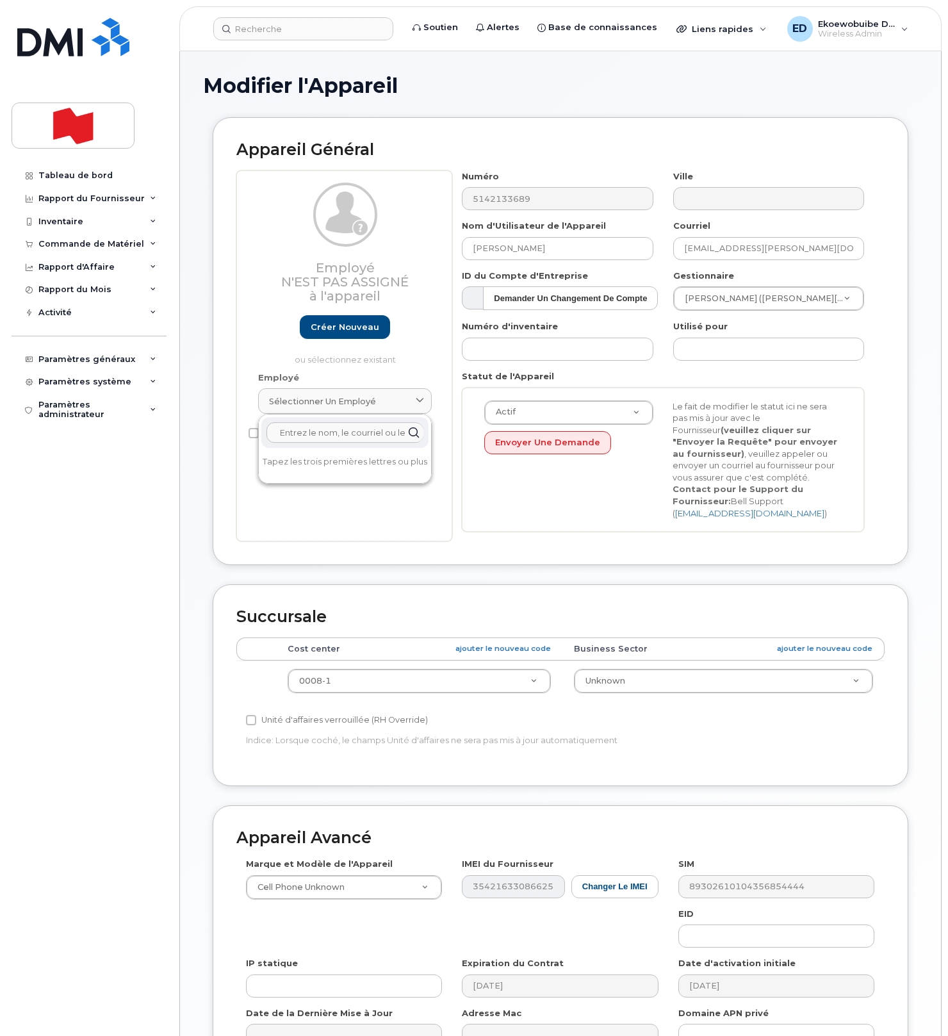
paste input "[EMAIL_ADDRESS][PERSON_NAME][DOMAIN_NAME]"
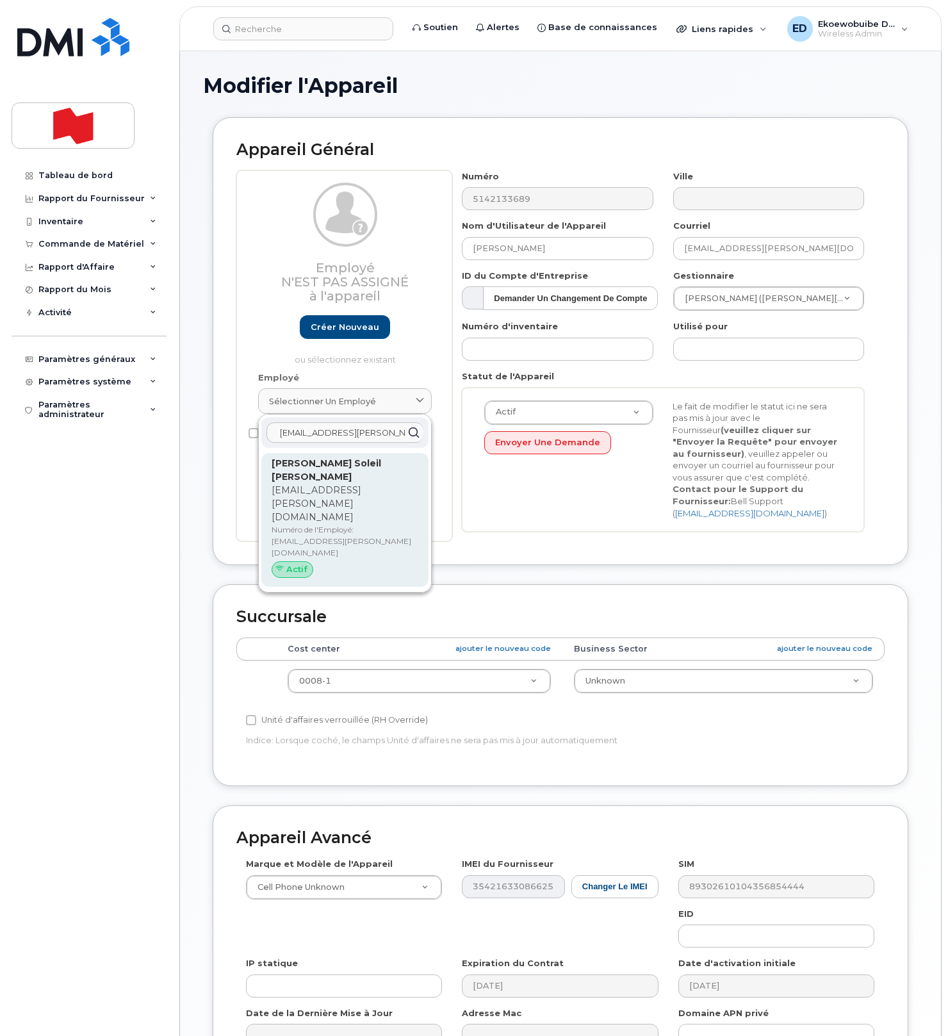
type input "[EMAIL_ADDRESS][PERSON_NAME][DOMAIN_NAME]"
click at [336, 484] on p "[EMAIL_ADDRESS][PERSON_NAME][DOMAIN_NAME]" at bounding box center [345, 504] width 147 height 40
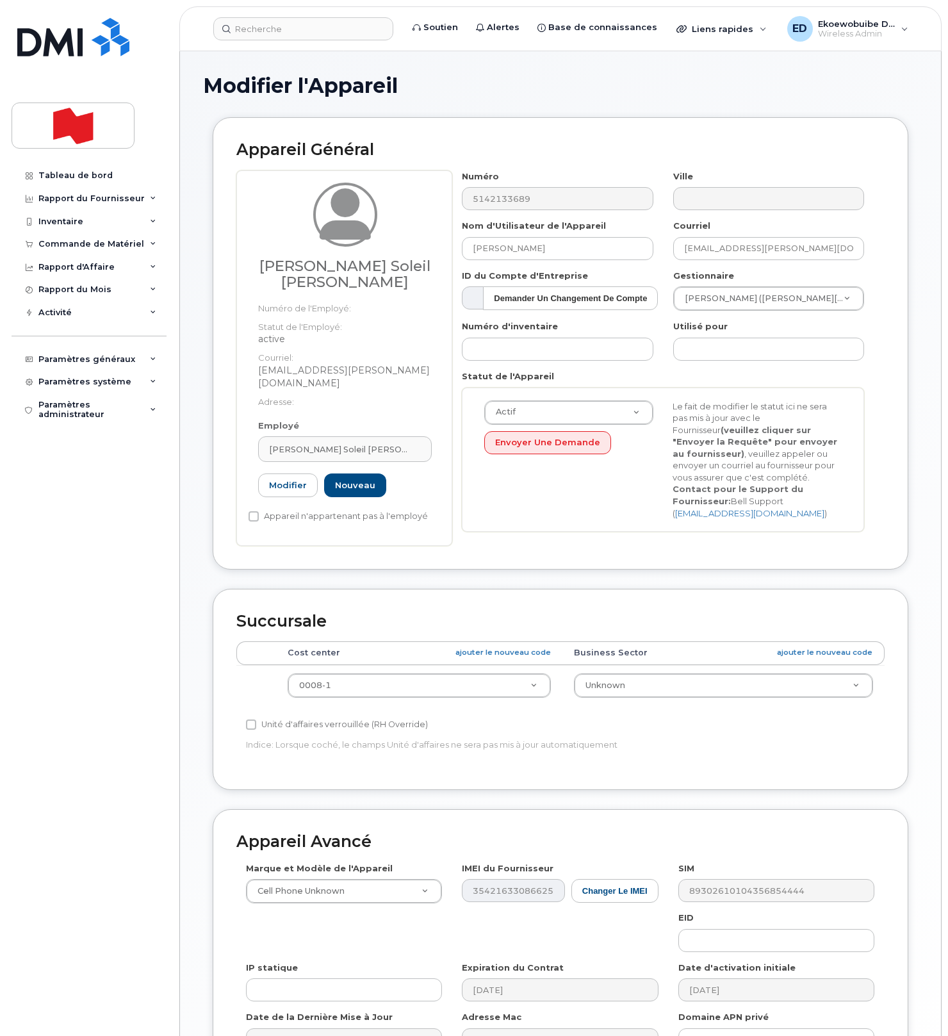
type input "[EMAIL_ADDRESS][PERSON_NAME][DOMAIN_NAME]"
type input "[PERSON_NAME] Soleil [PERSON_NAME]"
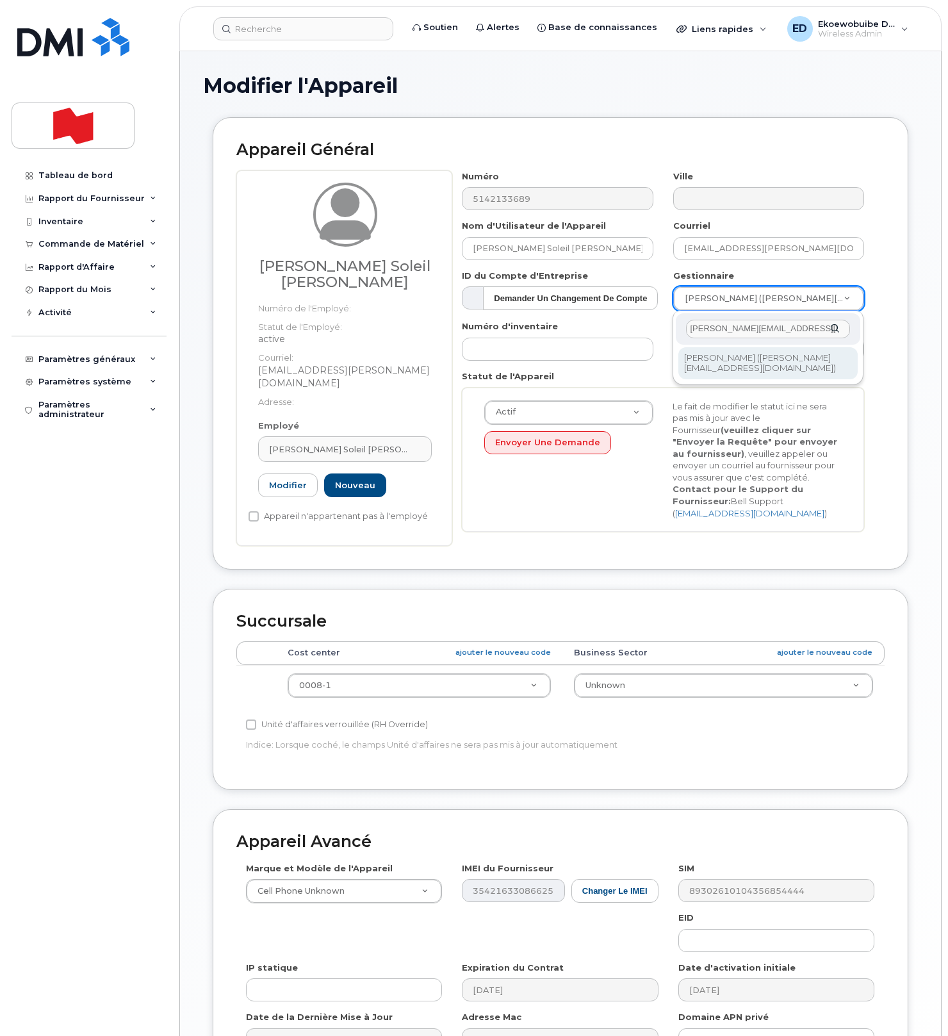
type input "jalal.eid@bnc.ca"
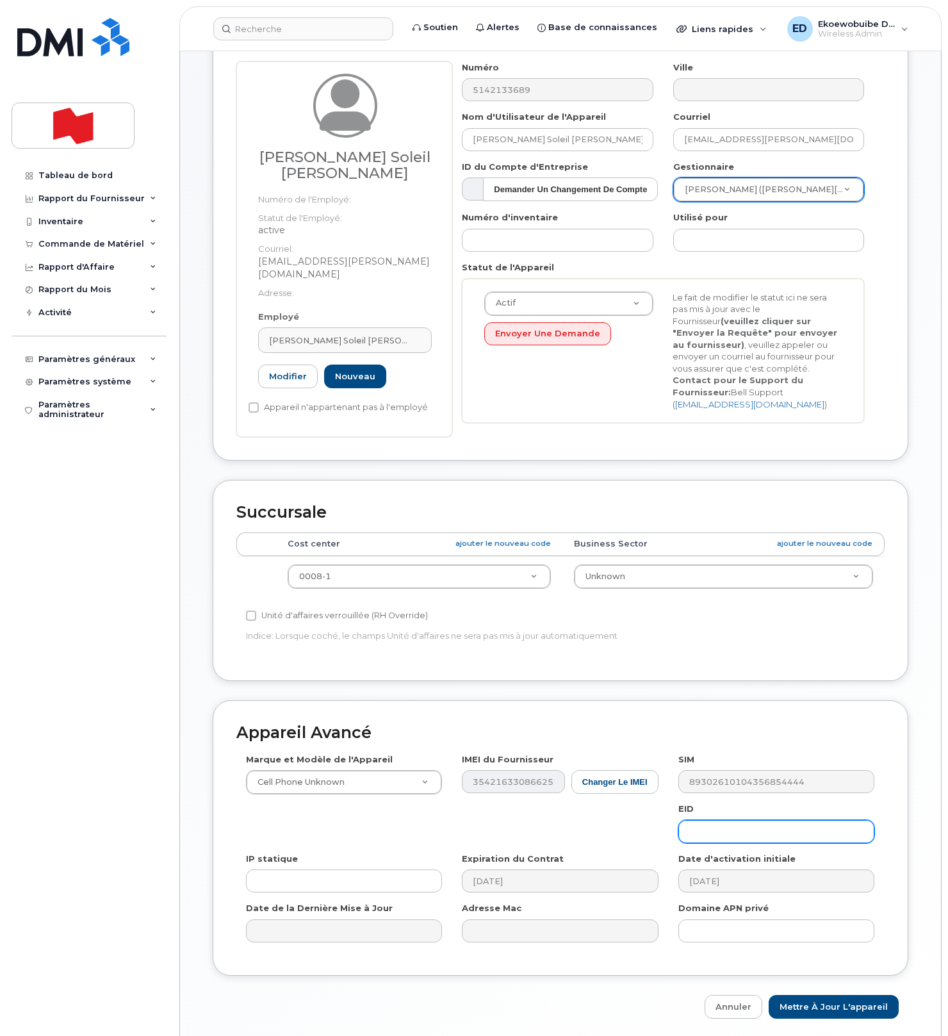
scroll to position [154, 0]
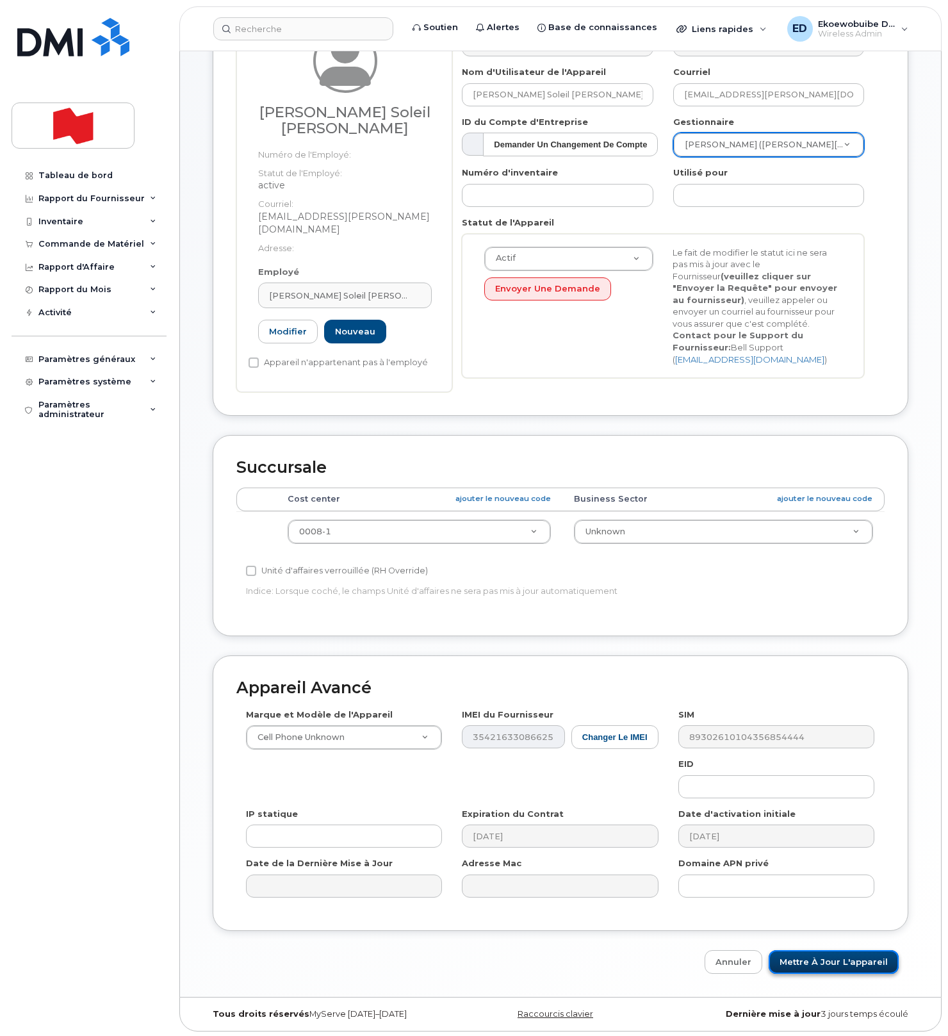
click at [814, 964] on input "Mettre à jour l'appareil" at bounding box center [834, 962] width 130 height 24
type input "Sauvegarde..."
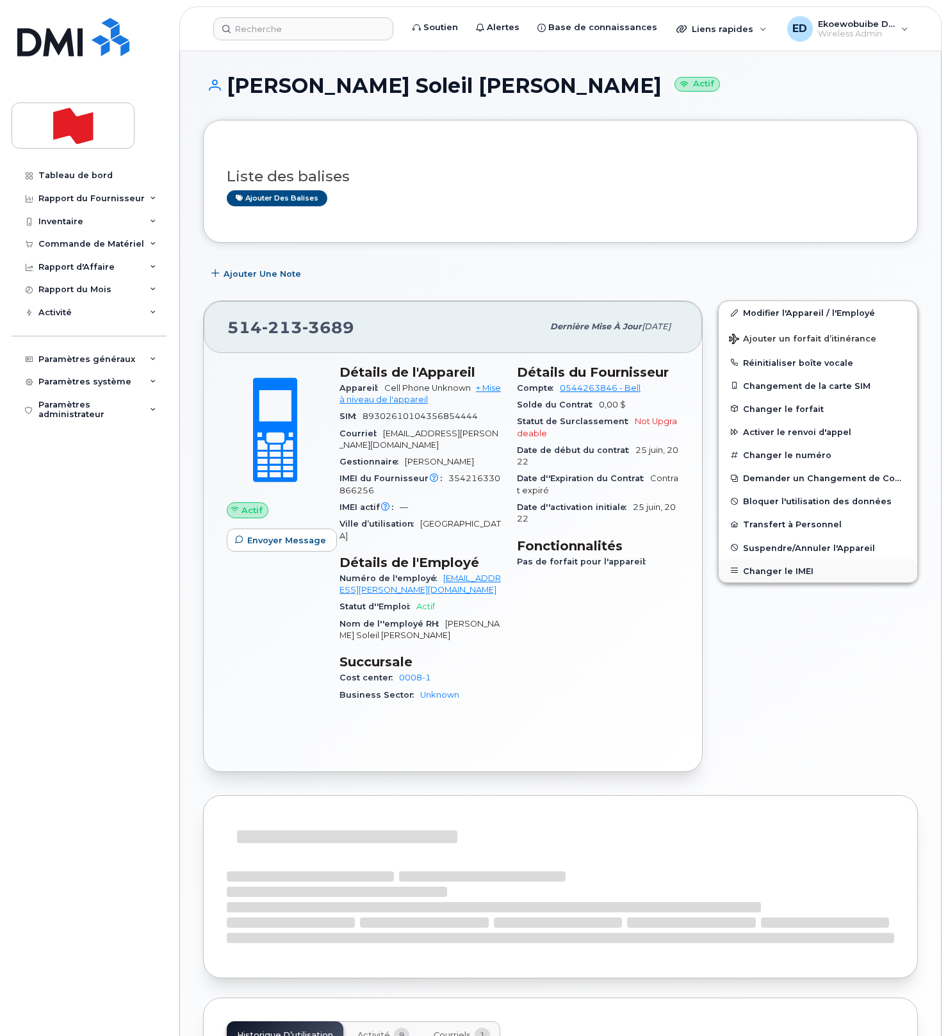
click at [779, 572] on button "Changer le IMEI" at bounding box center [818, 570] width 199 height 23
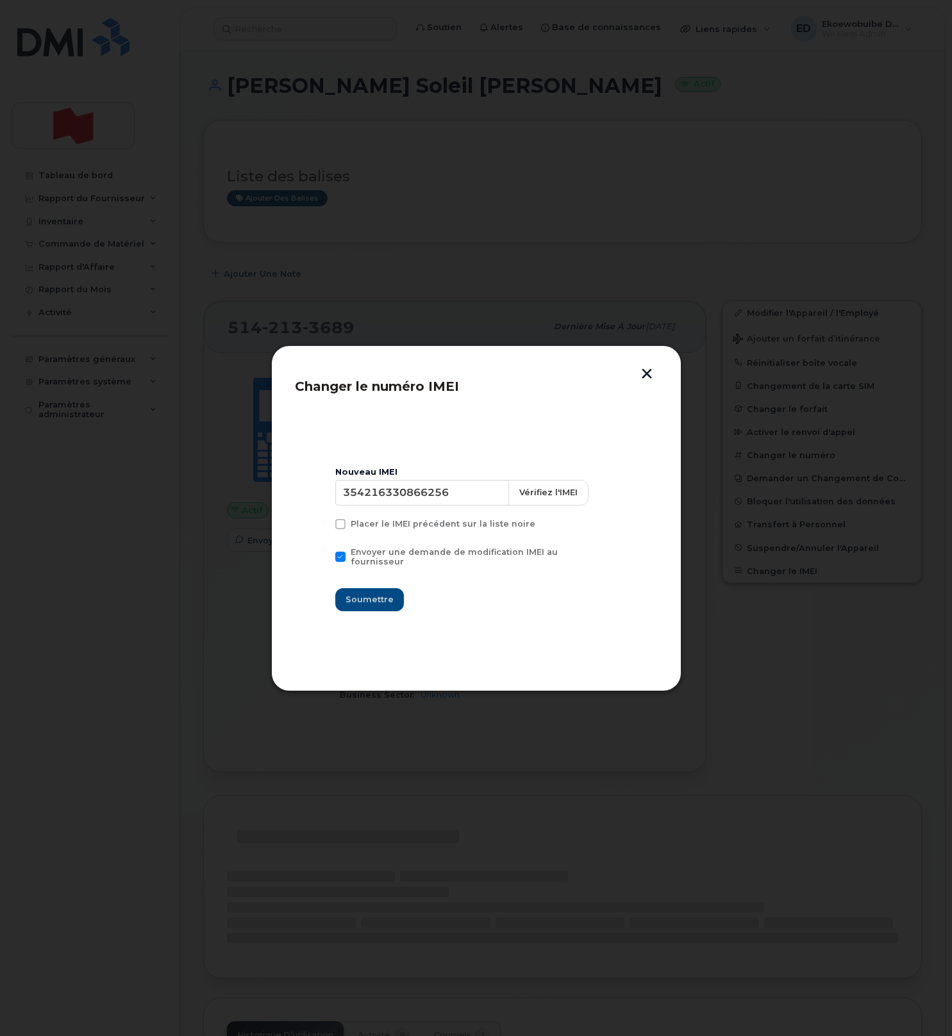
click at [649, 374] on button "button" at bounding box center [646, 374] width 19 height 13
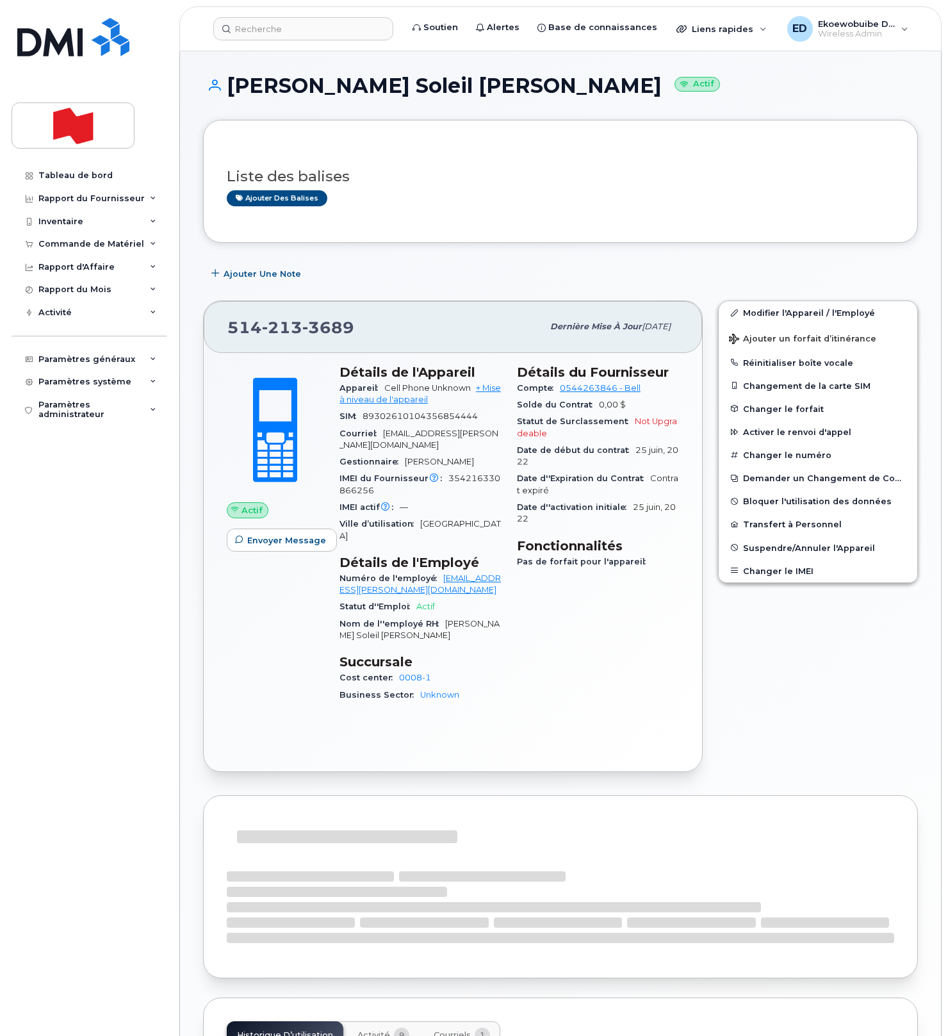
click at [575, 229] on div "Liste des balises Ajouter des balises" at bounding box center [560, 181] width 715 height 123
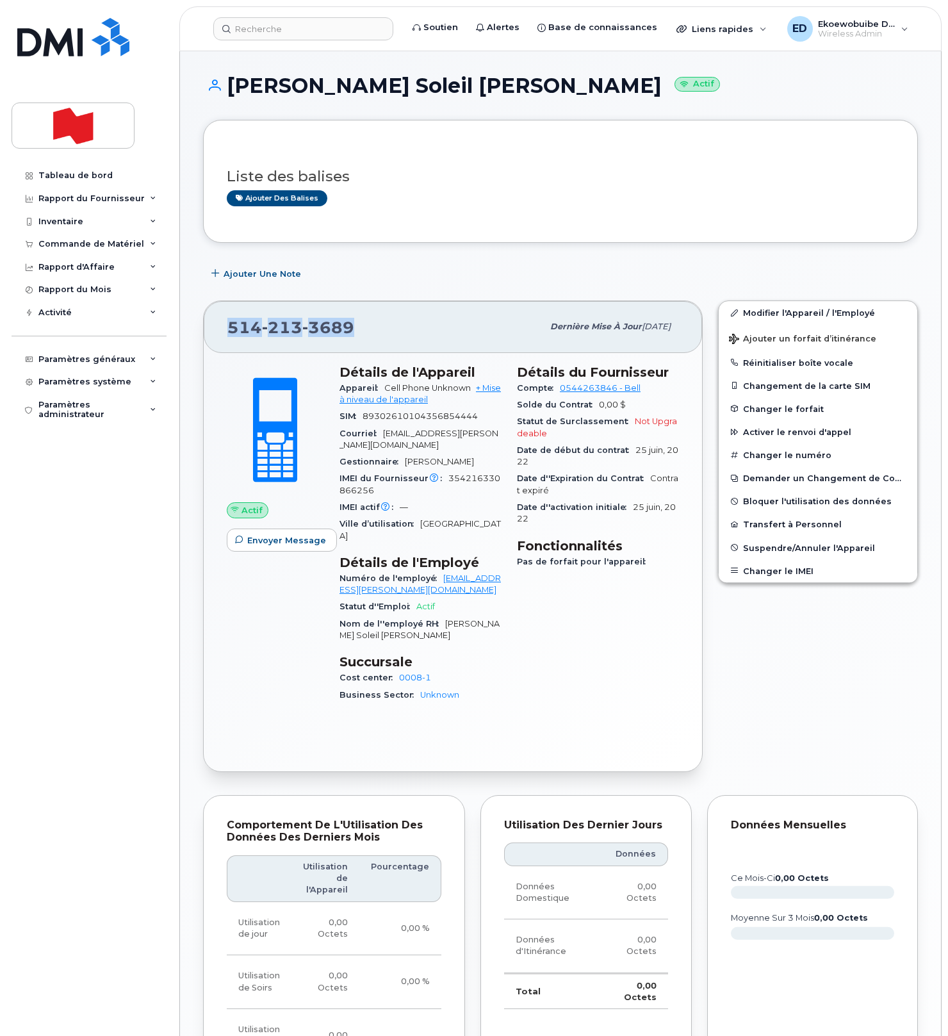
drag, startPoint x: 377, startPoint y: 331, endPoint x: 226, endPoint y: 331, distance: 151.2
click at [226, 331] on div "[PHONE_NUMBER] Dernière mise à jour [DATE]" at bounding box center [453, 326] width 499 height 51
copy span "[PHONE_NUMBER]"
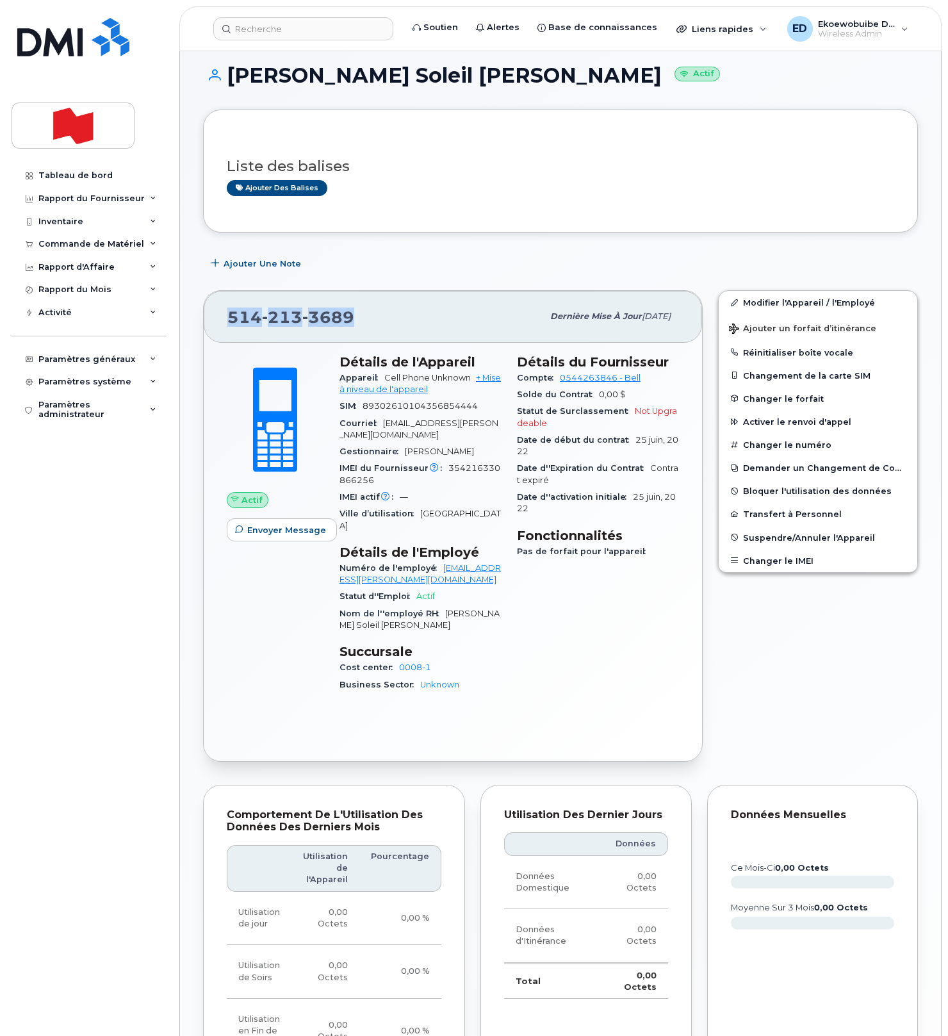
scroll to position [6, 0]
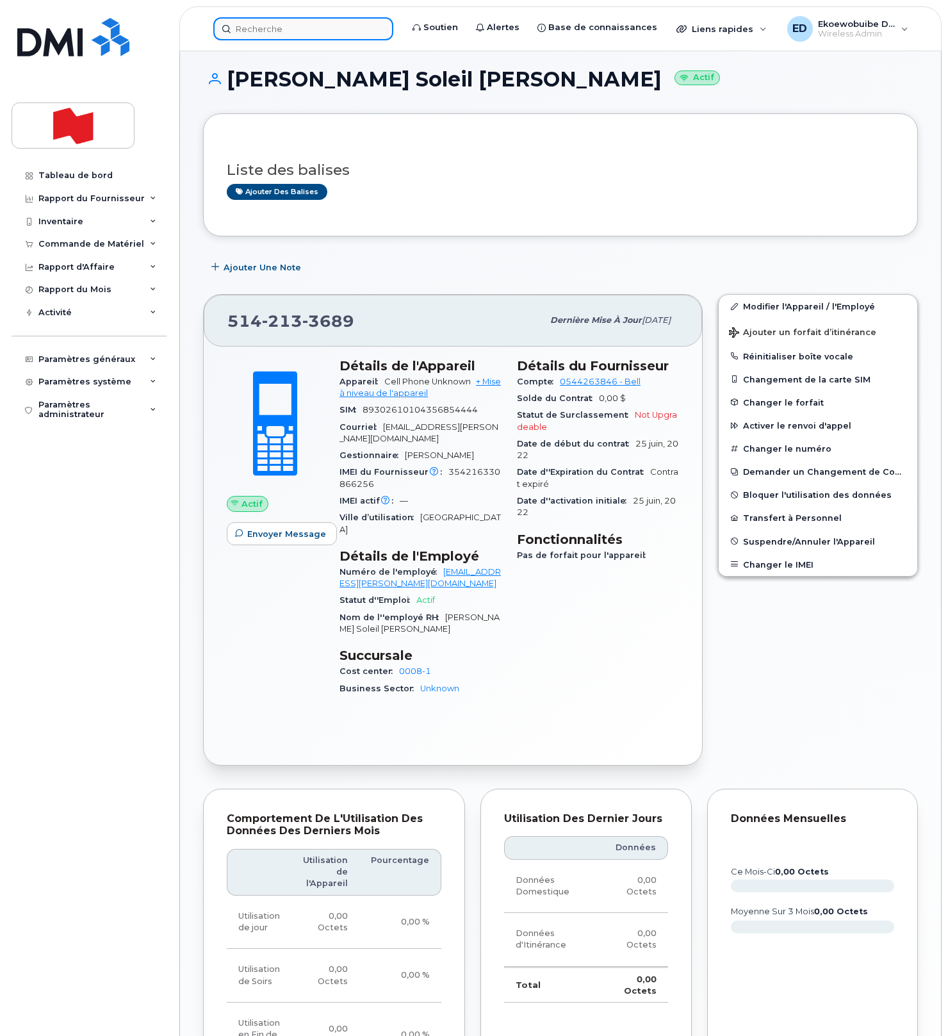
click at [254, 32] on input at bounding box center [303, 28] width 180 height 23
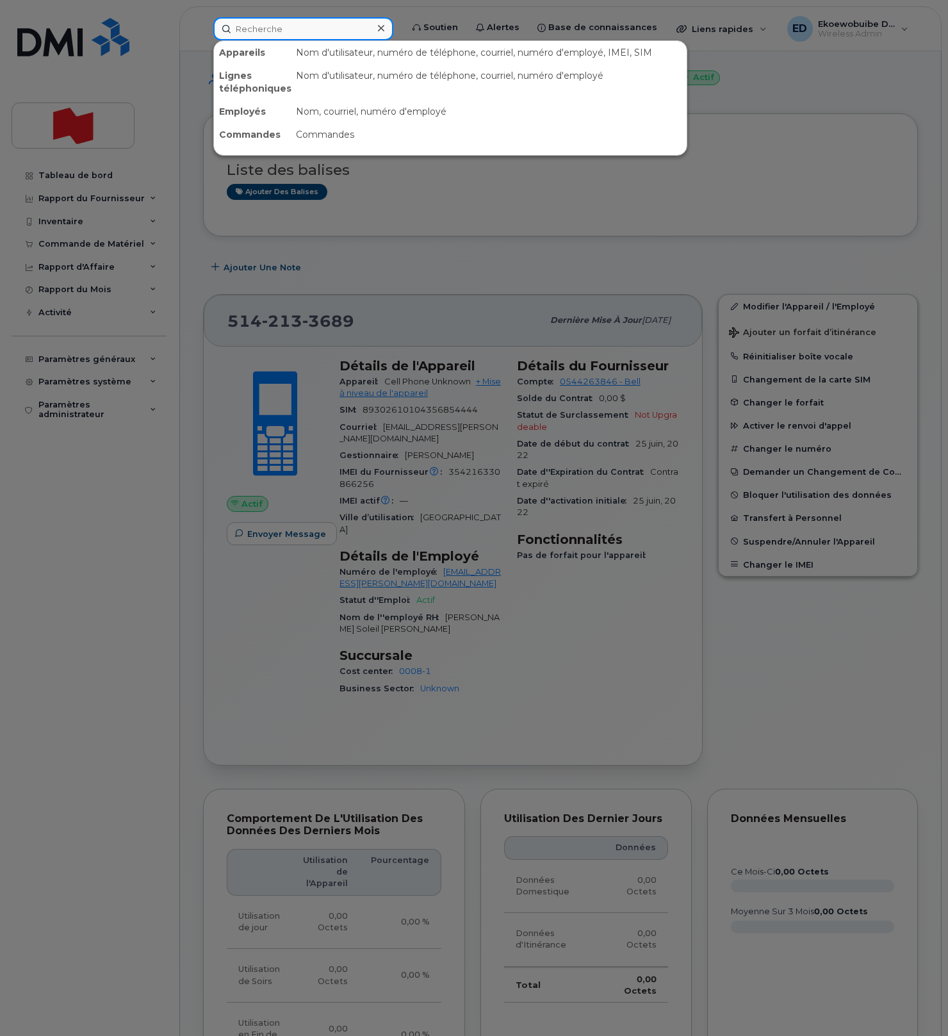
paste input "[PERSON_NAME]"
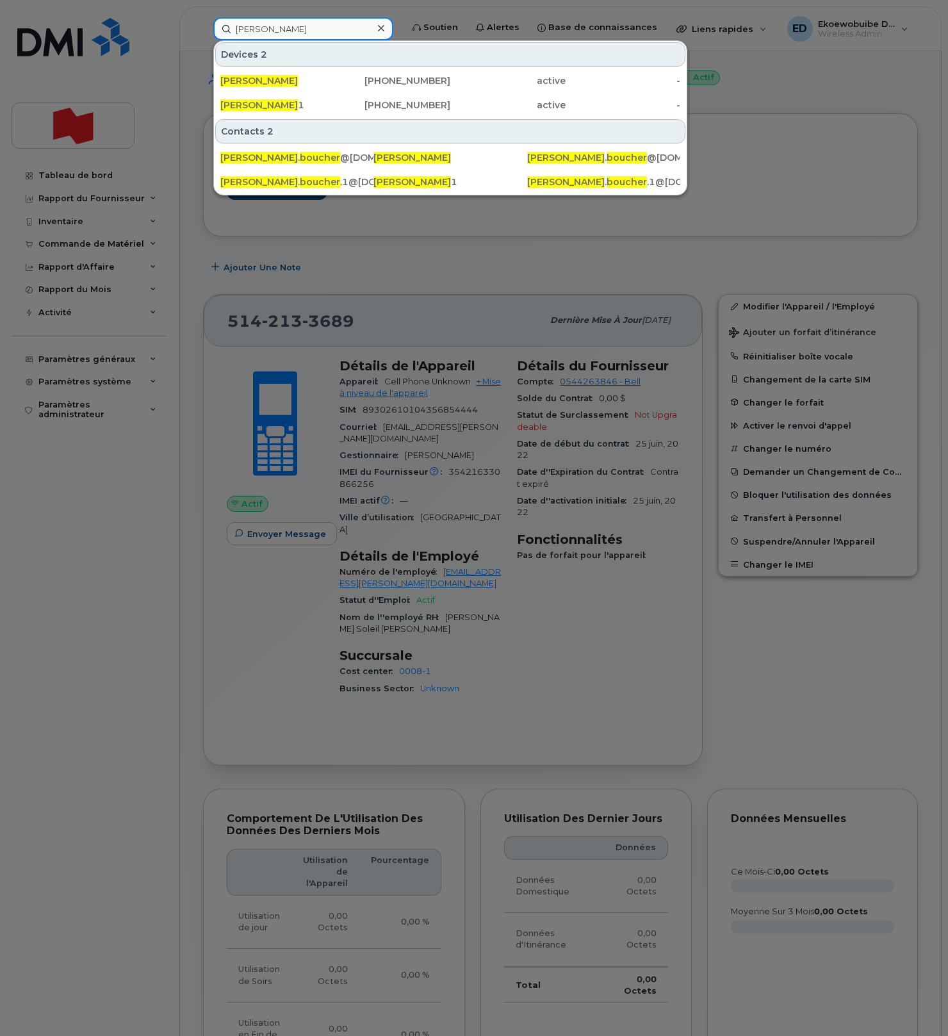
drag, startPoint x: 341, startPoint y: 26, endPoint x: 224, endPoint y: 24, distance: 116.7
click at [224, 24] on input "Dominique boucher" at bounding box center [303, 28] width 180 height 23
paste input "[PERSON_NAME][EMAIL_ADDRESS][PERSON_NAME][DOMAIN_NAME]"
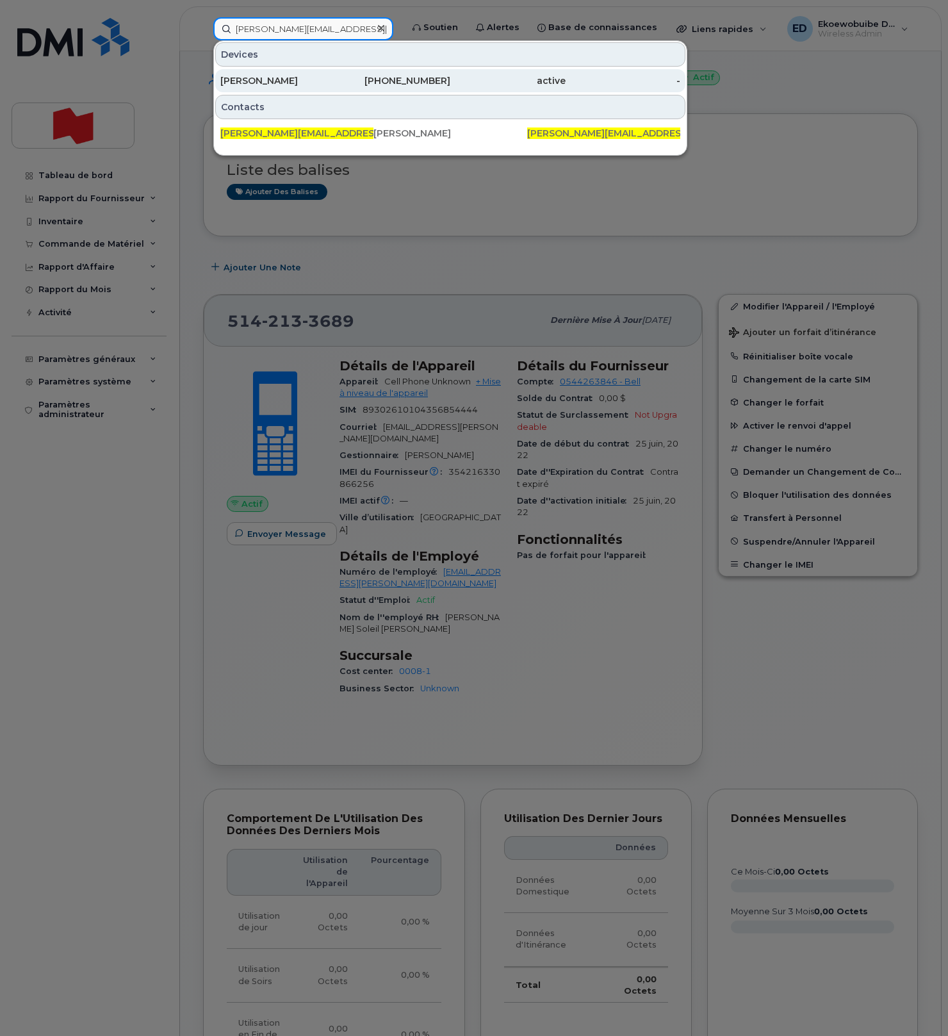
type input "dominique.boucher@bnc.ca"
drag, startPoint x: 263, startPoint y: 76, endPoint x: 270, endPoint y: 79, distance: 7.5
click at [263, 76] on div "Dominique Boucher" at bounding box center [277, 80] width 115 height 13
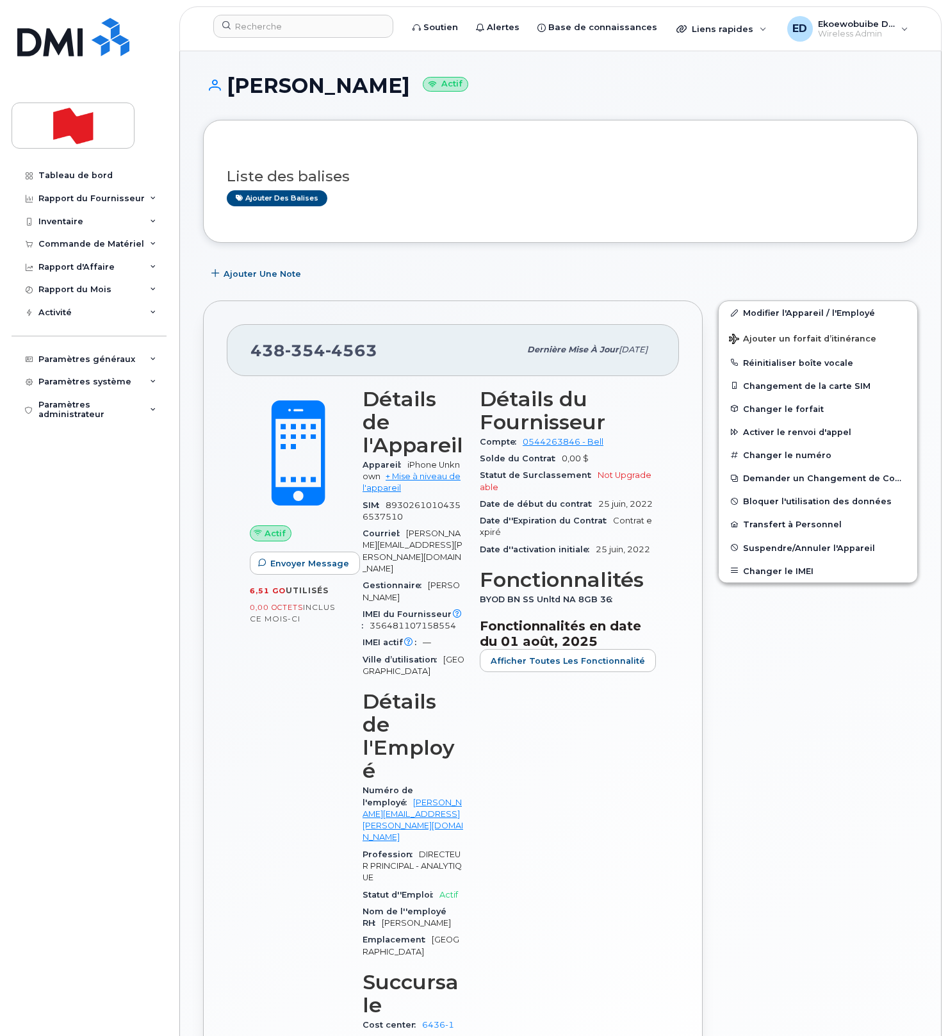
drag, startPoint x: 397, startPoint y: 340, endPoint x: 386, endPoint y: 349, distance: 14.1
click at [395, 342] on div "[PHONE_NUMBER]" at bounding box center [385, 349] width 269 height 27
drag, startPoint x: 387, startPoint y: 350, endPoint x: 325, endPoint y: 349, distance: 62.2
click at [351, 350] on div "438 354 4563" at bounding box center [385, 349] width 269 height 27
drag, startPoint x: 416, startPoint y: 351, endPoint x: 399, endPoint y: 353, distance: 17.4
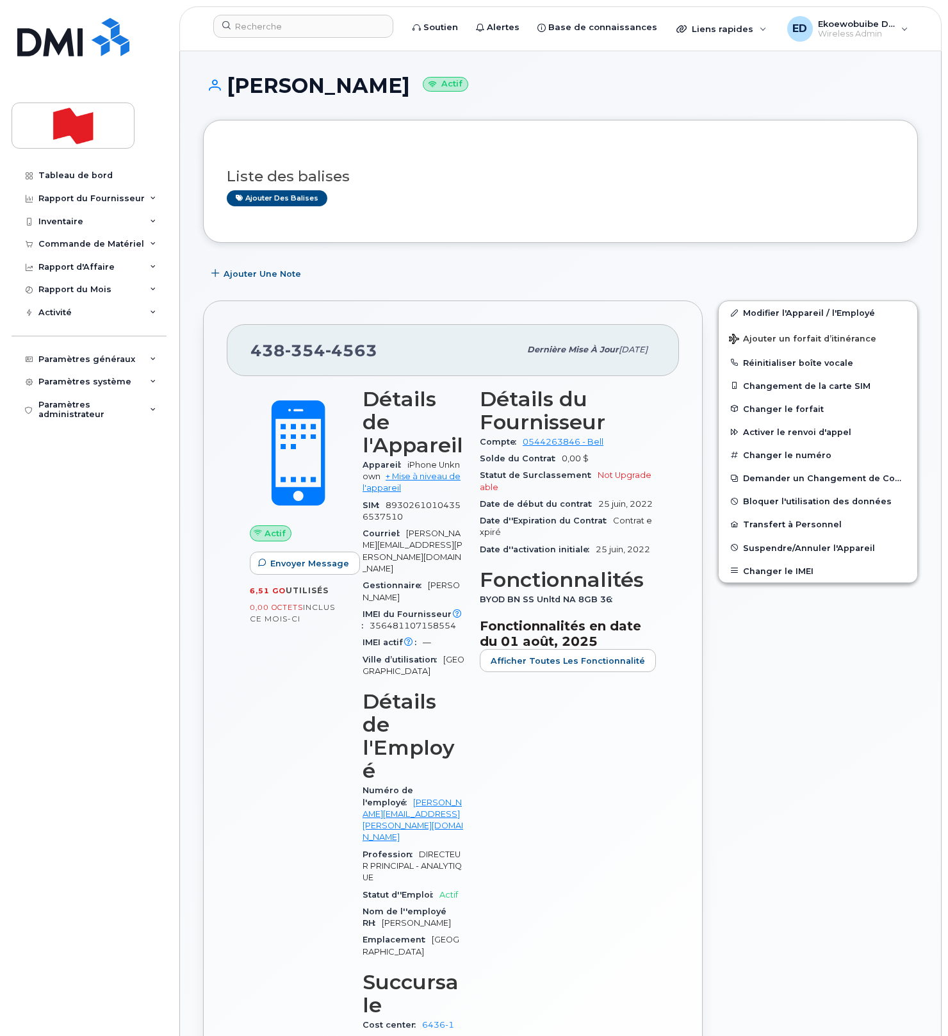
click at [413, 352] on div "438 354 4563" at bounding box center [385, 349] width 269 height 27
drag, startPoint x: 399, startPoint y: 351, endPoint x: 255, endPoint y: 351, distance: 143.6
click at [255, 351] on div "438 354 4563" at bounding box center [385, 349] width 269 height 27
copy span "438 354 4563"
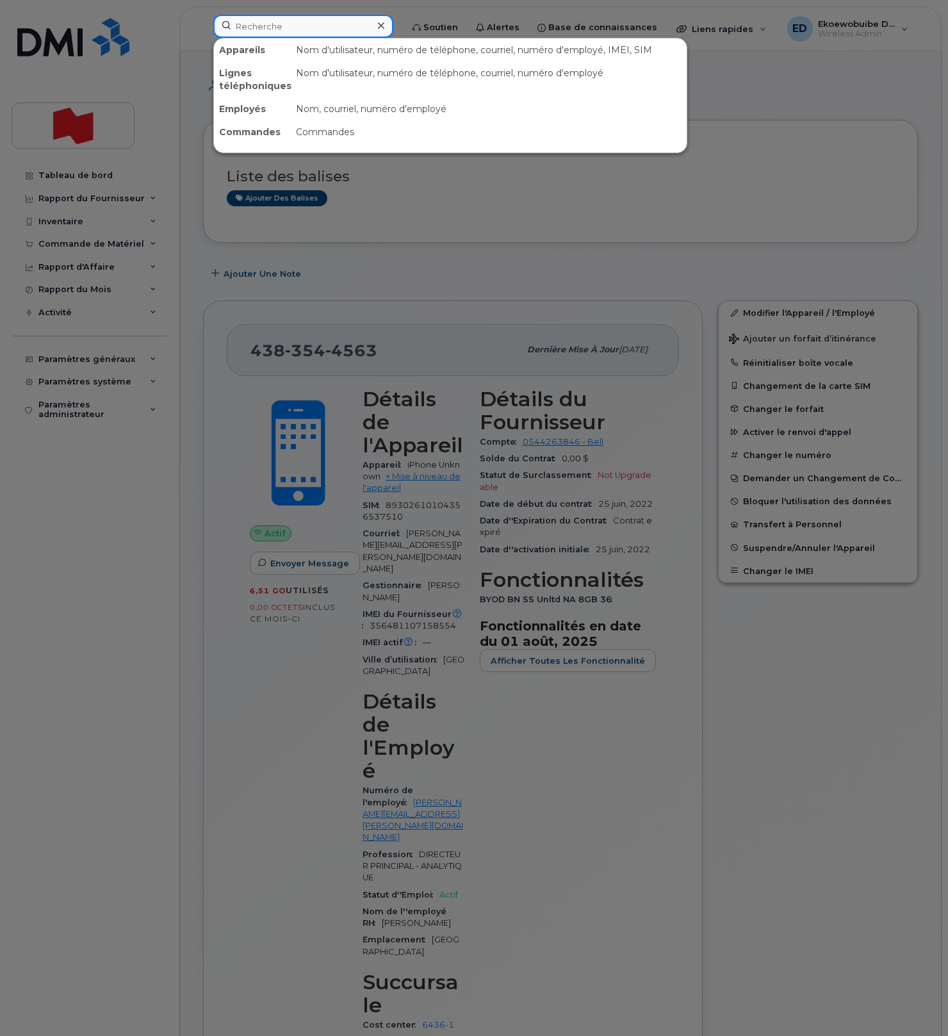
click at [270, 31] on input at bounding box center [303, 26] width 180 height 23
paste input "[PERSON_NAME]"
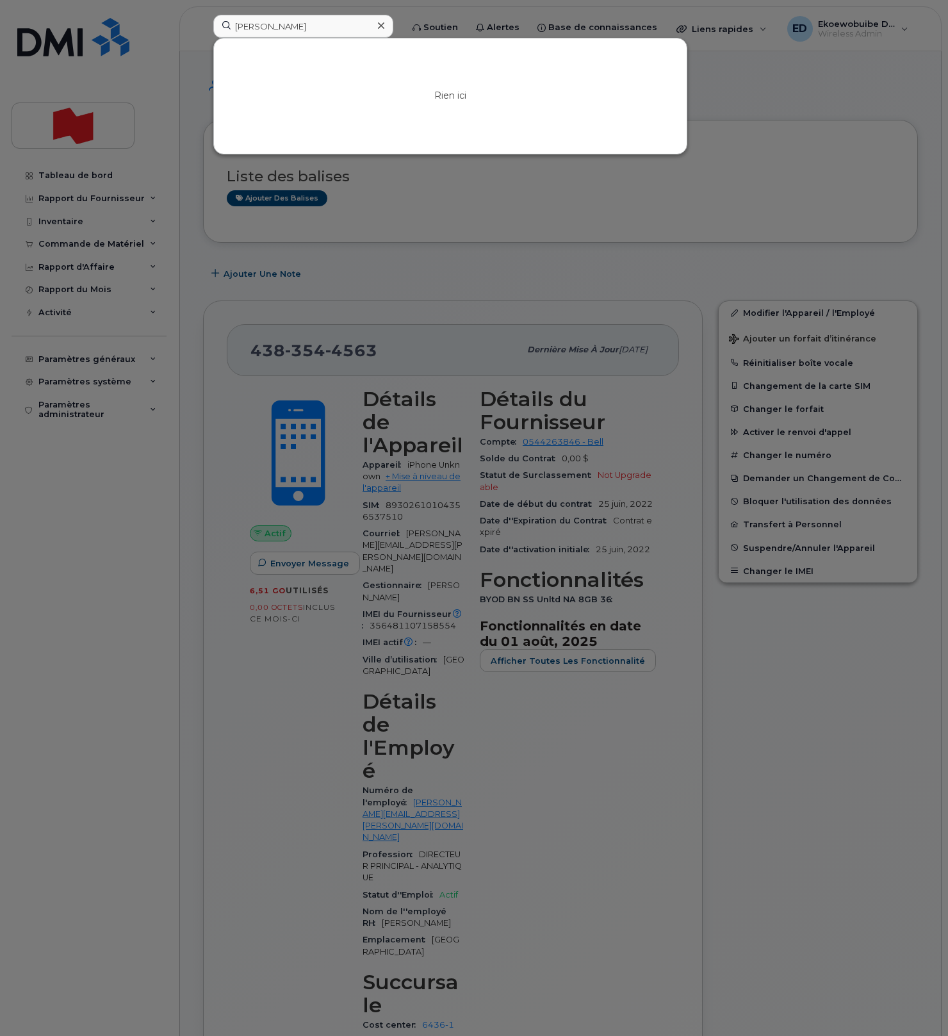
drag, startPoint x: 760, startPoint y: 156, endPoint x: 718, endPoint y: 174, distance: 45.9
click at [759, 153] on div at bounding box center [474, 518] width 948 height 1036
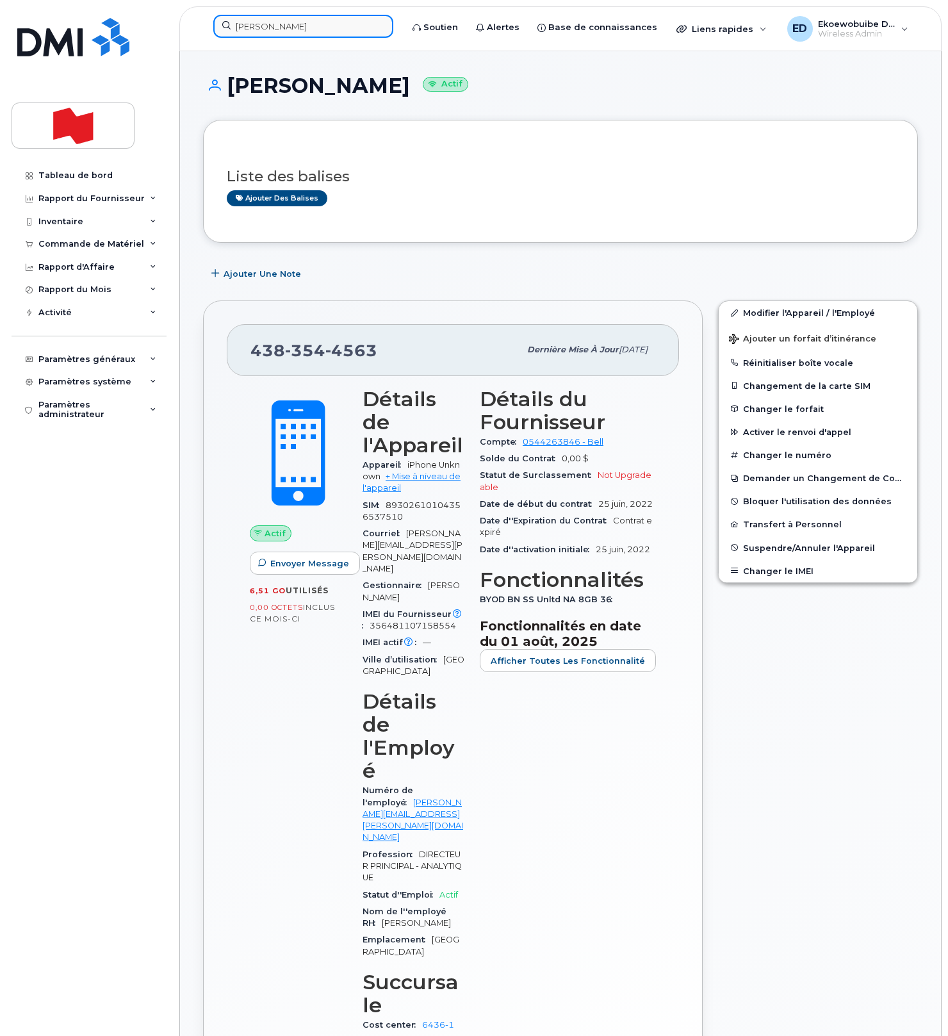
click at [313, 24] on input "[PERSON_NAME]" at bounding box center [303, 26] width 180 height 23
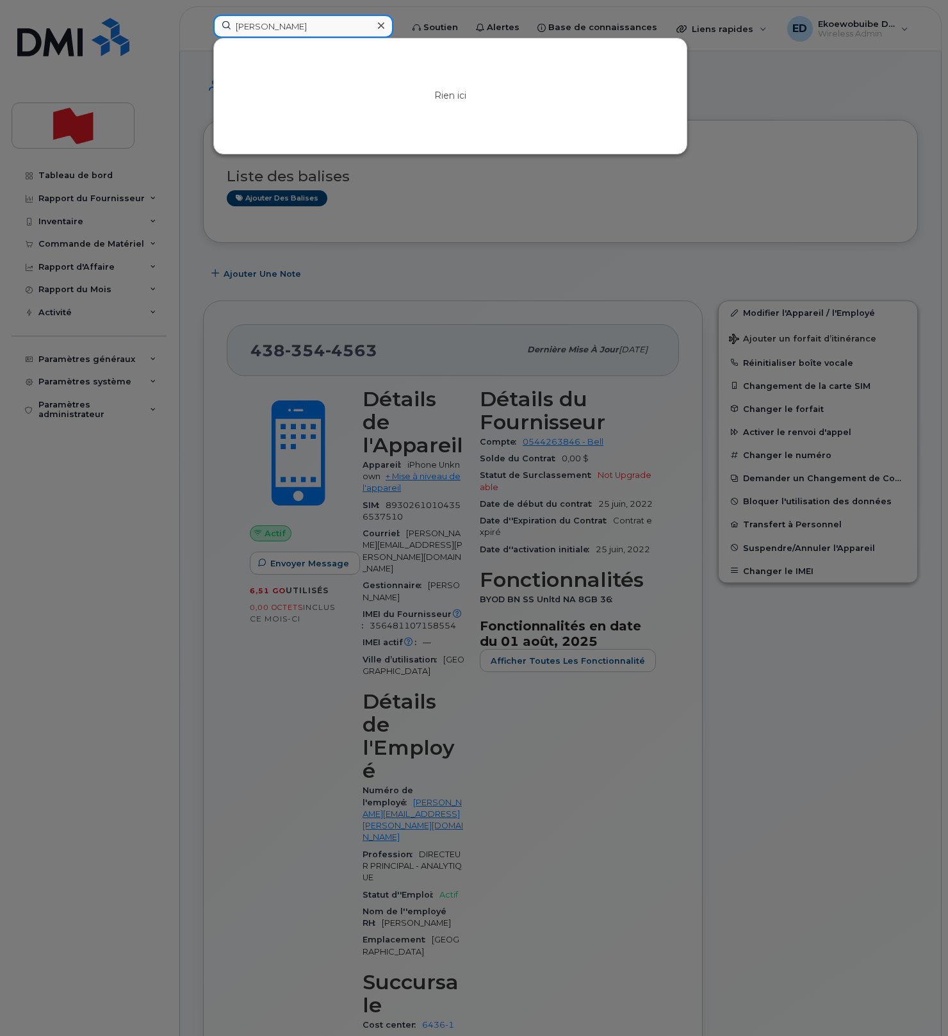
paste input "pierre.beaudoin@bnc.ca"
type input "Pierre Beaudoinpierre.beaudoin@bnc.ca"
click at [719, 106] on div at bounding box center [474, 518] width 948 height 1036
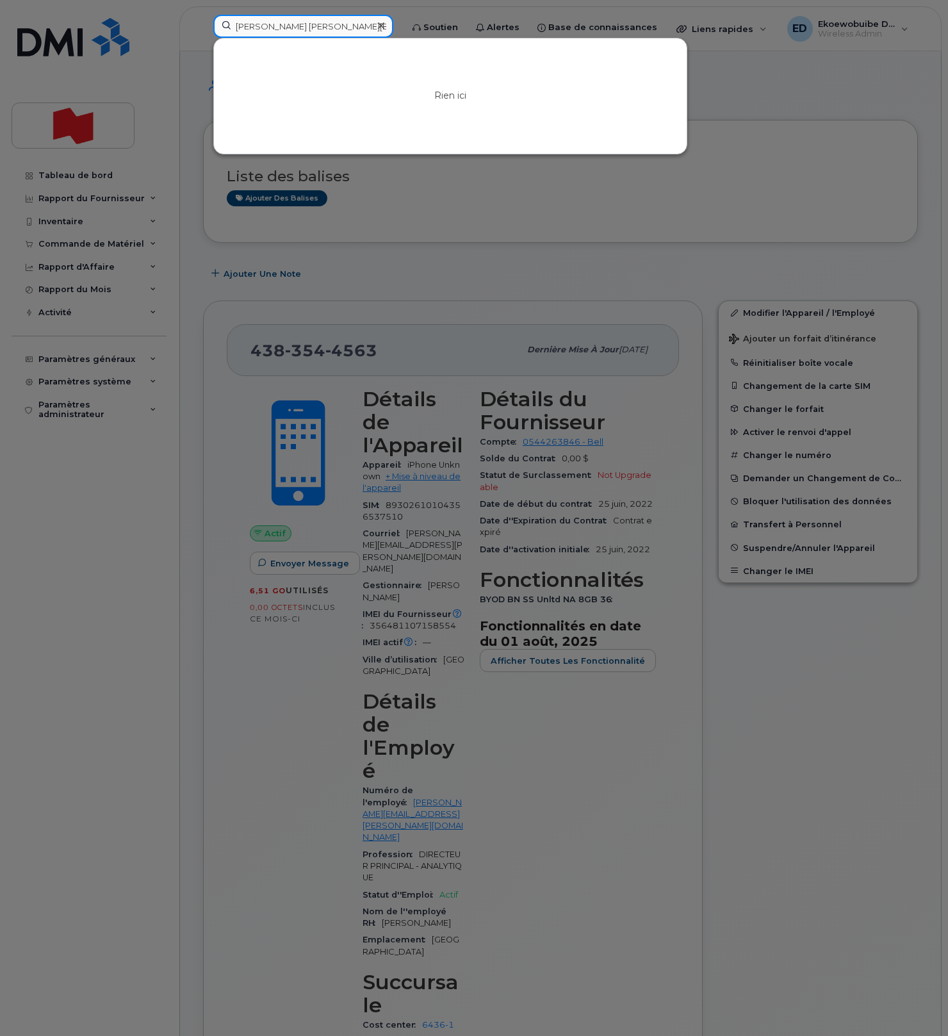
scroll to position [0, 4]
drag, startPoint x: 234, startPoint y: 26, endPoint x: 550, endPoint y: 49, distance: 317.4
click at [393, 38] on div "Pierre Beaudoinpierre.beaudoin@bnc.ca Rien ici" at bounding box center [303, 26] width 180 height 23
paste input "[EMAIL_ADDRESS][PERSON_NAME][DOMAIN_NAME]"
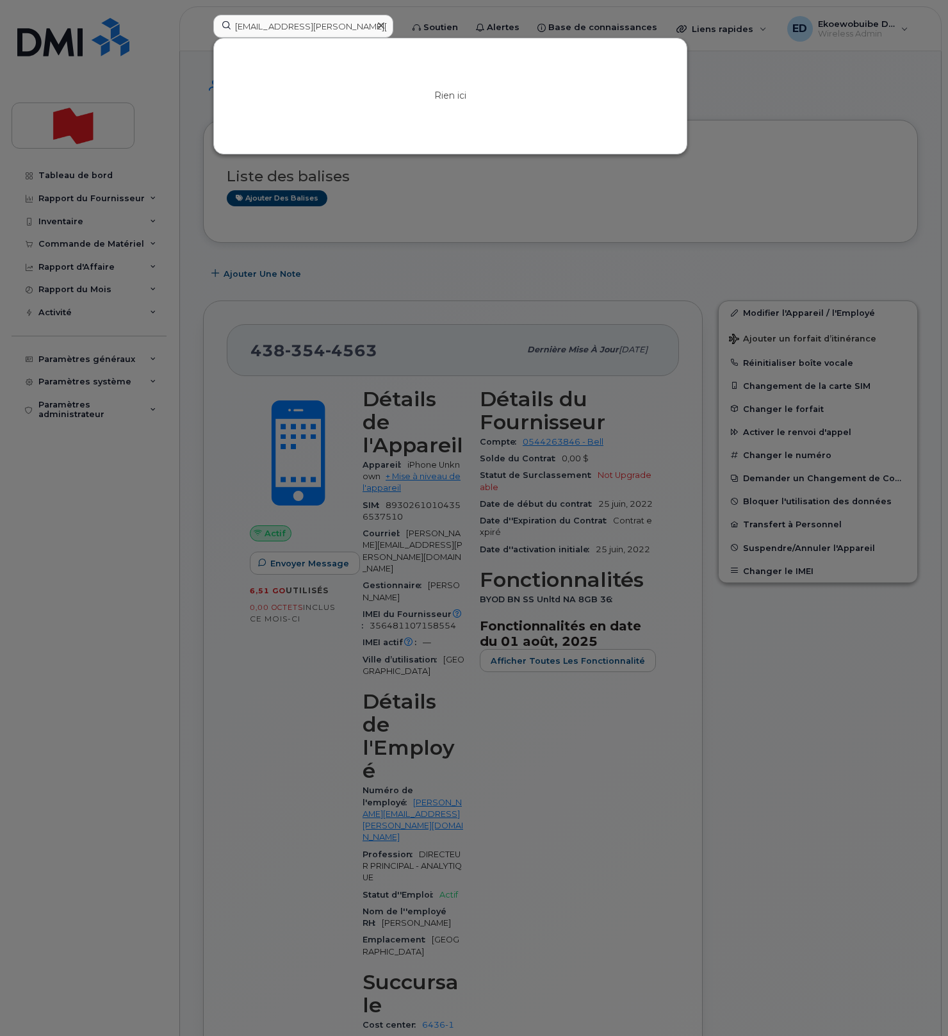
click at [749, 113] on div at bounding box center [474, 518] width 948 height 1036
drag, startPoint x: 365, startPoint y: 24, endPoint x: 204, endPoint y: 22, distance: 161.5
click at [204, 22] on div "pierre.beaudoin@bnc.ca Rien ici" at bounding box center [303, 29] width 201 height 28
paste input "5142144526"
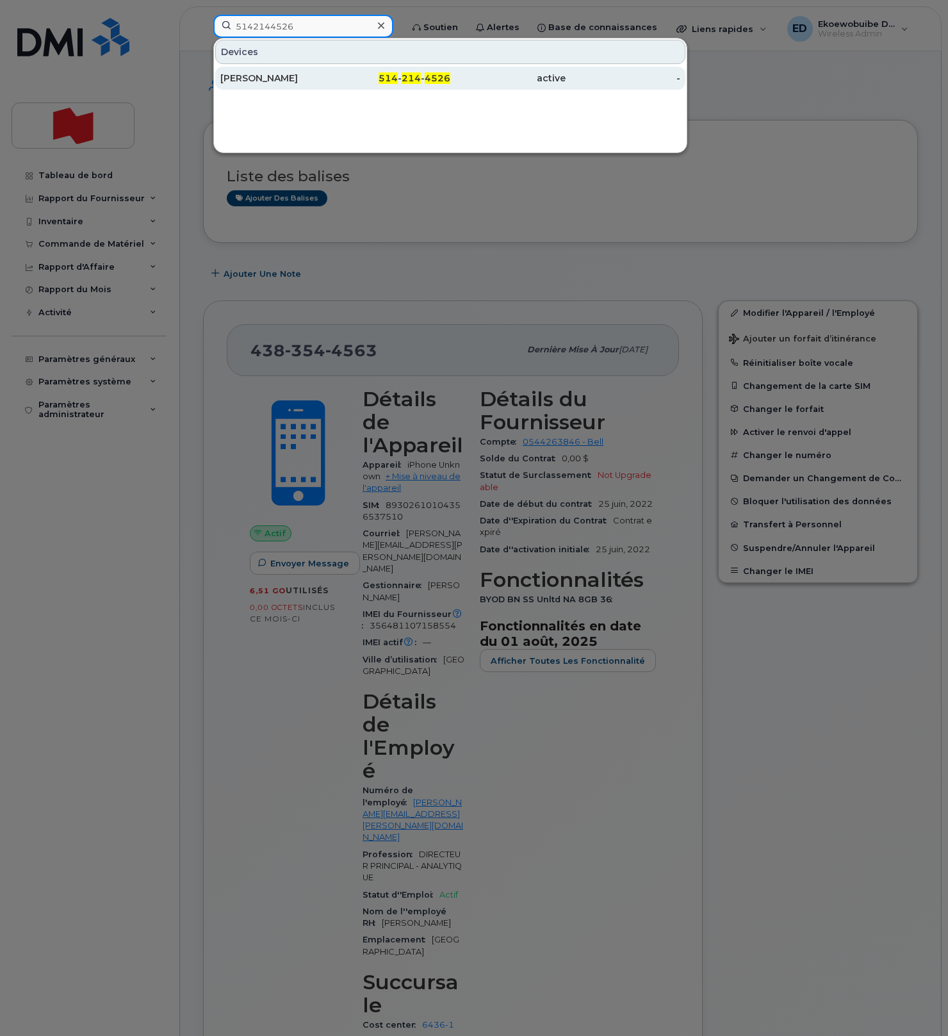
type input "5142144526"
click at [279, 76] on div "Joseph Bedrossian" at bounding box center [277, 78] width 115 height 13
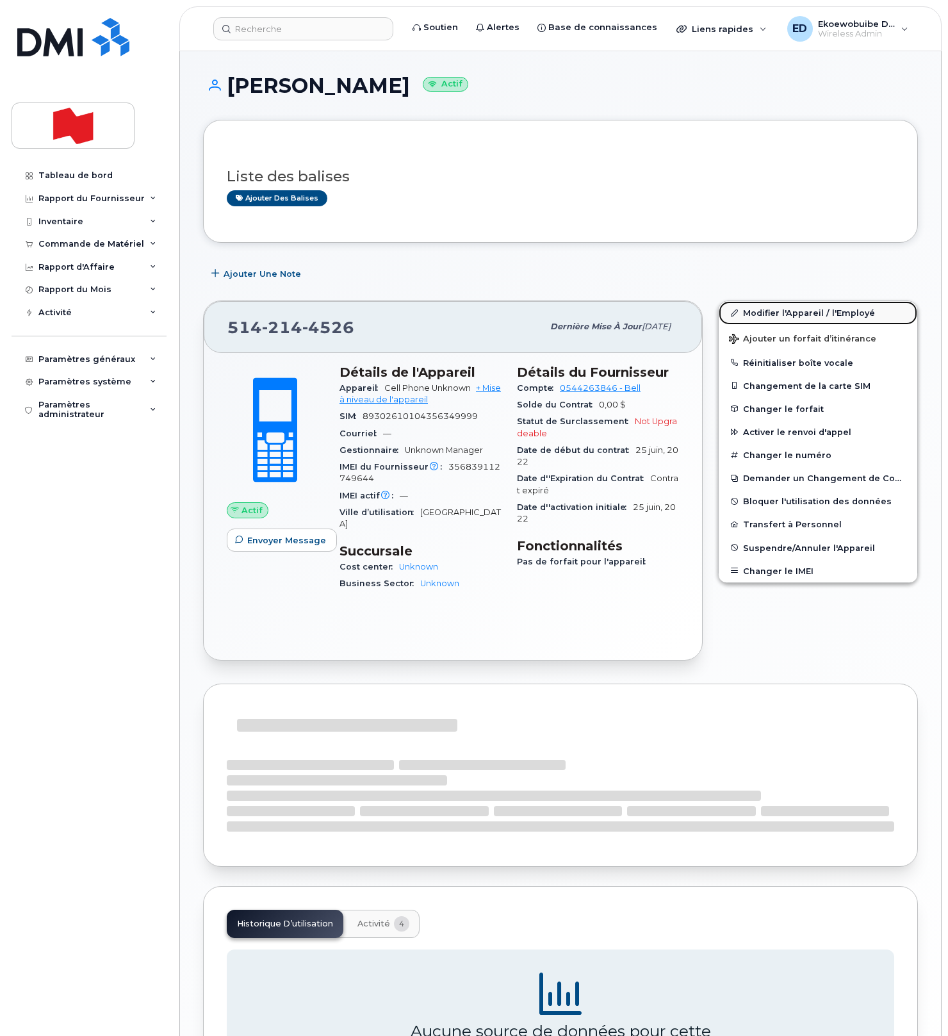
click at [757, 320] on link "Modifier l'Appareil / l'Employé" at bounding box center [818, 312] width 199 height 23
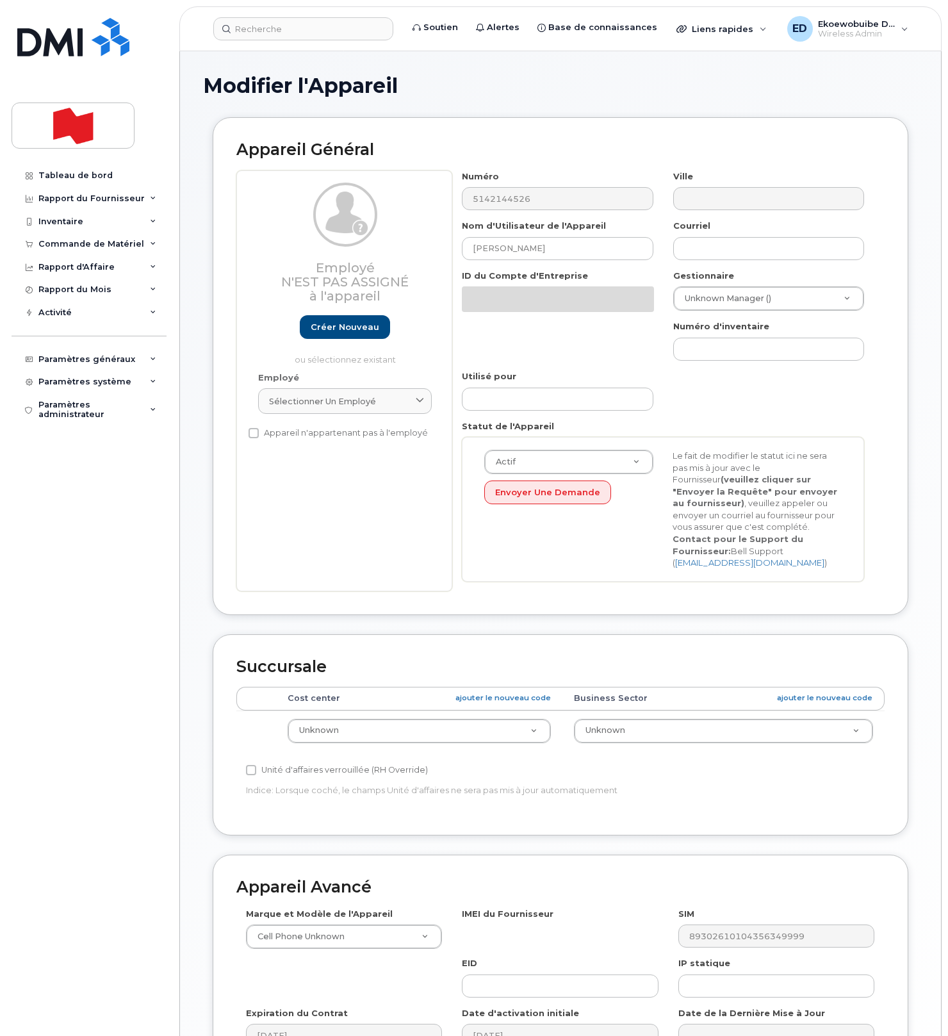
select select "22916206"
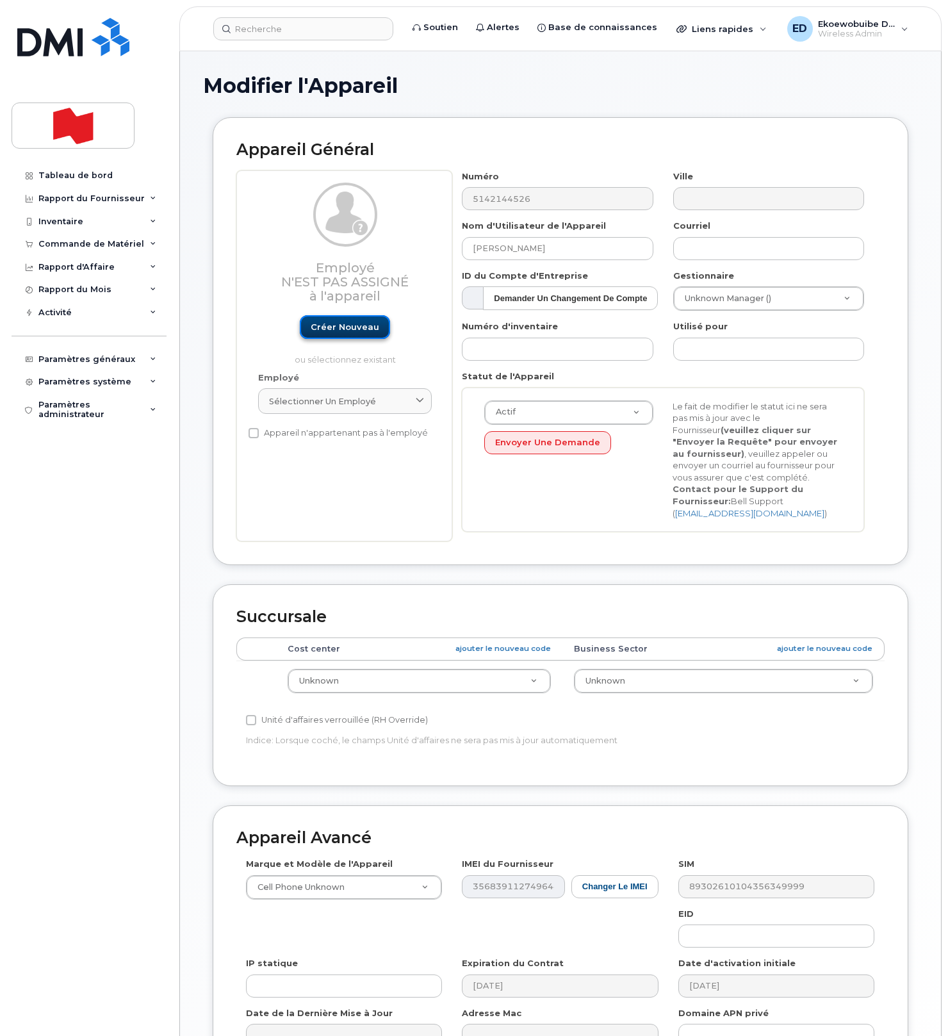
click at [351, 333] on link "Créer nouveau" at bounding box center [345, 327] width 90 height 24
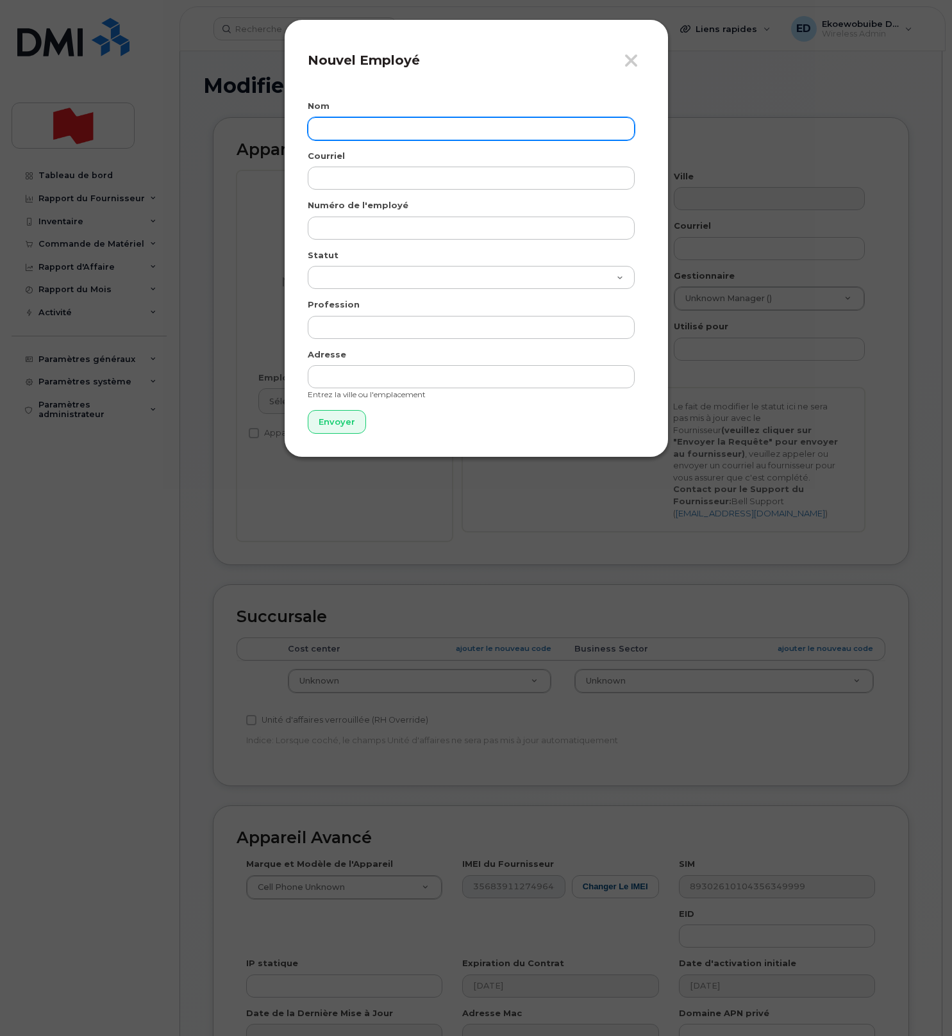
click at [337, 131] on input "text" at bounding box center [471, 128] width 327 height 23
paste input "Pierre Beaudoin"
type input "Pierre Beaudoin"
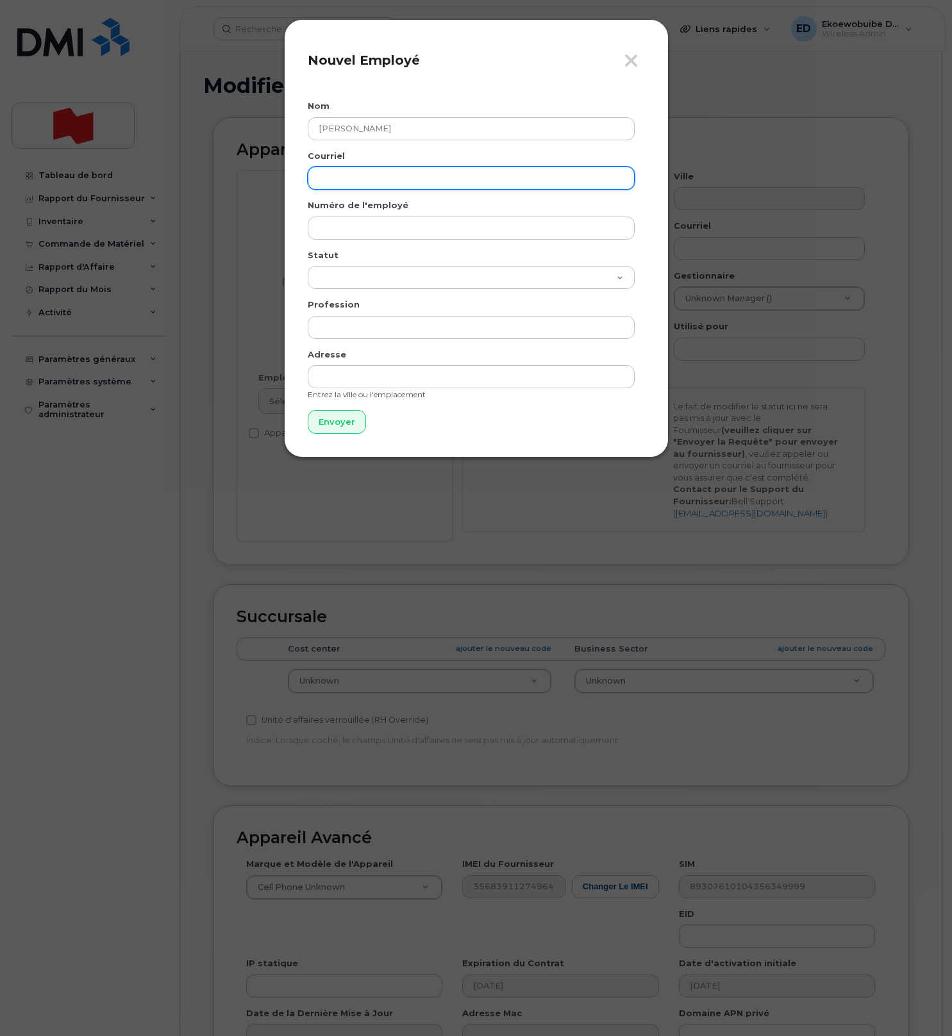
click at [407, 181] on input "email" at bounding box center [471, 178] width 327 height 23
click at [406, 181] on input "email" at bounding box center [471, 178] width 327 height 23
paste input "pierre.beaudoin@bnc.ca"
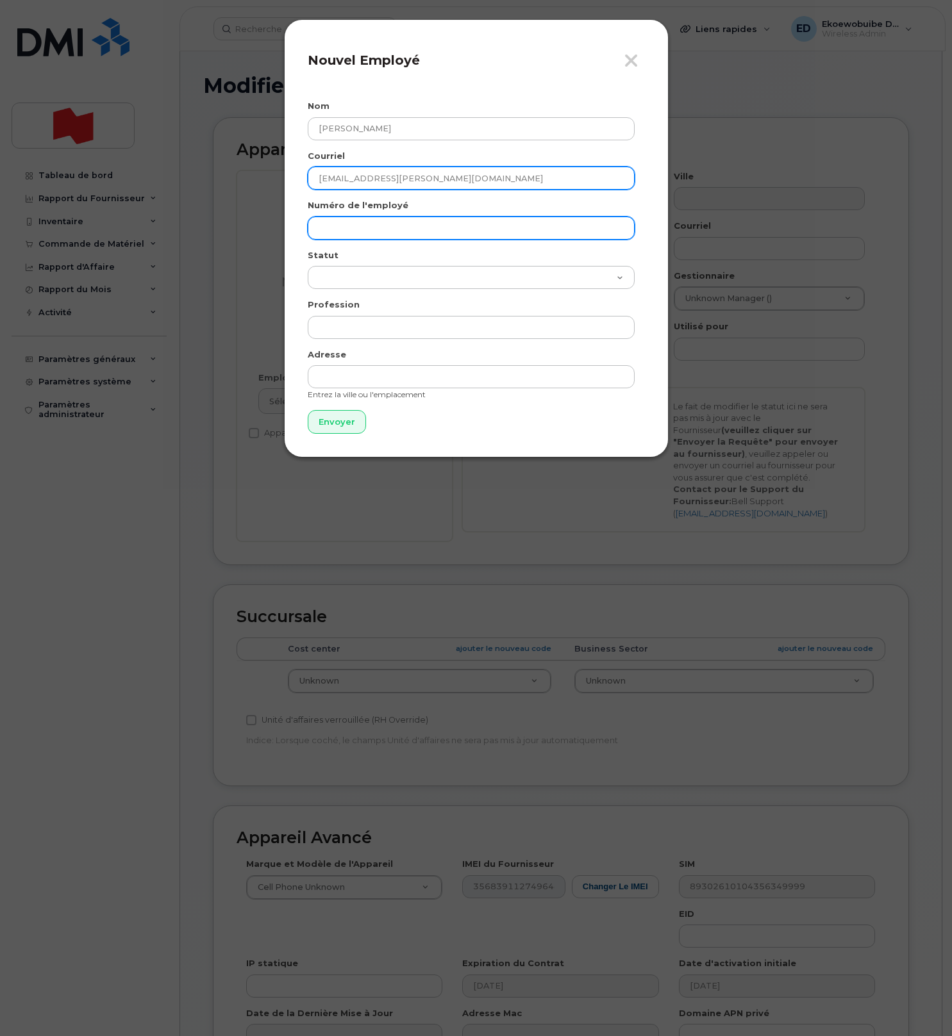
type input "pierre.beaudoin@bnc.ca"
click at [357, 230] on input "text" at bounding box center [471, 228] width 327 height 23
paste input "pierre.beaudoin@bnc.ca"
type input "pierre.beaudoin@bnc.ca"
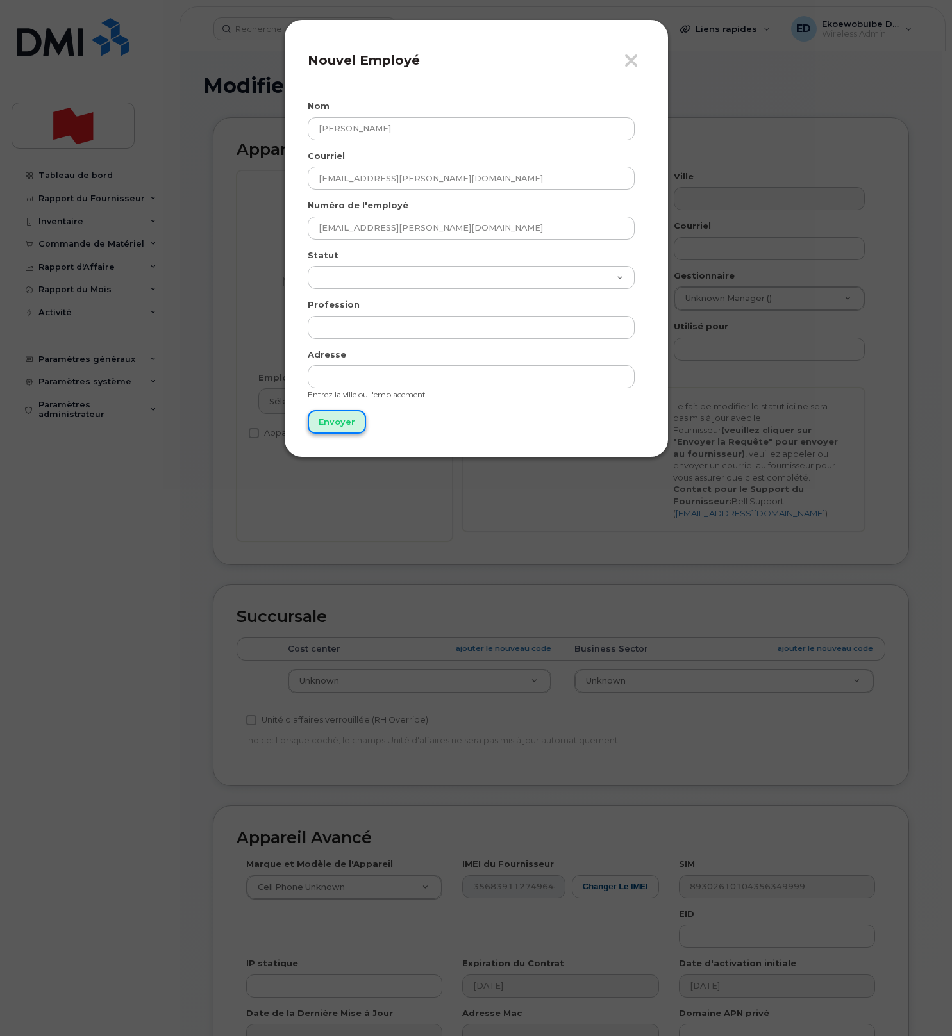
click at [321, 420] on input "Envoyer" at bounding box center [337, 422] width 58 height 24
type input "Envoyer"
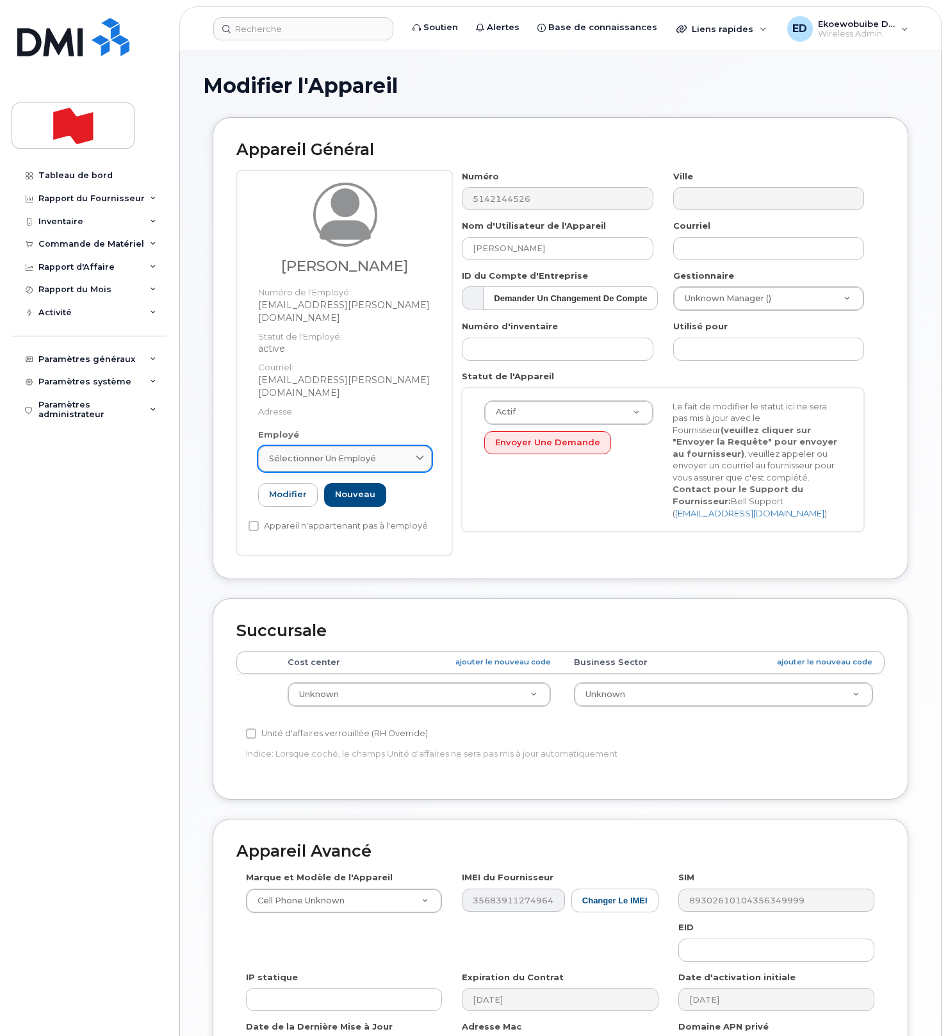
click at [385, 452] on div "Sélectionner un employé" at bounding box center [345, 458] width 152 height 12
paste input "pierre.beaudoin@bnc.ca"
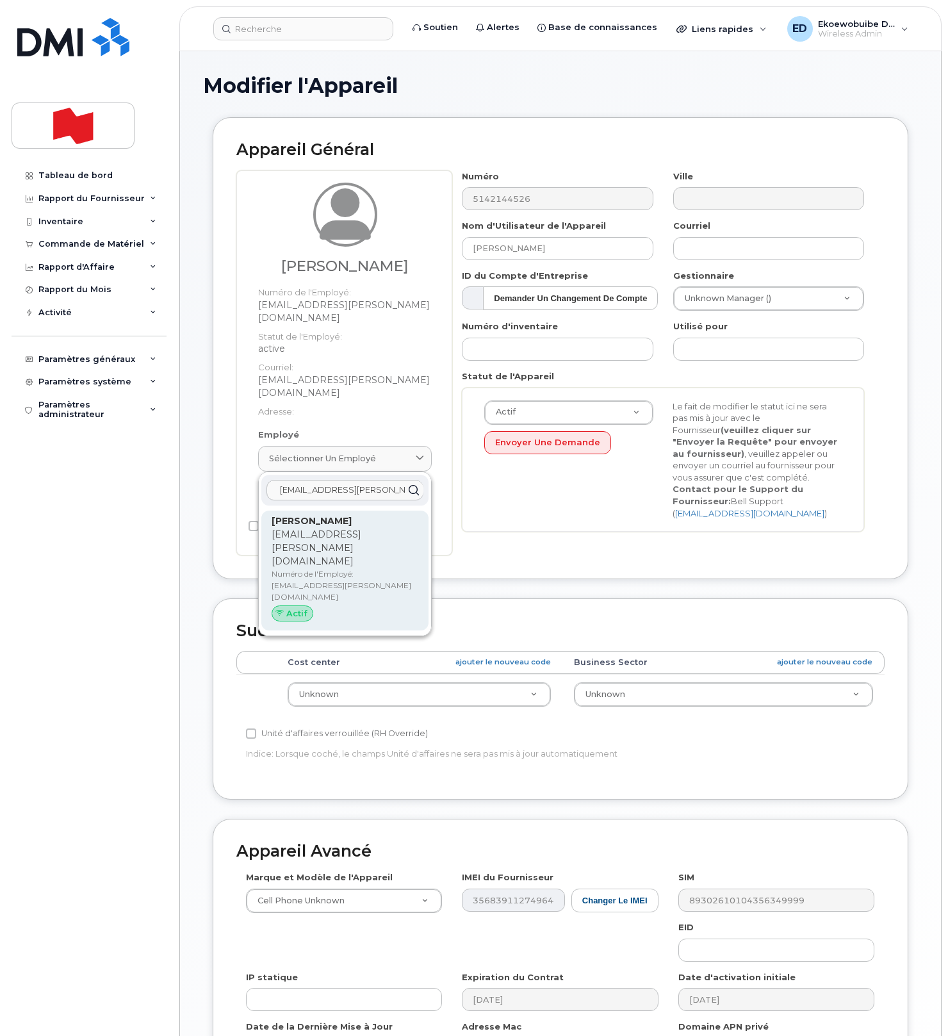
type input "pierre.beaudoin@bnc.ca"
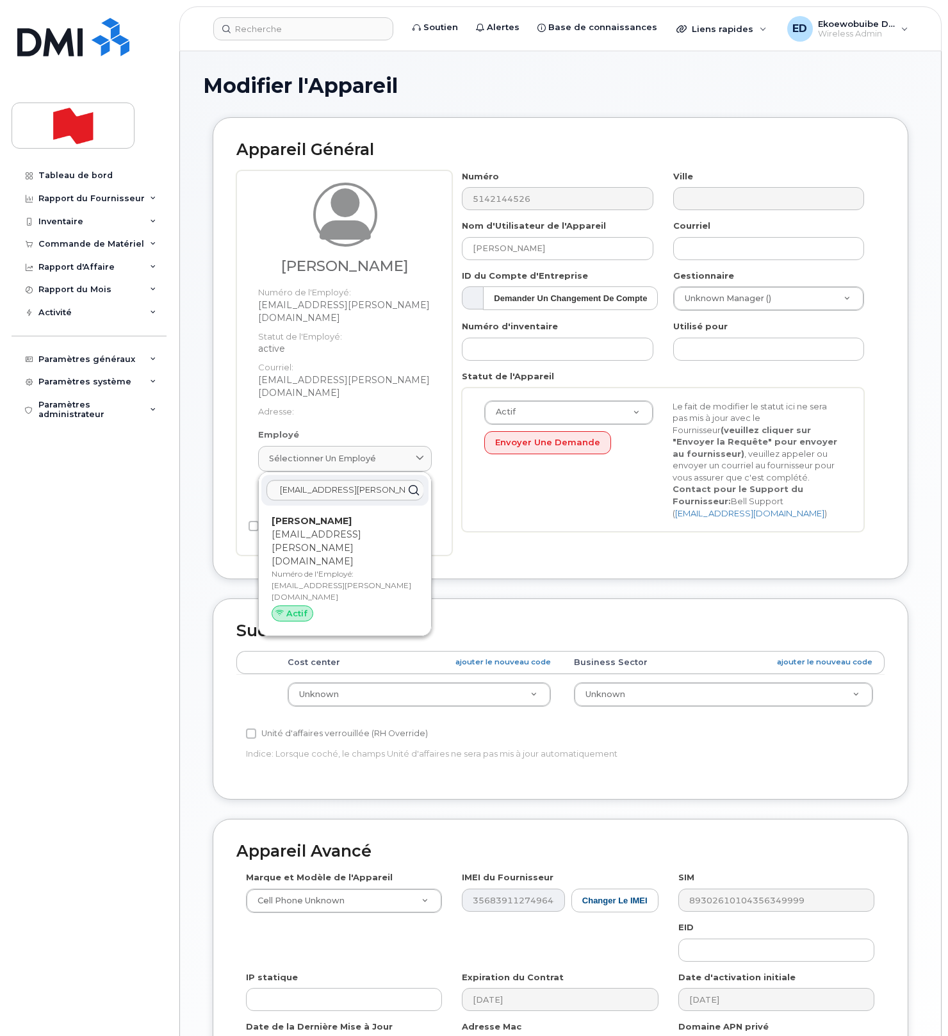
click at [317, 528] on p "pierre.beaudoin@bnc.ca" at bounding box center [345, 548] width 147 height 40
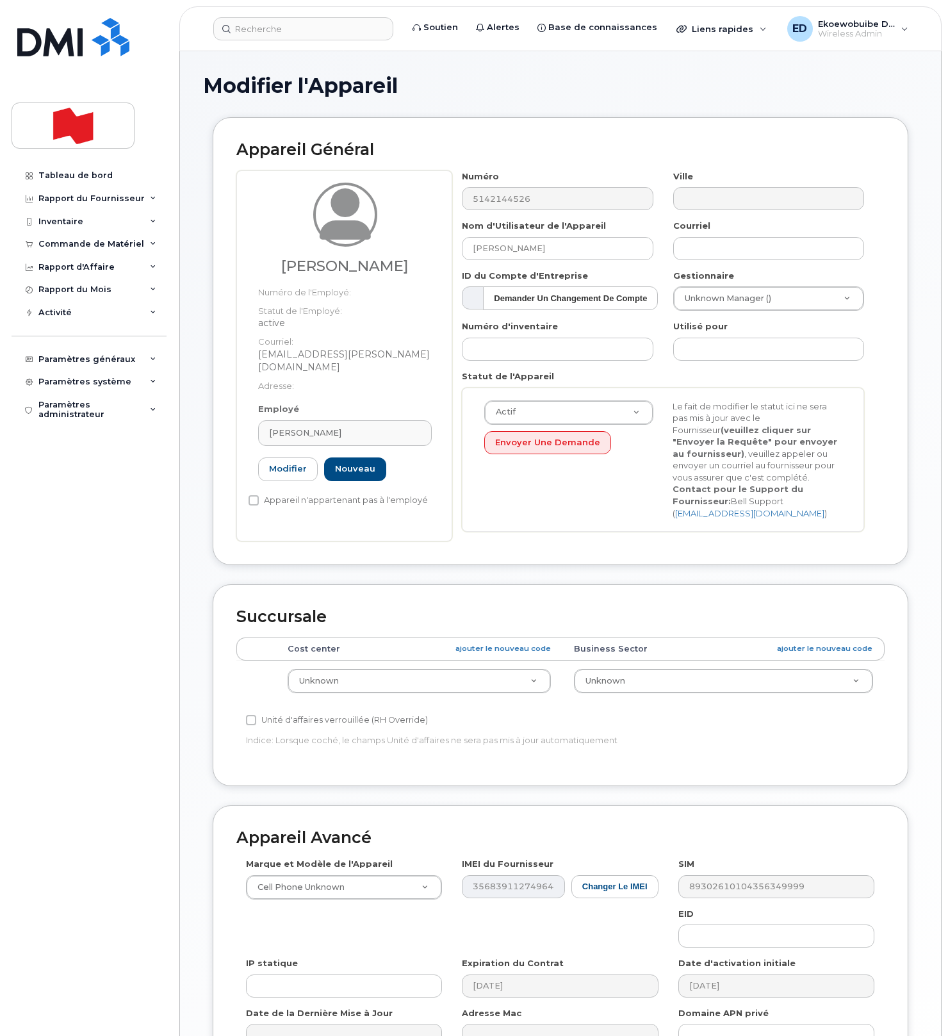
type input "pierre.beaudoin@bnc.ca"
type input "Pierre Beaudoin"
type input "pierre.beaudoin@bnc.ca"
click at [743, 326] on input "text" at bounding box center [768, 329] width 164 height 19
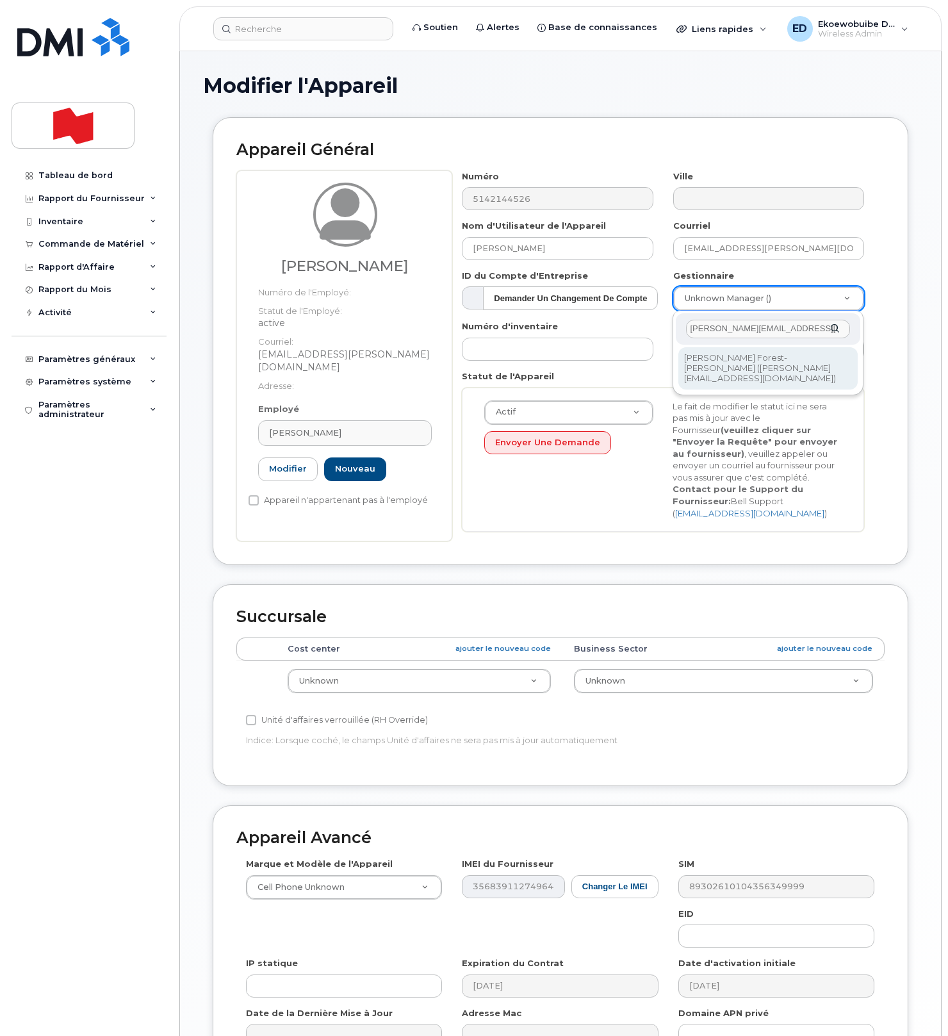
type input "caroline.forestgriel@bnc.ca"
type input "1920375"
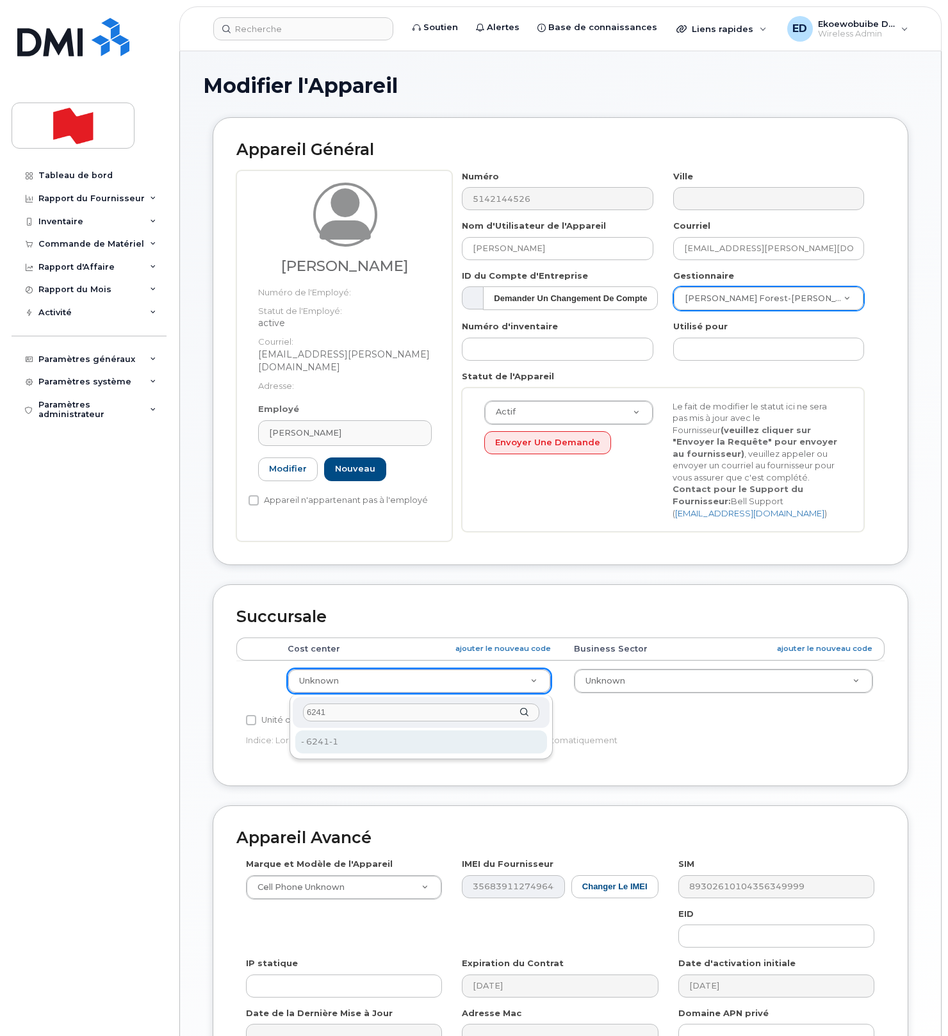
type input "6241"
type input "22916991"
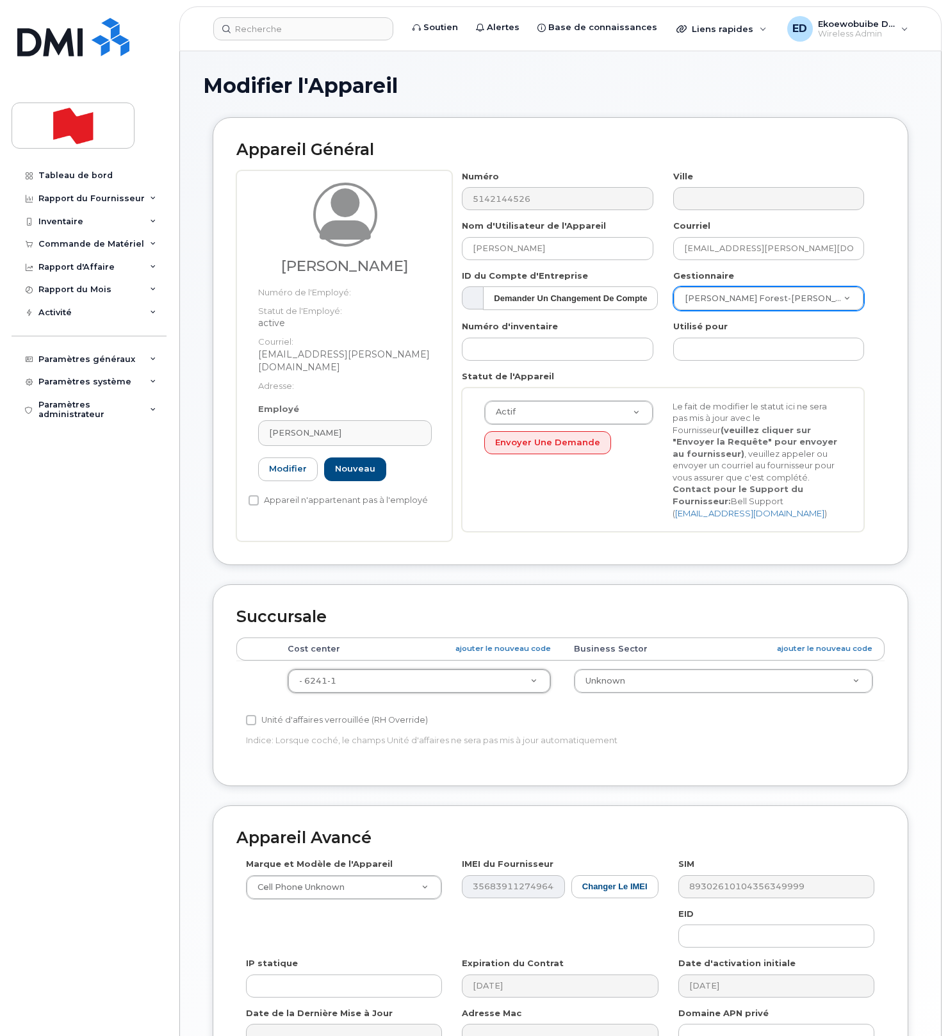
scroll to position [154, 0]
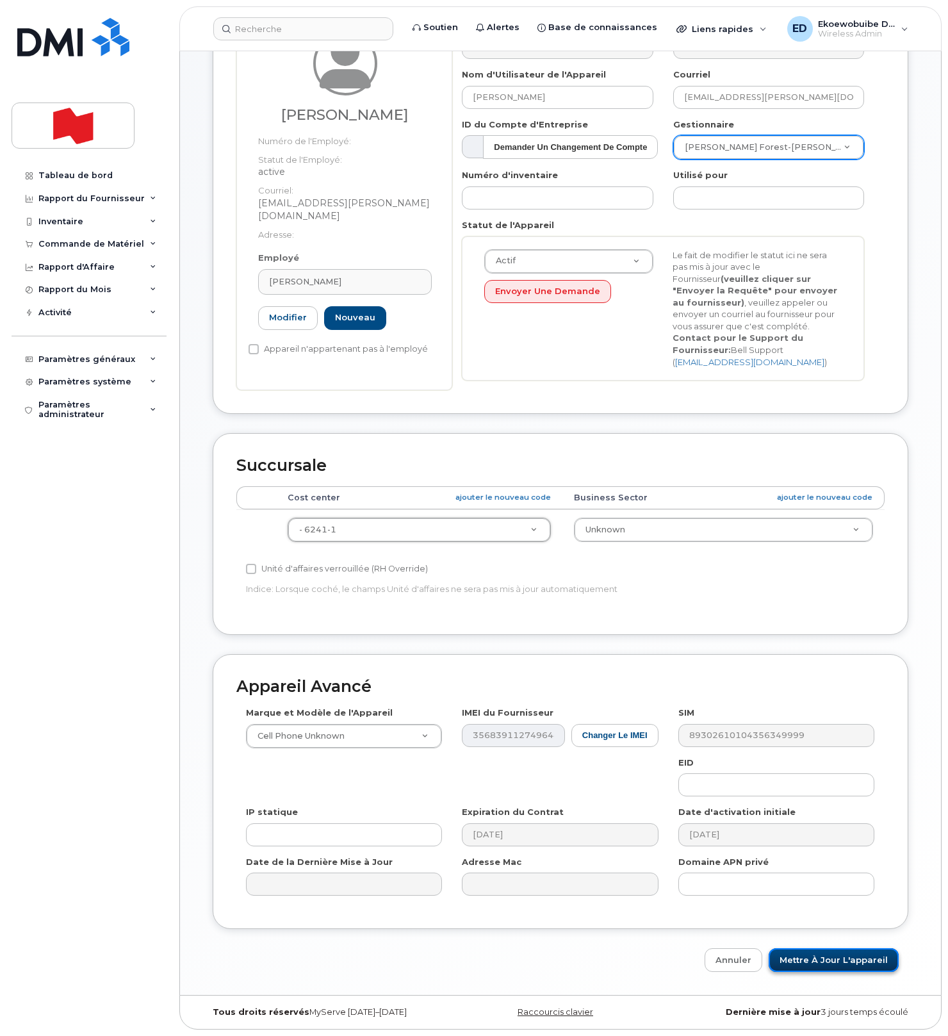
click at [805, 957] on input "Mettre à jour l'appareil" at bounding box center [834, 960] width 130 height 24
type input "Sauvegarde..."
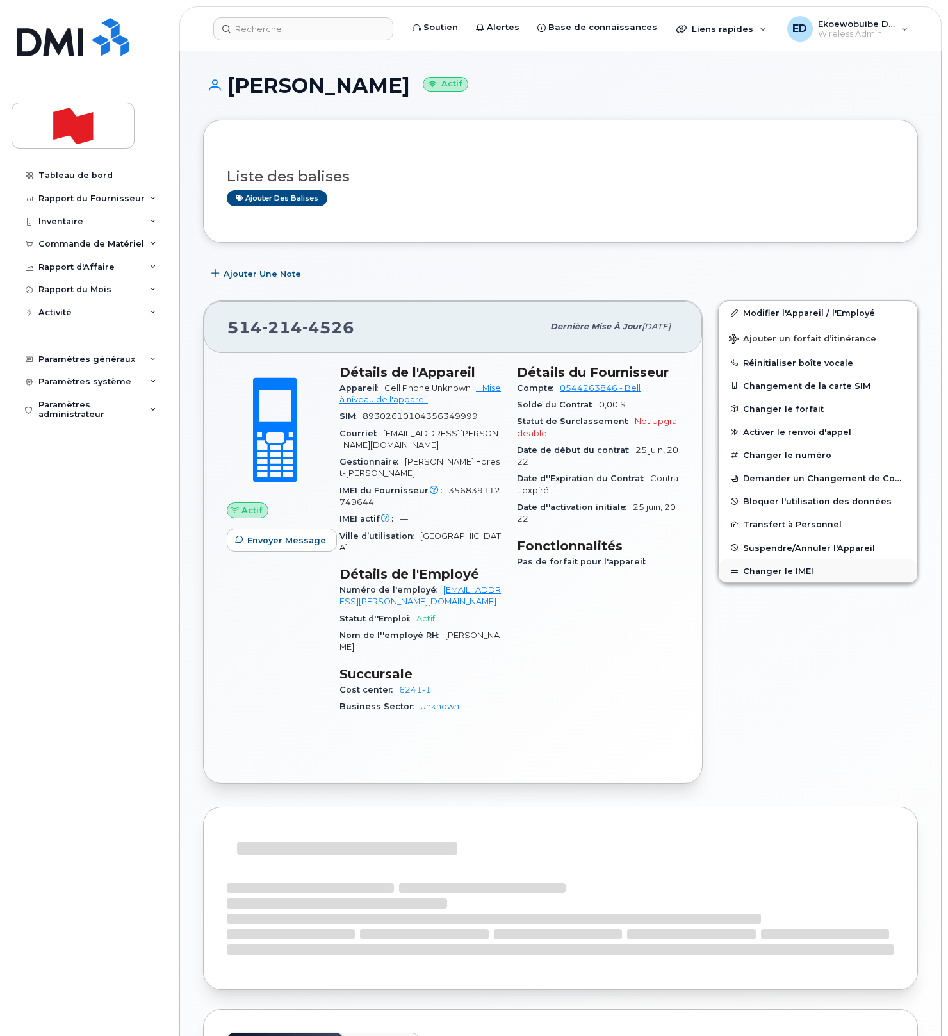
click at [764, 575] on button "Changer le IMEI" at bounding box center [818, 570] width 199 height 23
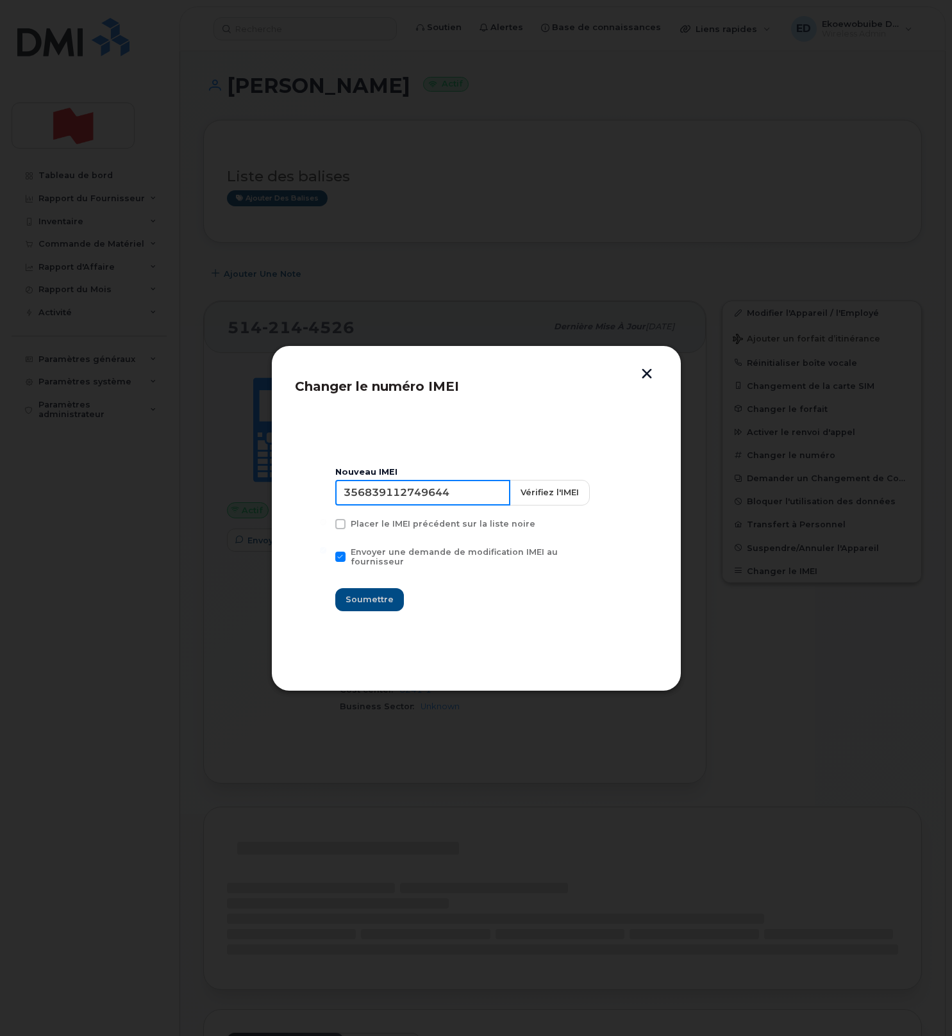
click at [411, 493] on input "356839112749644" at bounding box center [422, 493] width 175 height 26
type input "354216330735733"
click at [372, 593] on span "Soumettre" at bounding box center [369, 599] width 48 height 12
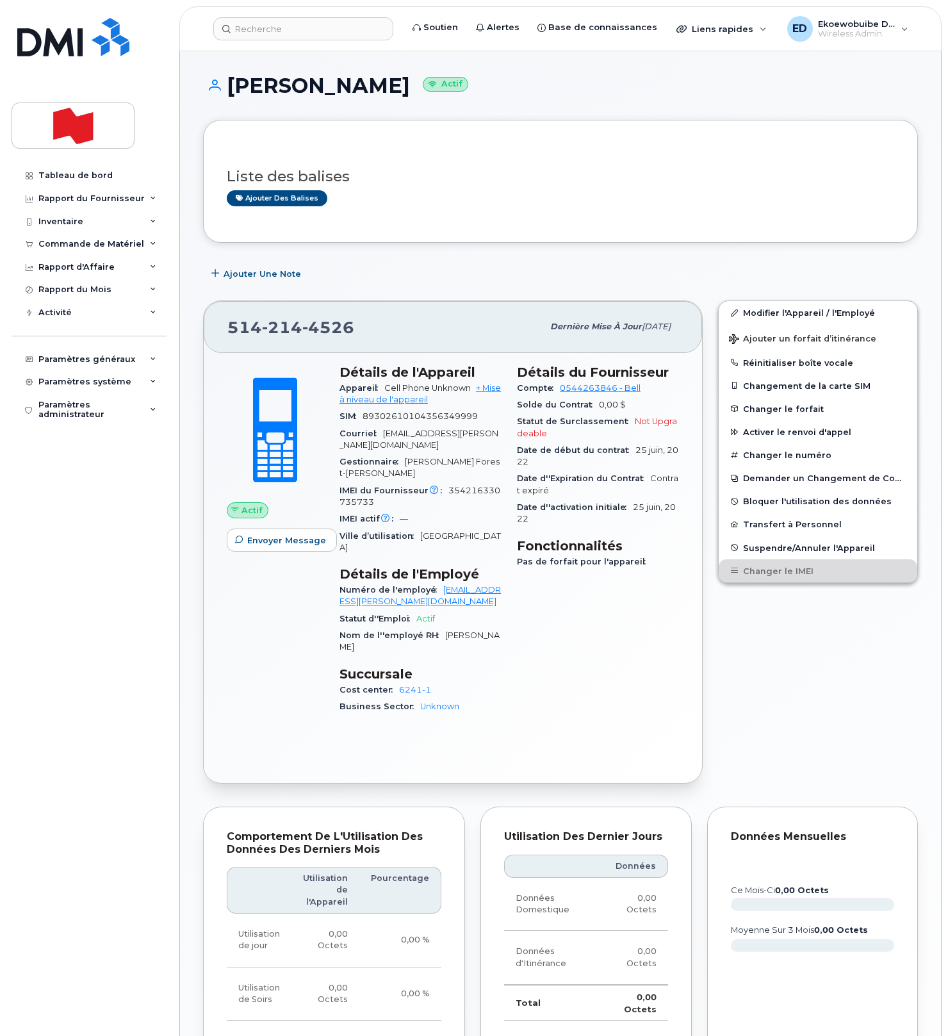
click at [398, 203] on div "Ajouter des balises" at bounding box center [556, 198] width 658 height 16
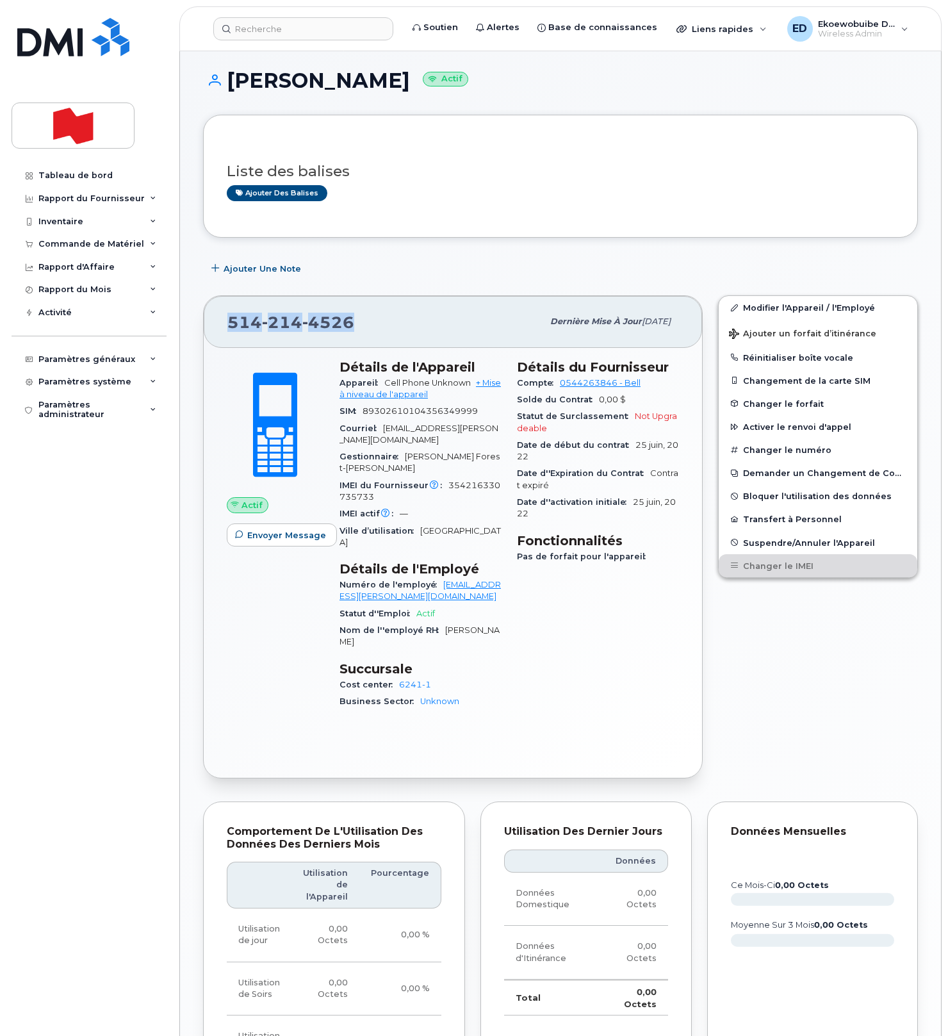
drag, startPoint x: 359, startPoint y: 331, endPoint x: 226, endPoint y: 328, distance: 133.3
click at [226, 328] on div "514 214 4526 Dernière mise à jour 19 sept., 2025" at bounding box center [453, 321] width 499 height 51
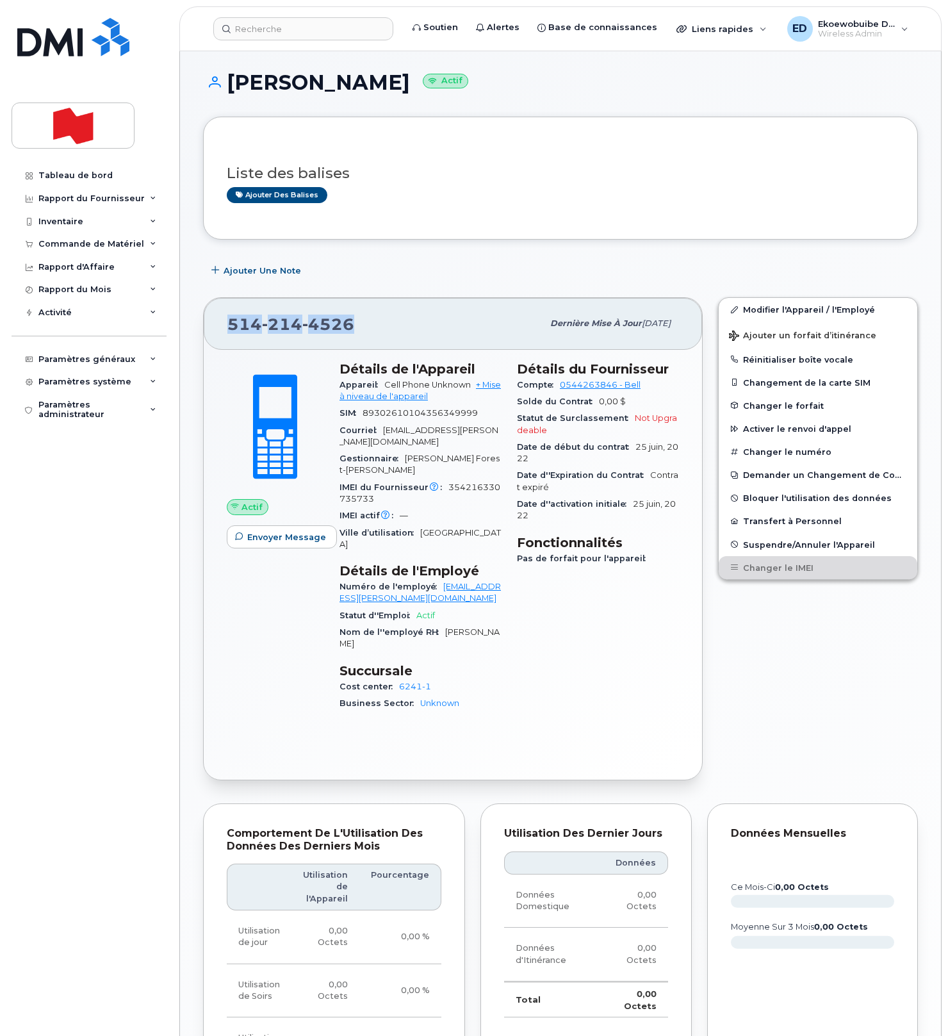
copy span "514 214 4526"
click at [275, 26] on input at bounding box center [303, 28] width 180 height 23
click at [275, 27] on input at bounding box center [303, 28] width 180 height 23
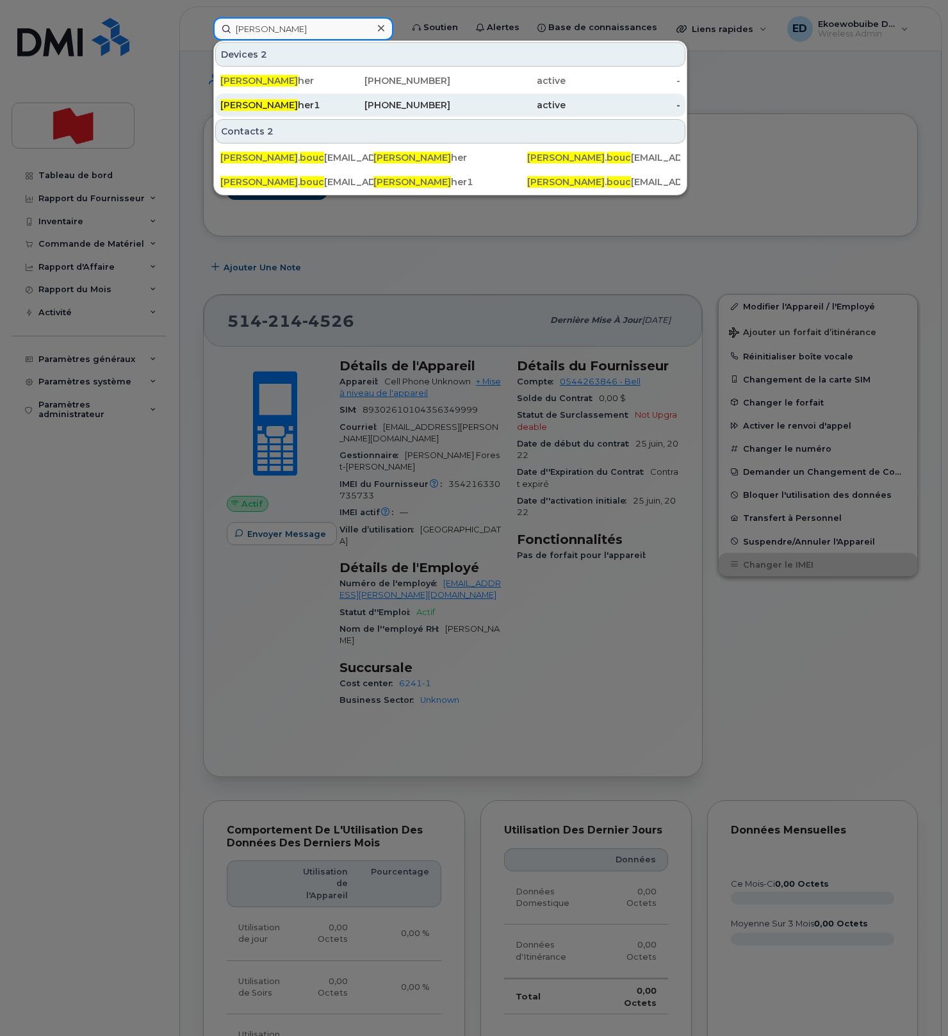
scroll to position [0, 0]
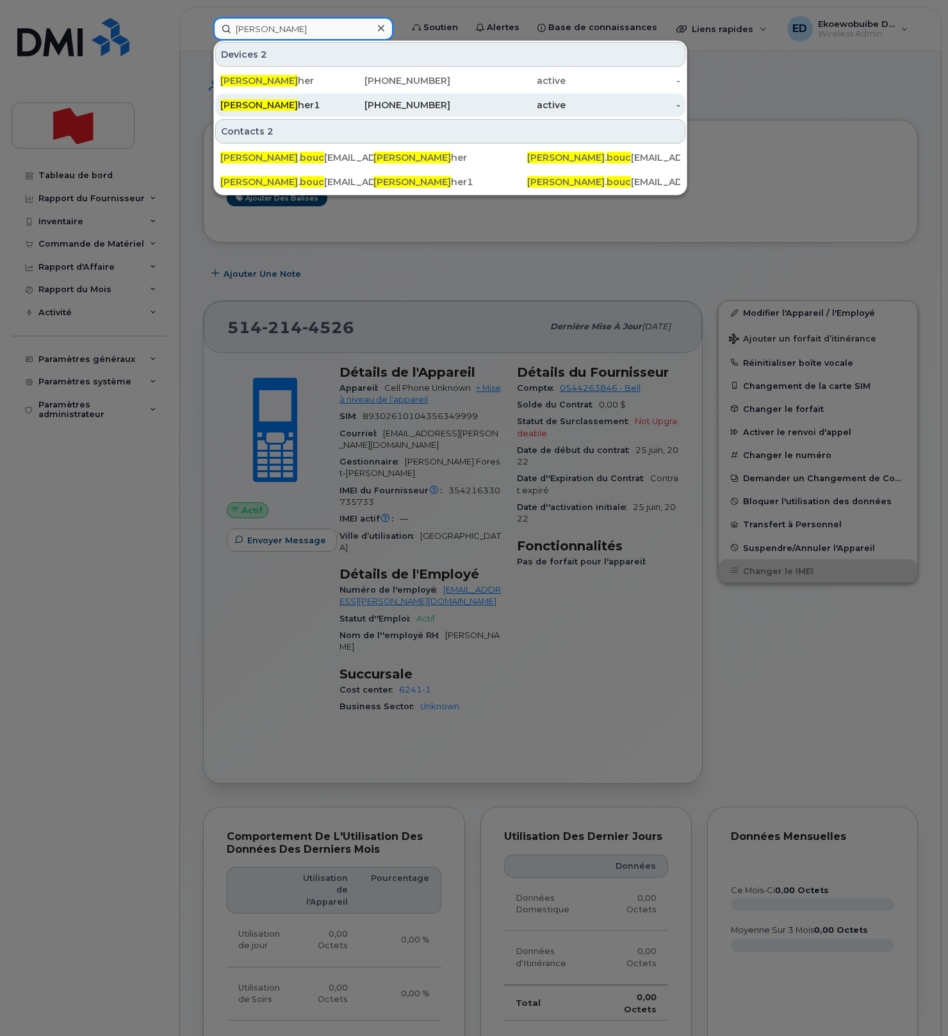
type input "dominique bouc"
click at [298, 108] on div "Dominique Bouc her1" at bounding box center [277, 105] width 115 height 13
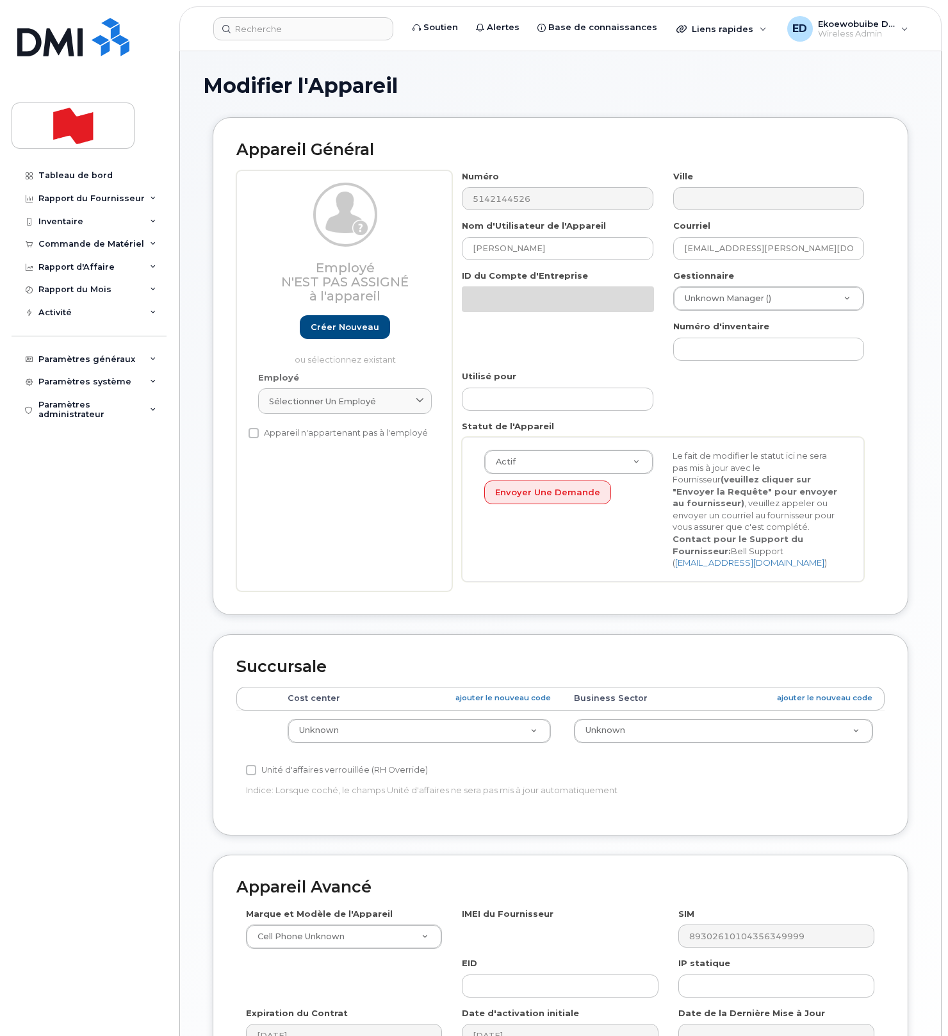
select select "22916206"
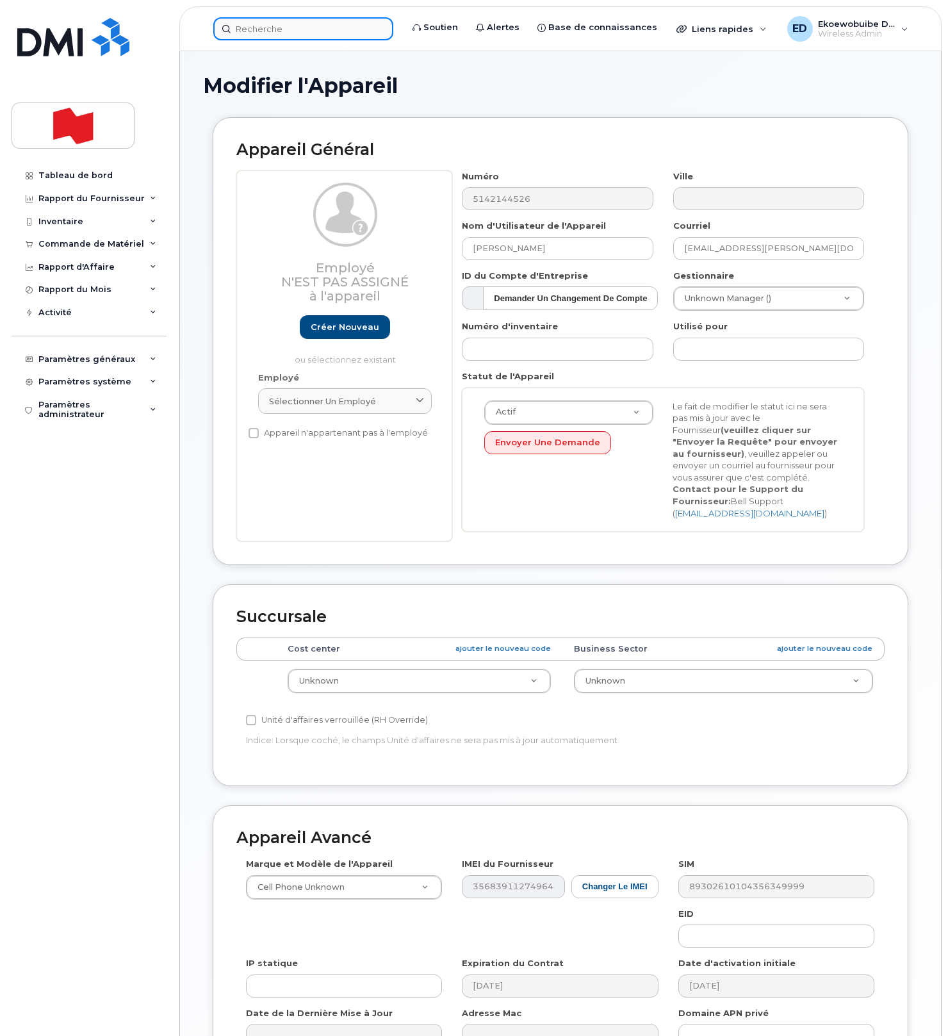
click at [295, 38] on input at bounding box center [303, 28] width 180 height 23
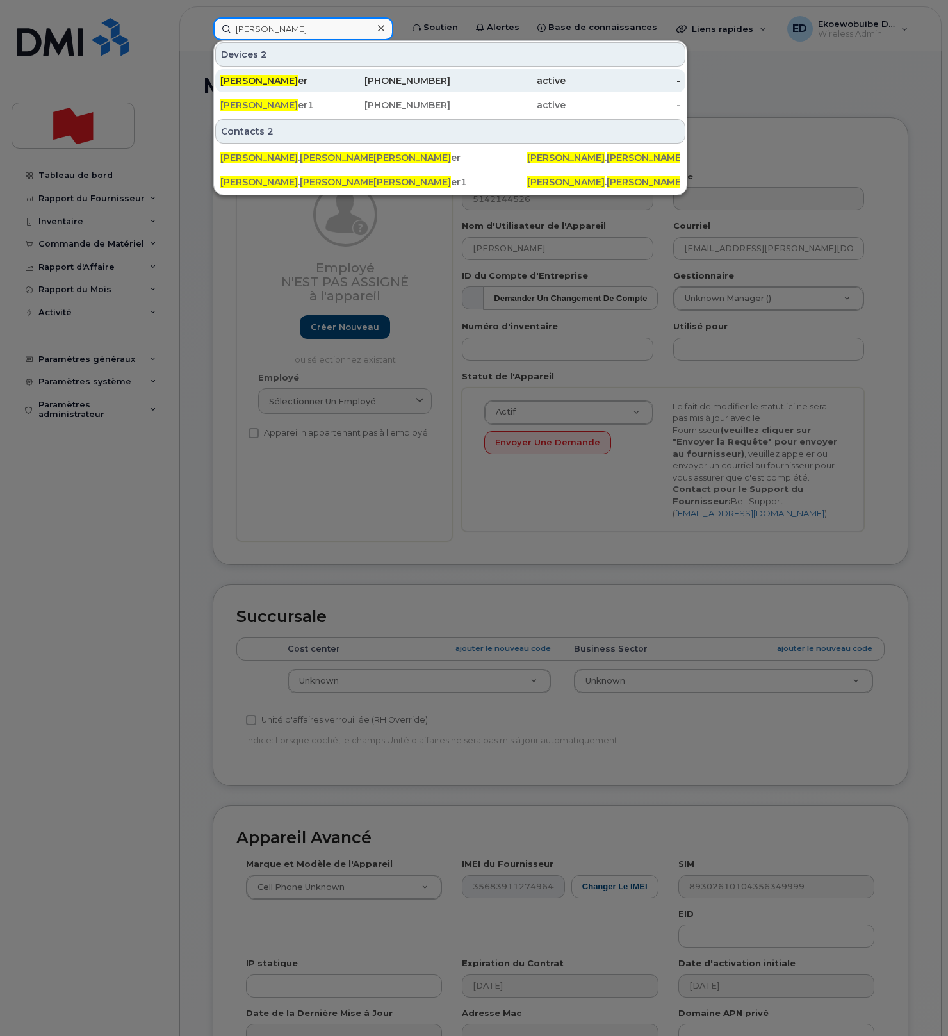
type input "[PERSON_NAME]"
click at [286, 85] on span "[PERSON_NAME]" at bounding box center [259, 81] width 78 height 12
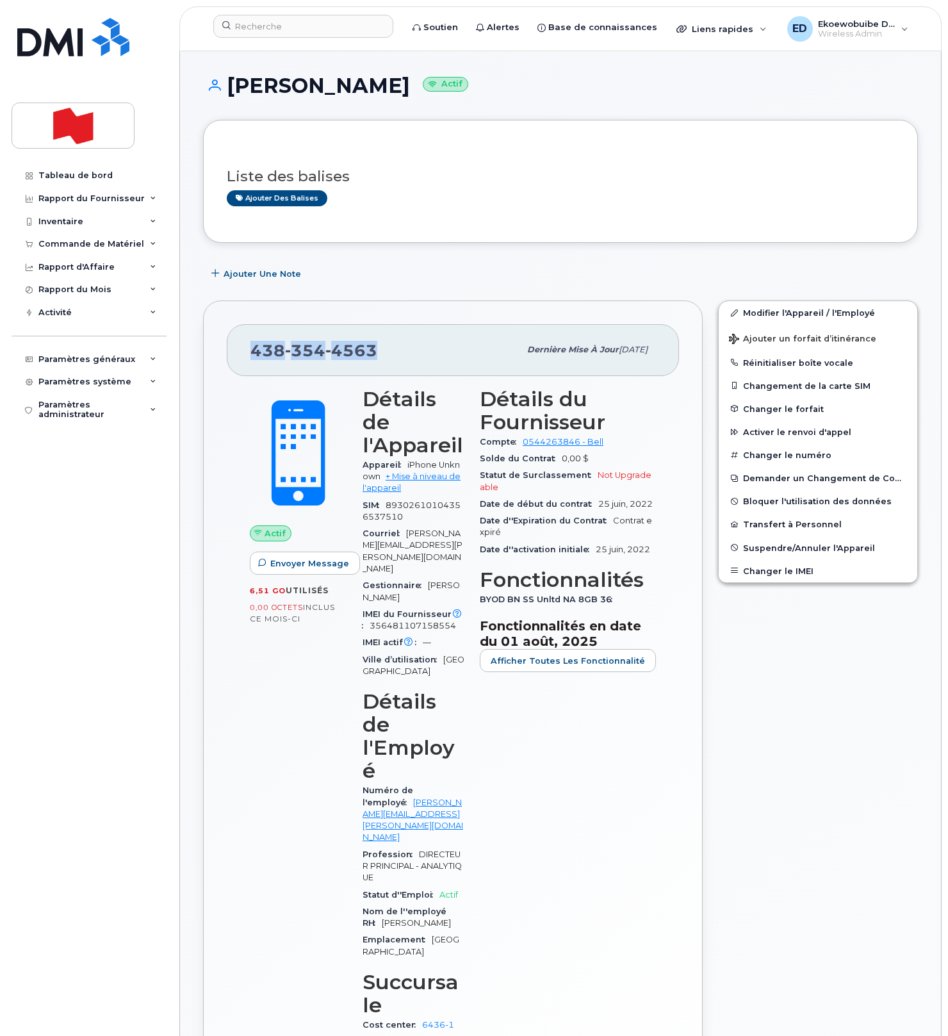
drag, startPoint x: 385, startPoint y: 349, endPoint x: 269, endPoint y: 361, distance: 116.7
click at [249, 346] on div "[PHONE_NUMBER] Dernière mise à jour [DATE]" at bounding box center [453, 349] width 452 height 51
drag, startPoint x: 406, startPoint y: 520, endPoint x: 398, endPoint y: 513, distance: 10.4
click at [398, 525] on div "[PERSON_NAME] [PERSON_NAME][EMAIL_ADDRESS][PERSON_NAME][DOMAIN_NAME]" at bounding box center [414, 551] width 102 height 52
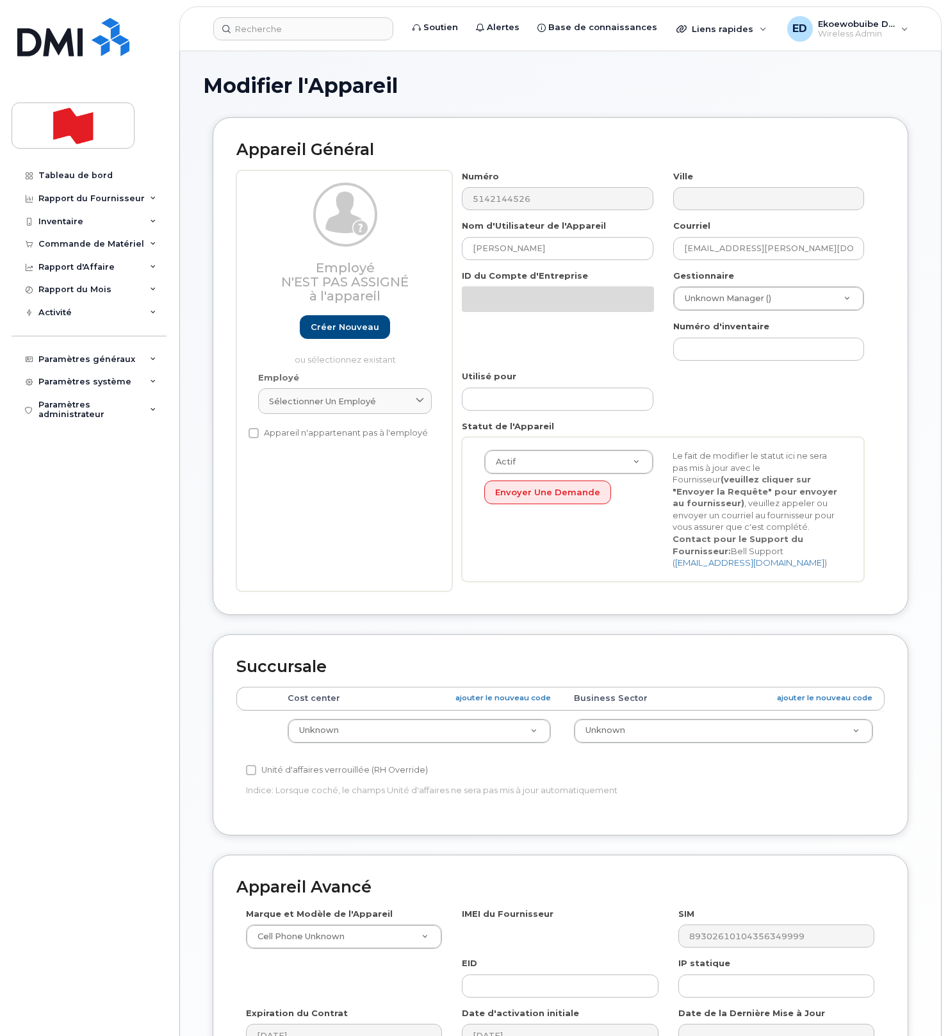
select select "22916206"
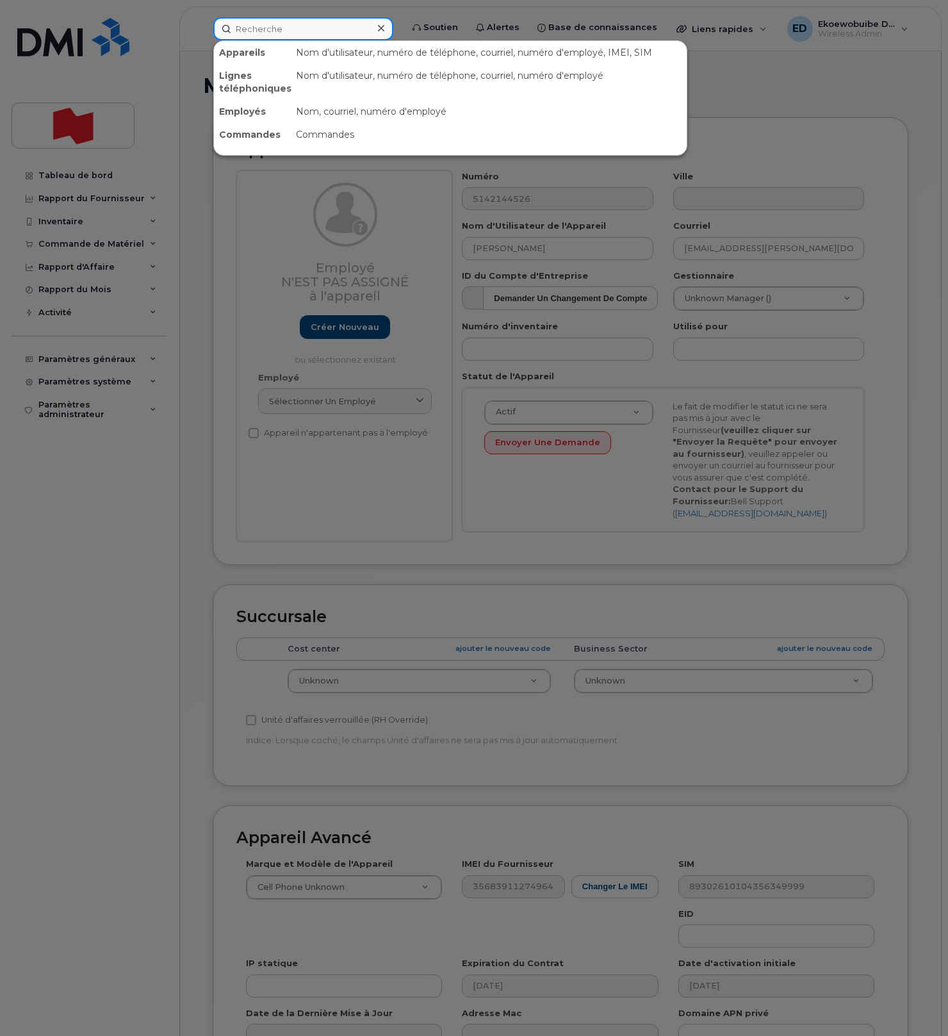
click at [253, 24] on input at bounding box center [303, 28] width 180 height 23
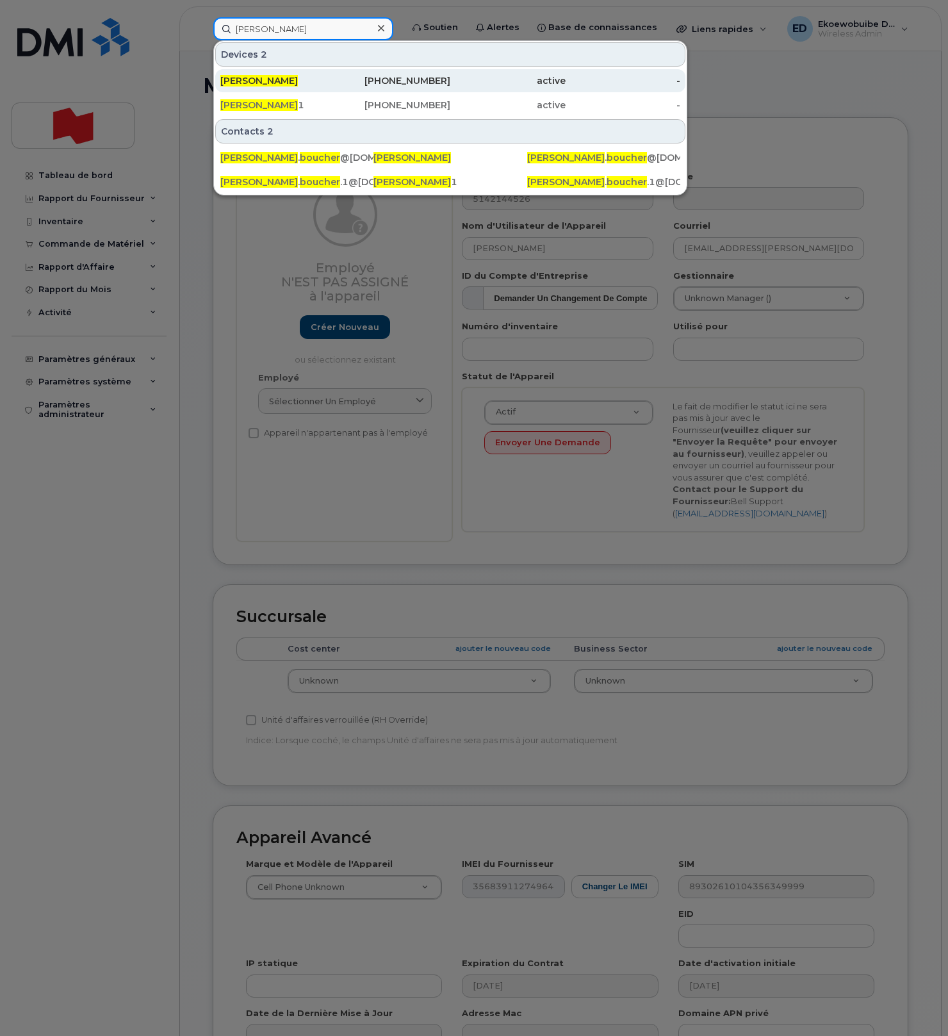
type input "dominique boucher"
click at [294, 81] on span "[PERSON_NAME]" at bounding box center [259, 81] width 78 height 12
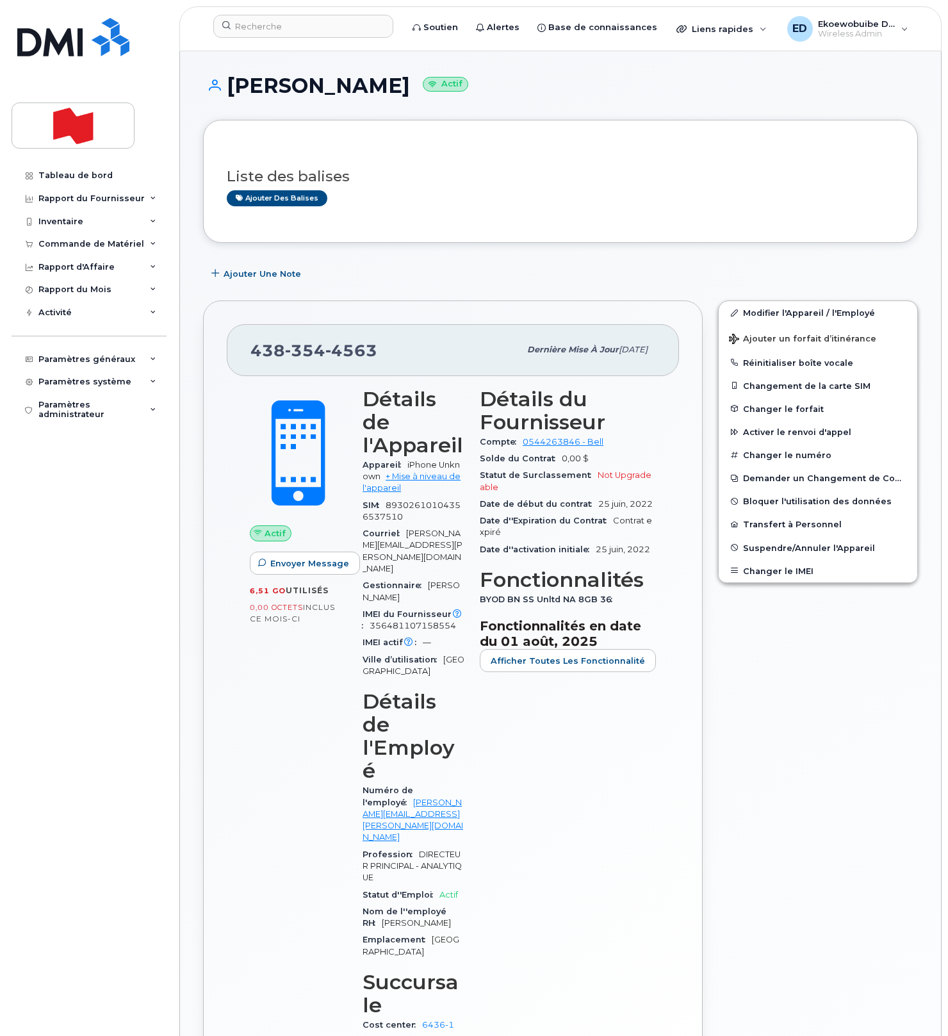
drag, startPoint x: 388, startPoint y: 342, endPoint x: 375, endPoint y: 355, distance: 18.6
click at [384, 347] on div "[PHONE_NUMBER]" at bounding box center [385, 349] width 269 height 27
drag, startPoint x: 388, startPoint y: 354, endPoint x: 254, endPoint y: 358, distance: 134.0
click at [254, 358] on div "438 354 4563" at bounding box center [385, 349] width 269 height 27
copy span "438 354 4563"
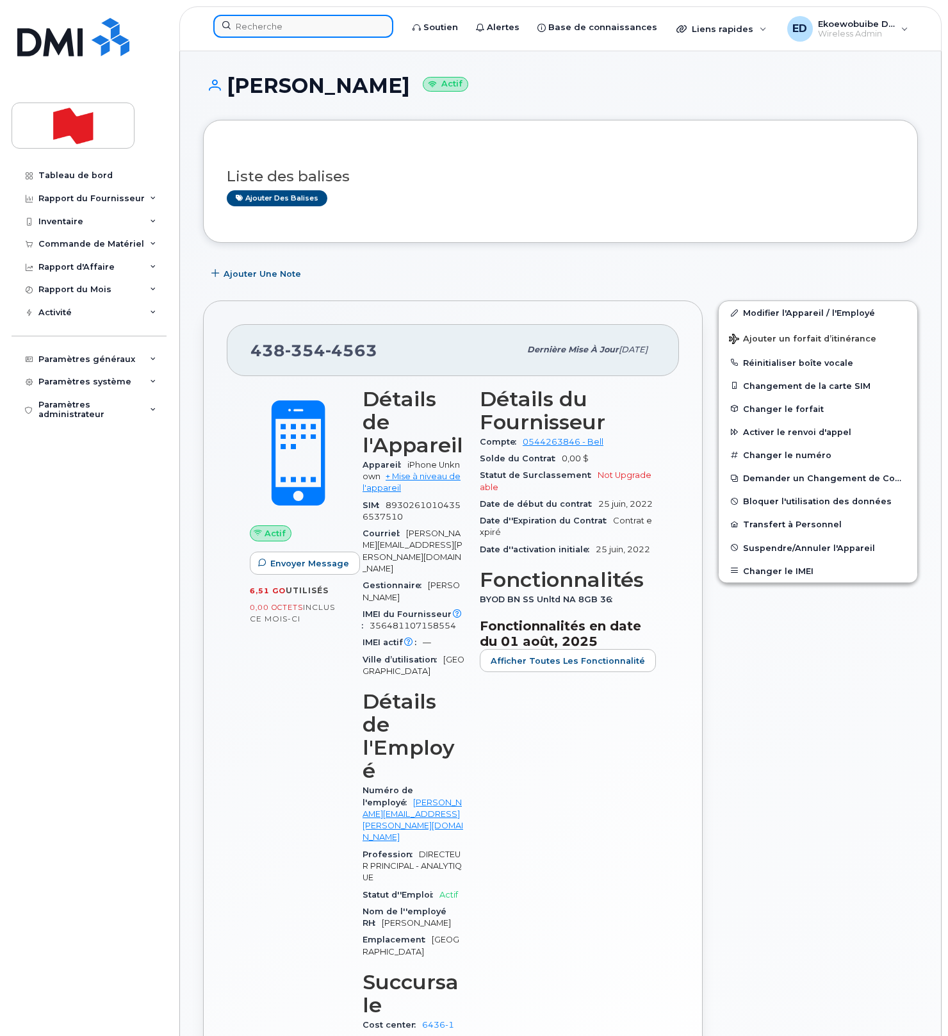
click at [307, 27] on input at bounding box center [303, 26] width 180 height 23
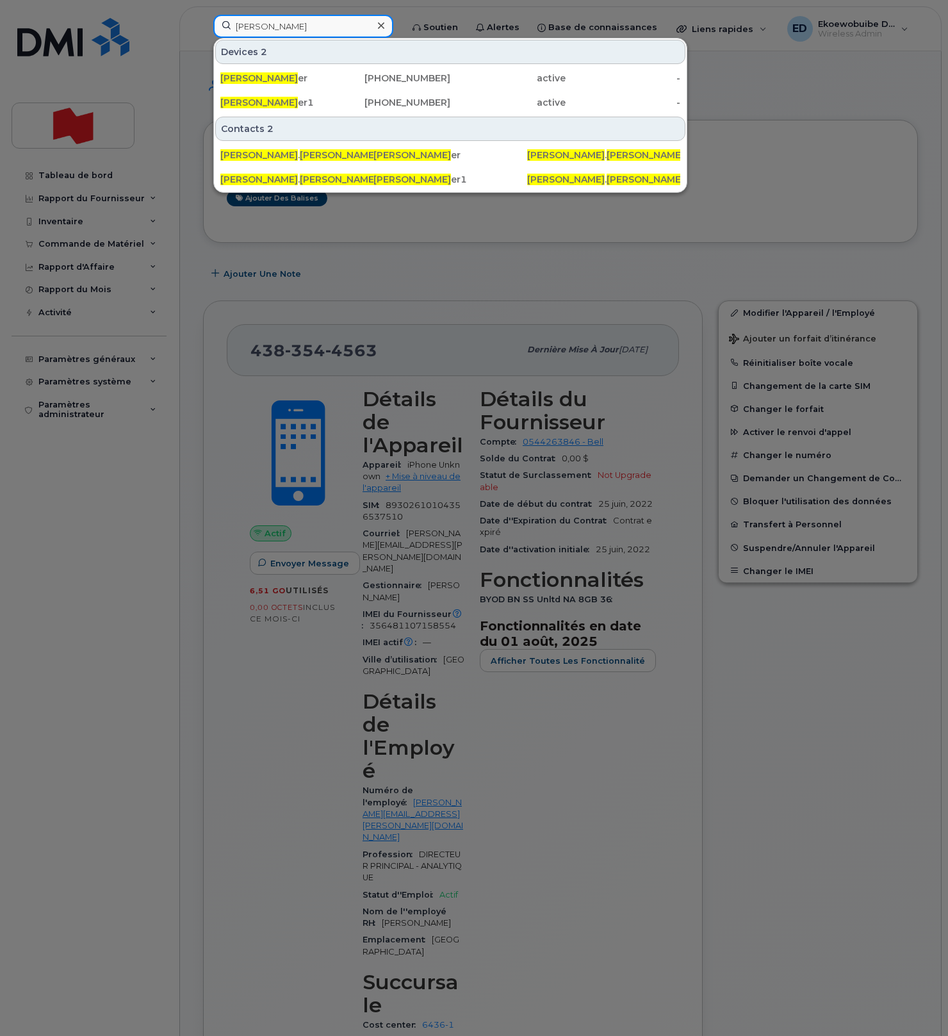
type input "[PERSON_NAME]"
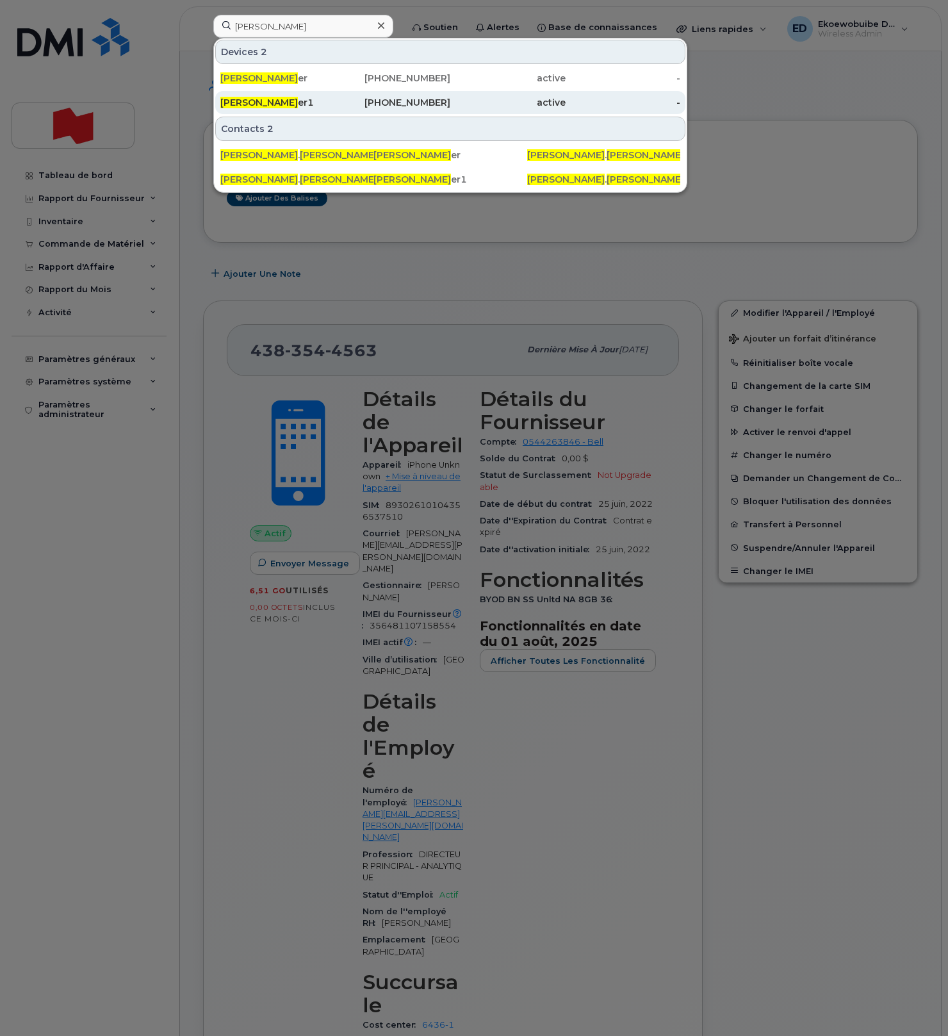
click at [290, 106] on span "[PERSON_NAME]" at bounding box center [259, 103] width 78 height 12
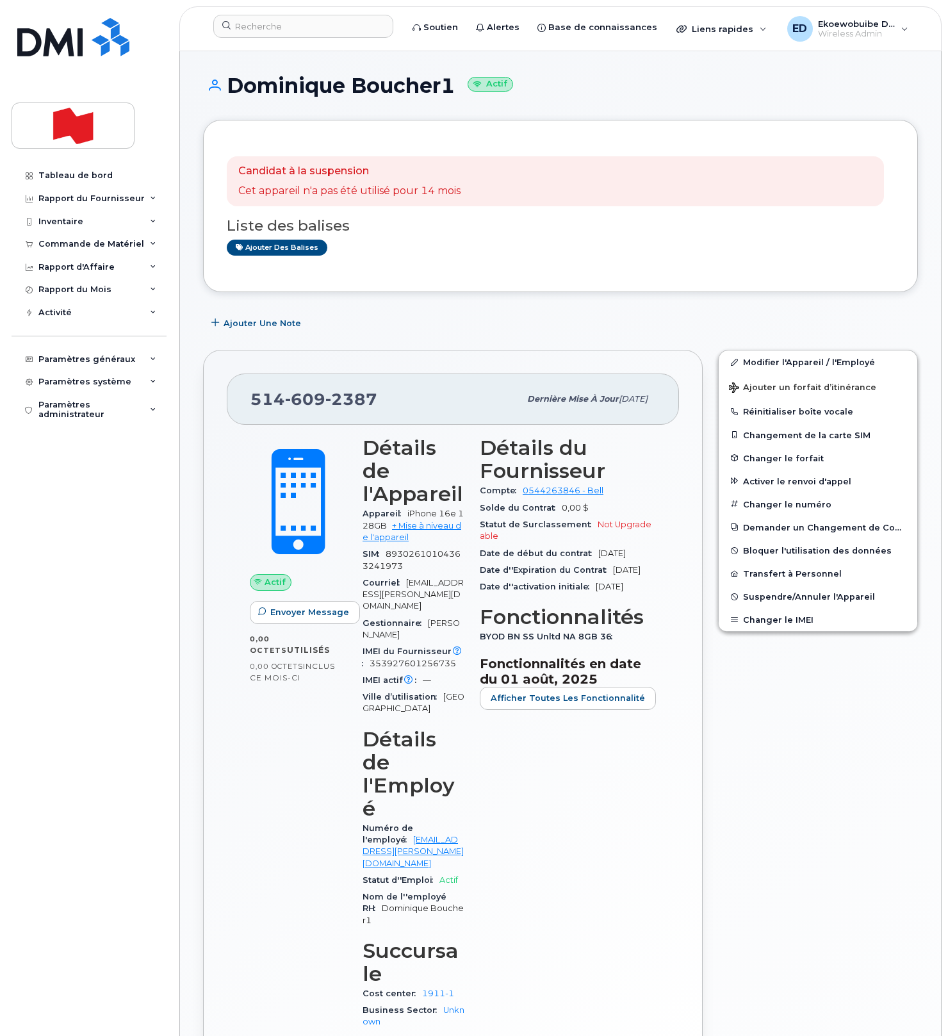
click at [404, 392] on div "514 609 2387" at bounding box center [385, 399] width 269 height 27
copy span "514 609 2387"
drag, startPoint x: 445, startPoint y: 88, endPoint x: 232, endPoint y: 86, distance: 213.4
click at [232, 86] on h1 "Dominique Boucher1 Actif" at bounding box center [560, 85] width 715 height 22
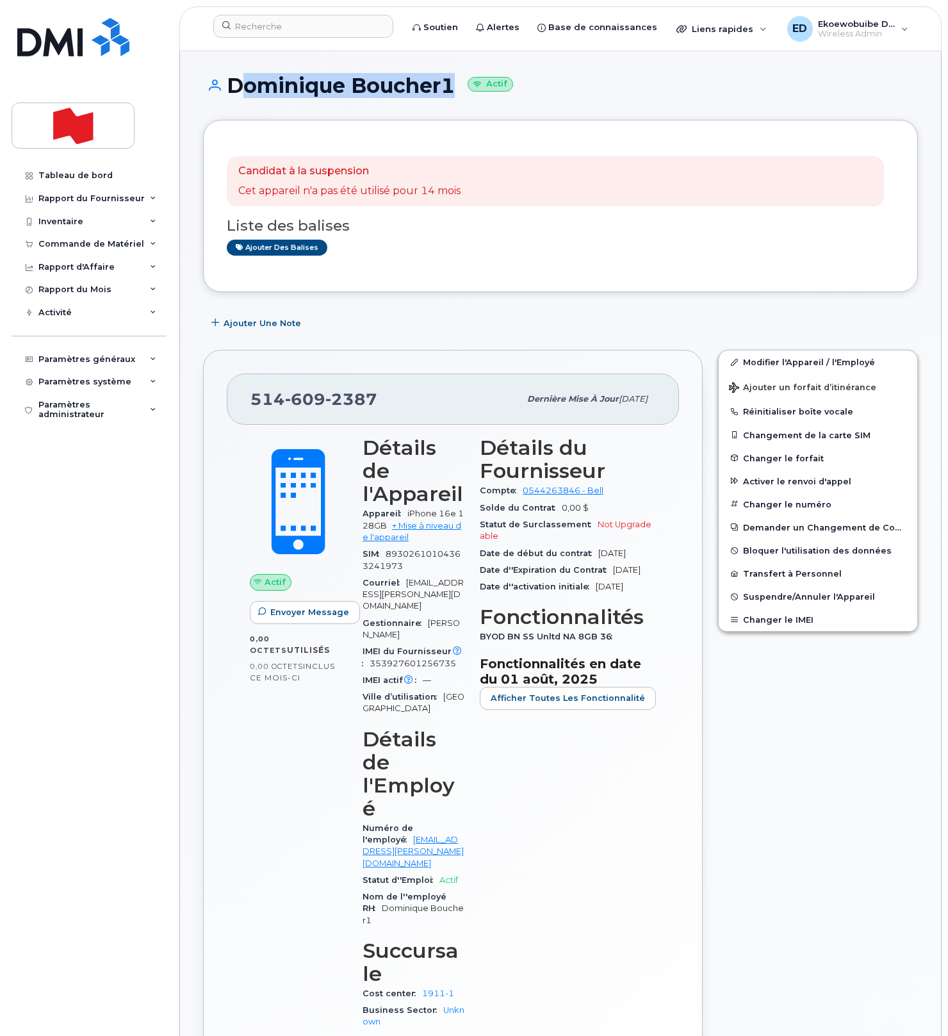
copy h1 "[PERSON_NAME]"
click at [263, 31] on input at bounding box center [303, 26] width 180 height 23
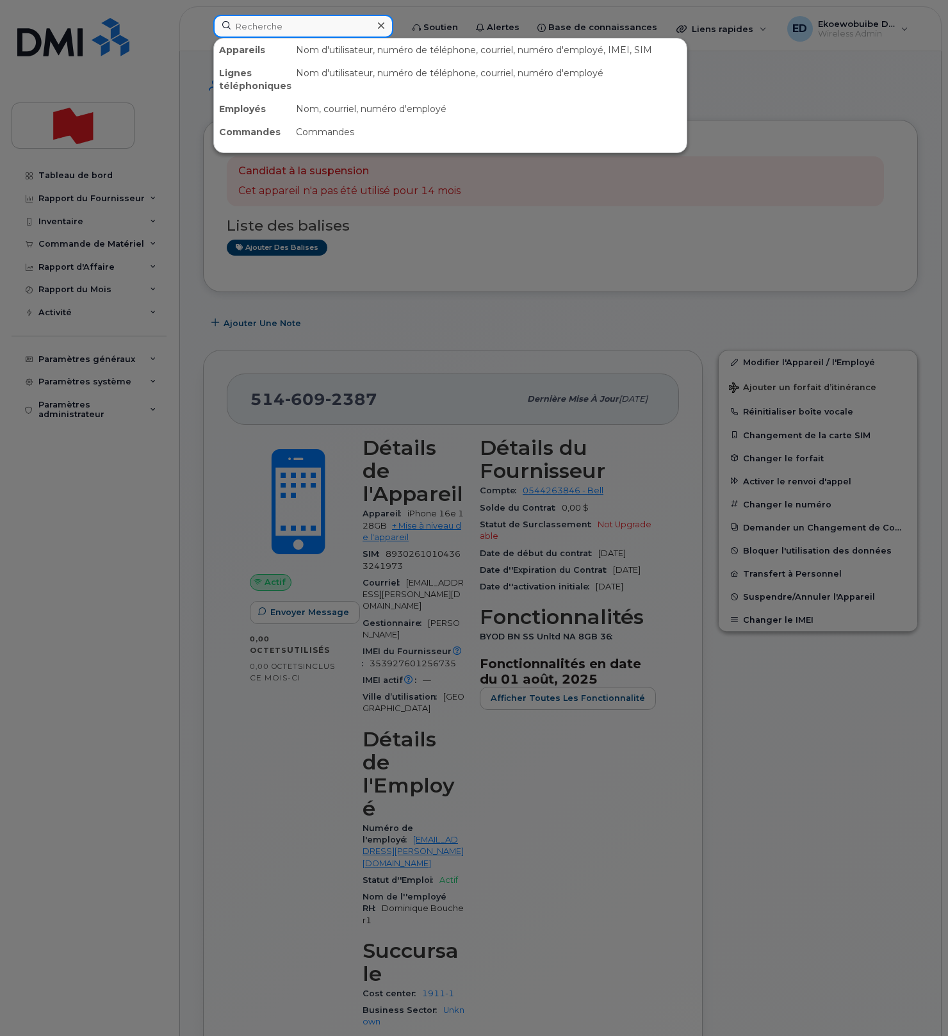
paste input "[PERSON_NAME]"
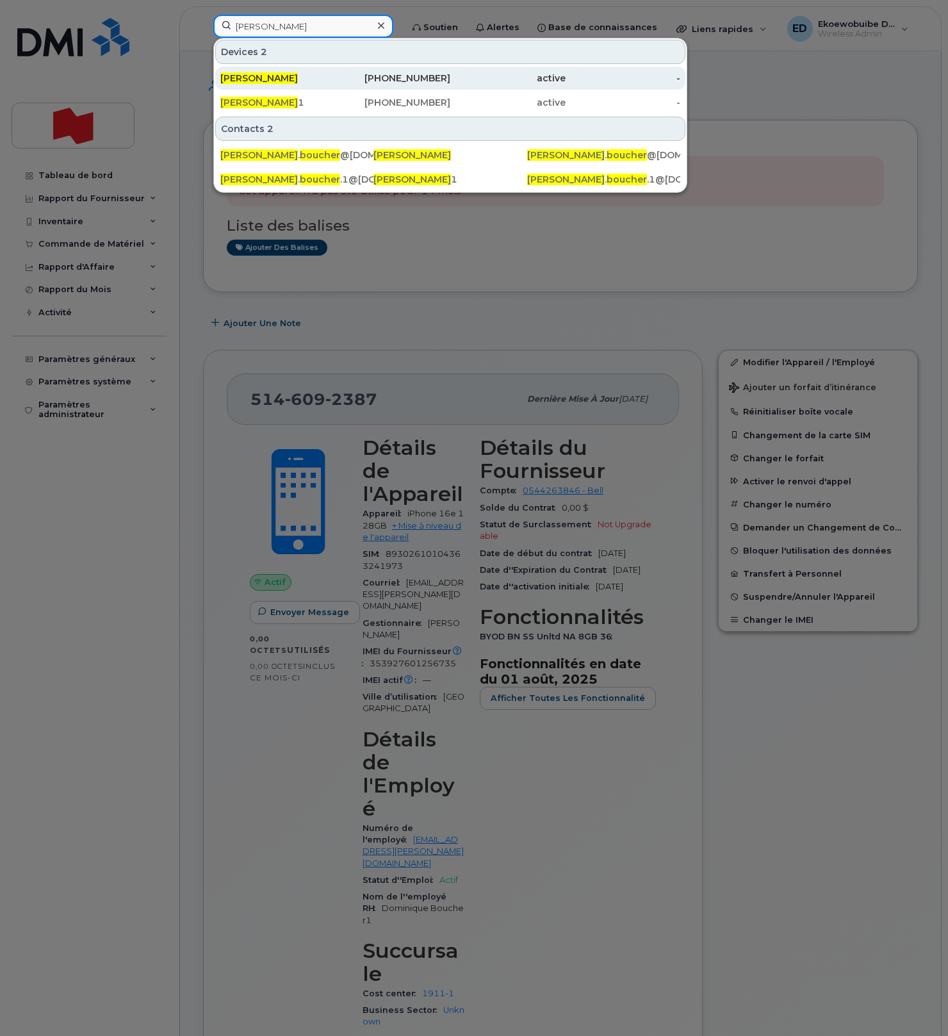
type input "[PERSON_NAME]"
drag, startPoint x: 287, startPoint y: 76, endPoint x: 310, endPoint y: 85, distance: 24.2
click at [287, 76] on span "[PERSON_NAME]" at bounding box center [259, 78] width 78 height 12
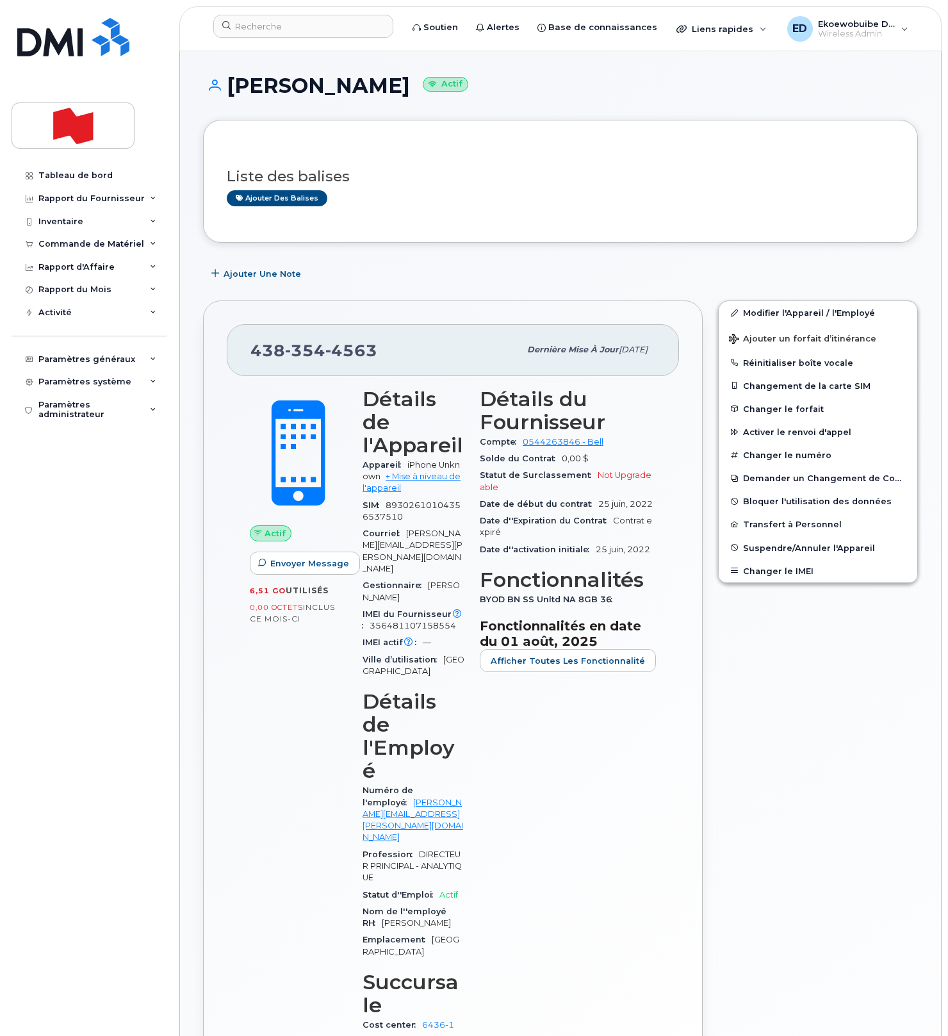
drag, startPoint x: 409, startPoint y: 345, endPoint x: 388, endPoint y: 351, distance: 21.8
click at [406, 345] on div "[PHONE_NUMBER]" at bounding box center [385, 349] width 269 height 27
drag, startPoint x: 388, startPoint y: 351, endPoint x: 245, endPoint y: 351, distance: 142.9
click at [245, 350] on div "[PHONE_NUMBER] Dernière mise à jour [DATE]" at bounding box center [453, 349] width 452 height 51
copy span "[PHONE_NUMBER]"
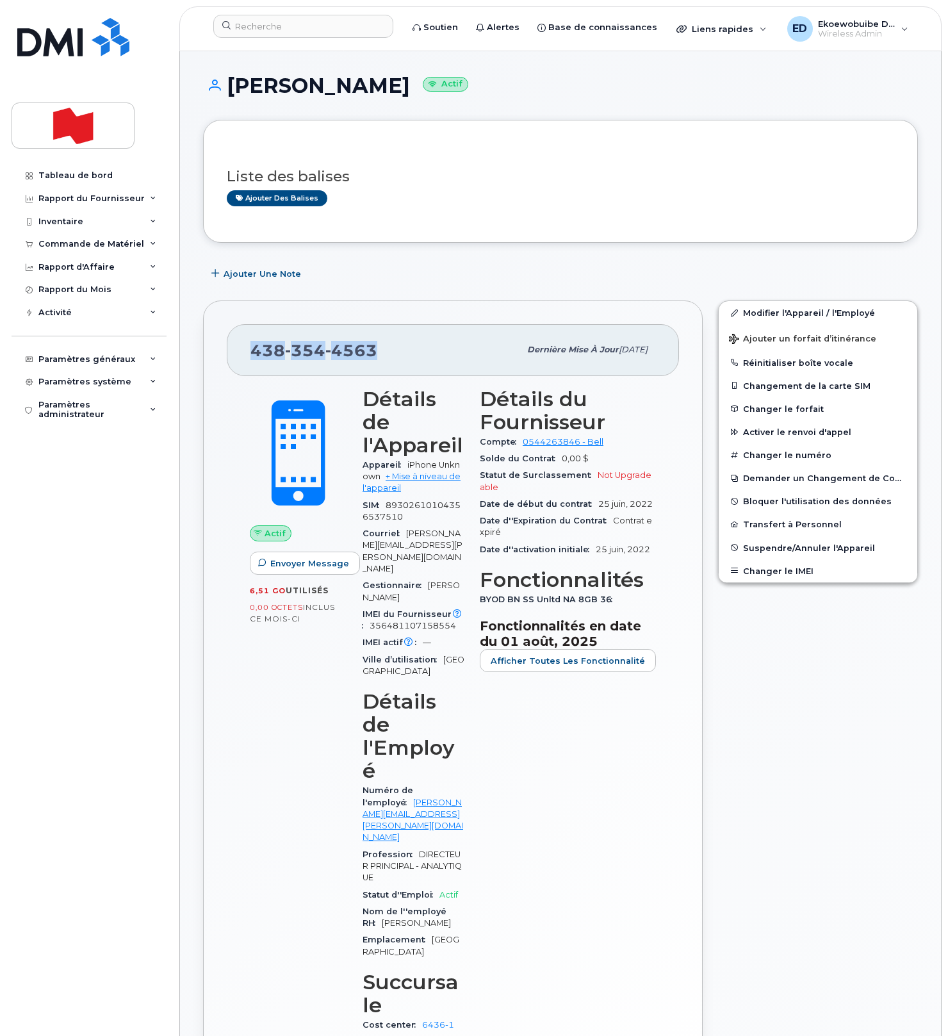
copy span "[PHONE_NUMBER]"
